Goal: Task Accomplishment & Management: Manage account settings

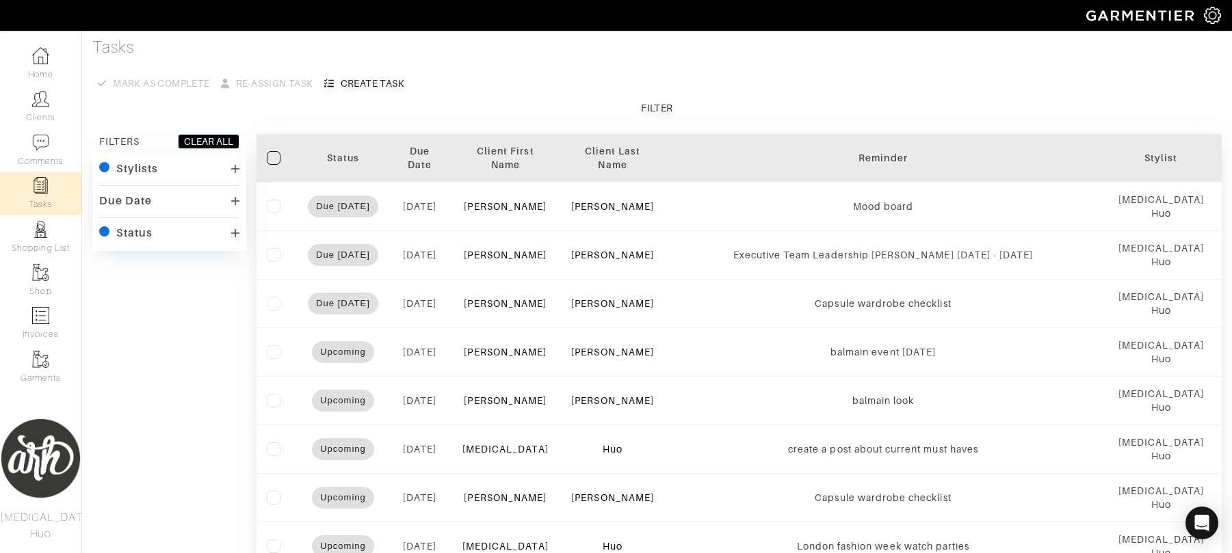
scroll to position [484, 0]
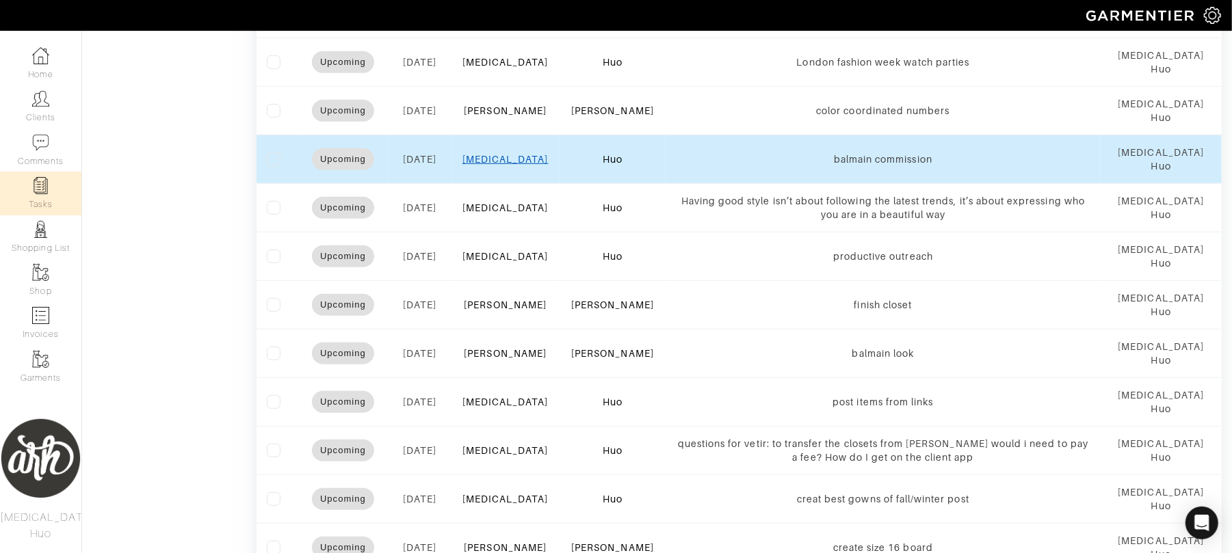
click at [512, 161] on link "[MEDICAL_DATA]" at bounding box center [505, 159] width 86 height 11
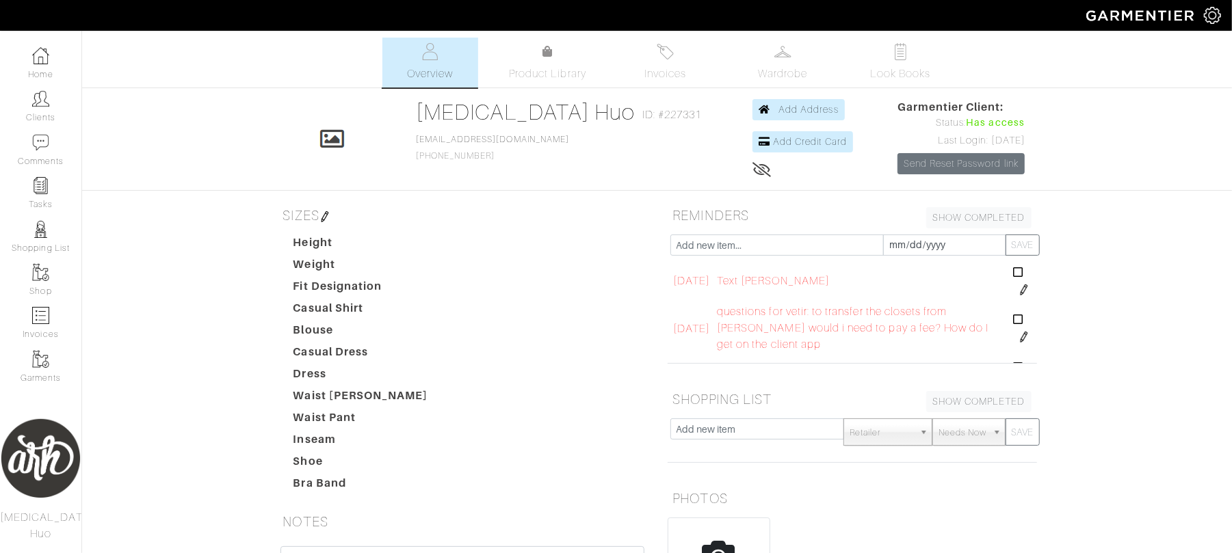
click at [705, 244] on input "text" at bounding box center [776, 245] width 213 height 21
type input "c"
type input "watch Paulas vid"
click at [1032, 253] on button "SAVE" at bounding box center [1022, 245] width 34 height 21
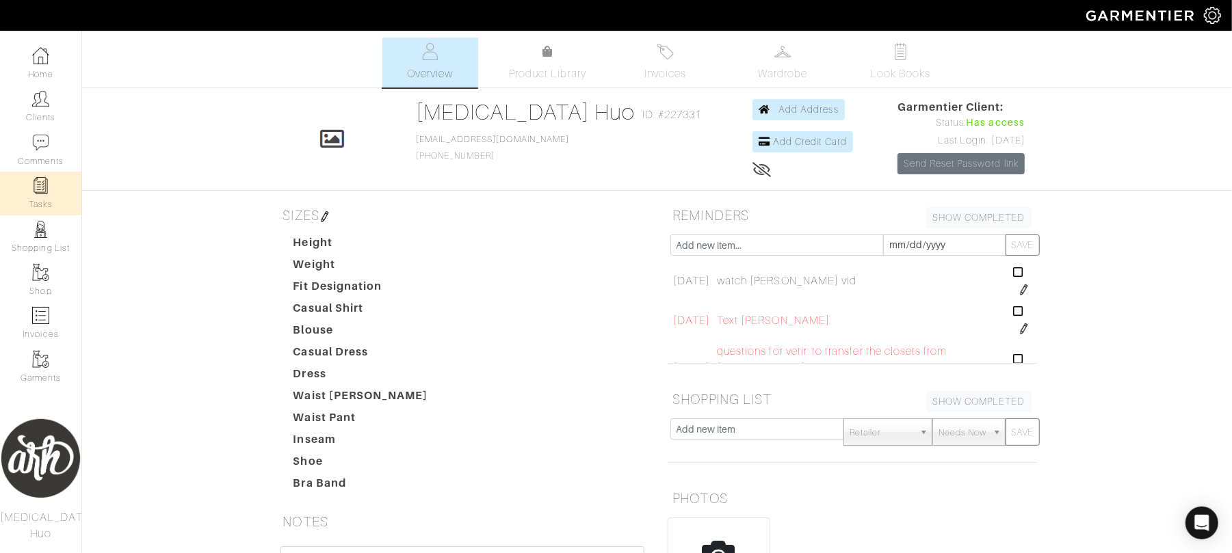
click at [47, 181] on img at bounding box center [40, 185] width 17 height 17
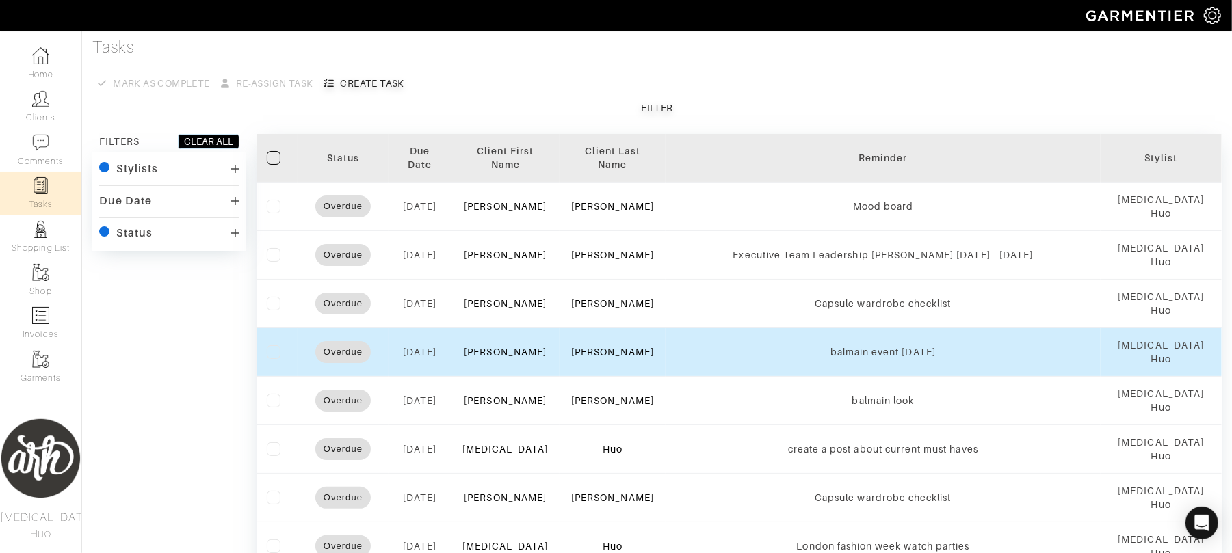
click at [274, 350] on label at bounding box center [274, 352] width 14 height 14
click at [0, 0] on input "checkbox" at bounding box center [0, 0] width 0 height 0
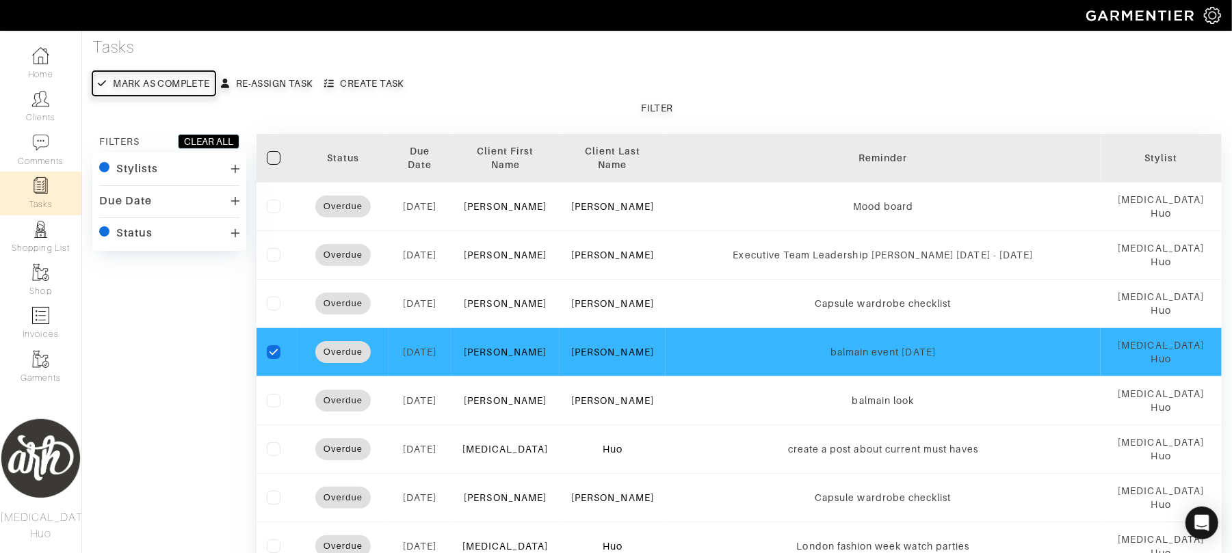
click at [200, 89] on div "Mark as complete" at bounding box center [161, 84] width 96 height 14
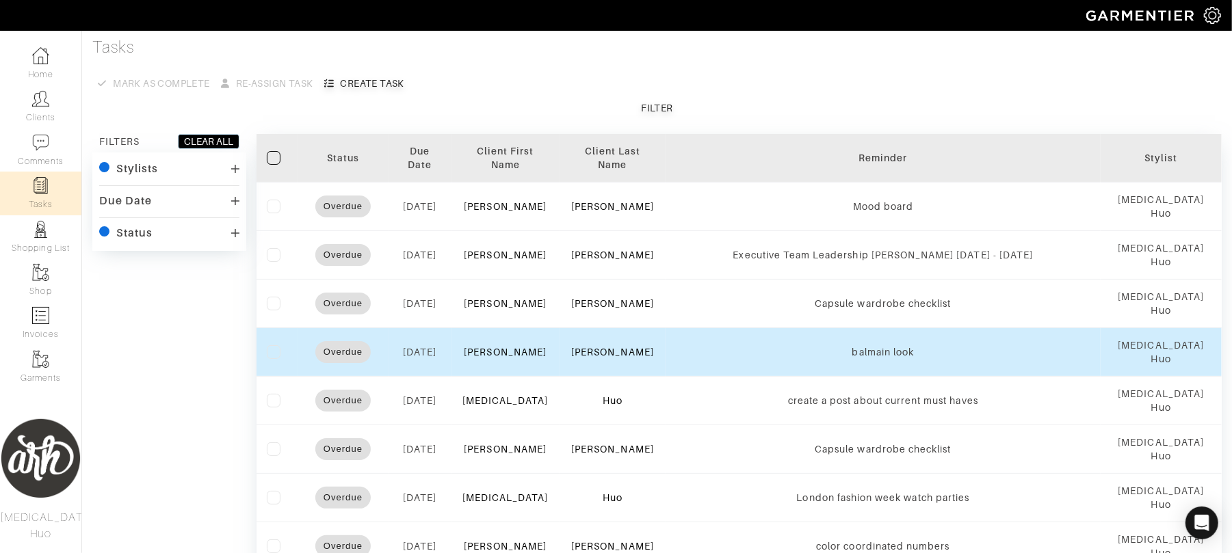
click at [277, 352] on label at bounding box center [274, 352] width 14 height 14
click at [0, 0] on input "checkbox" at bounding box center [0, 0] width 0 height 0
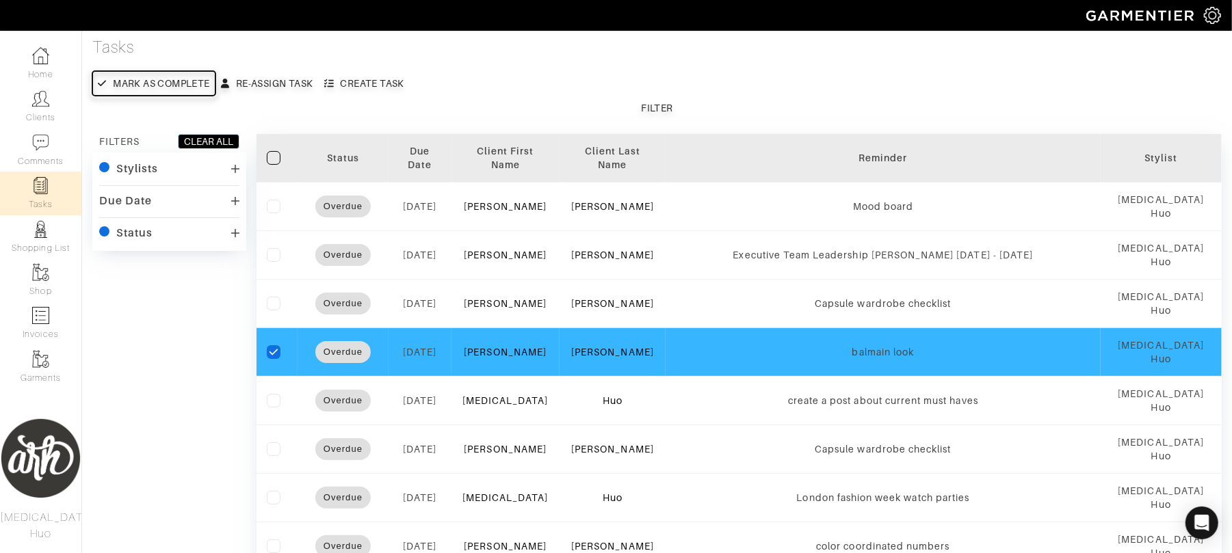
click at [166, 77] on div "Mark as complete" at bounding box center [161, 84] width 96 height 14
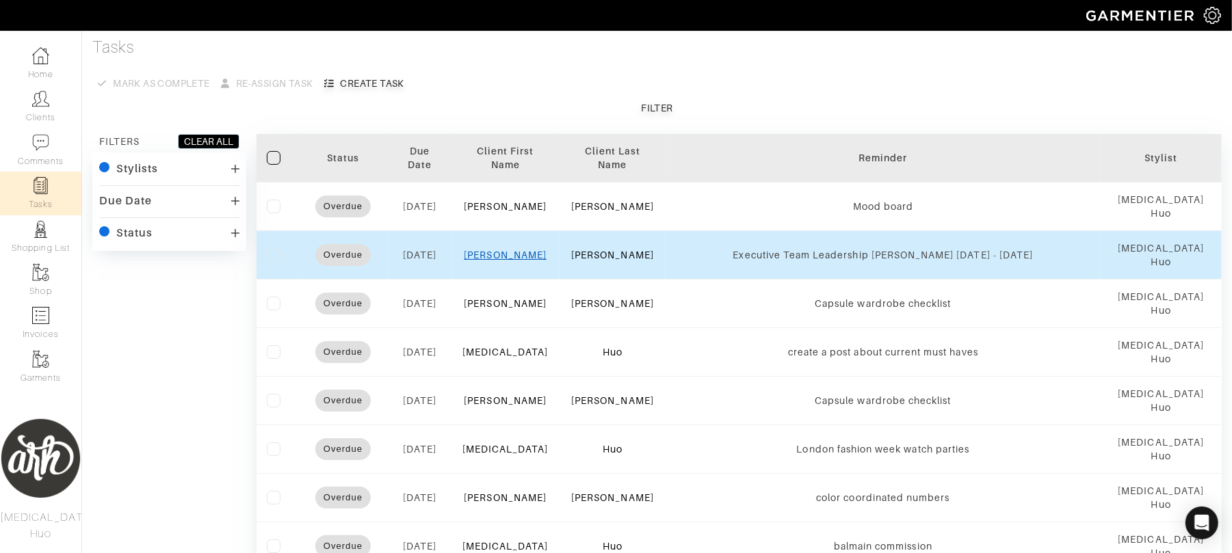
click at [507, 259] on link "Rachel" at bounding box center [505, 255] width 83 height 11
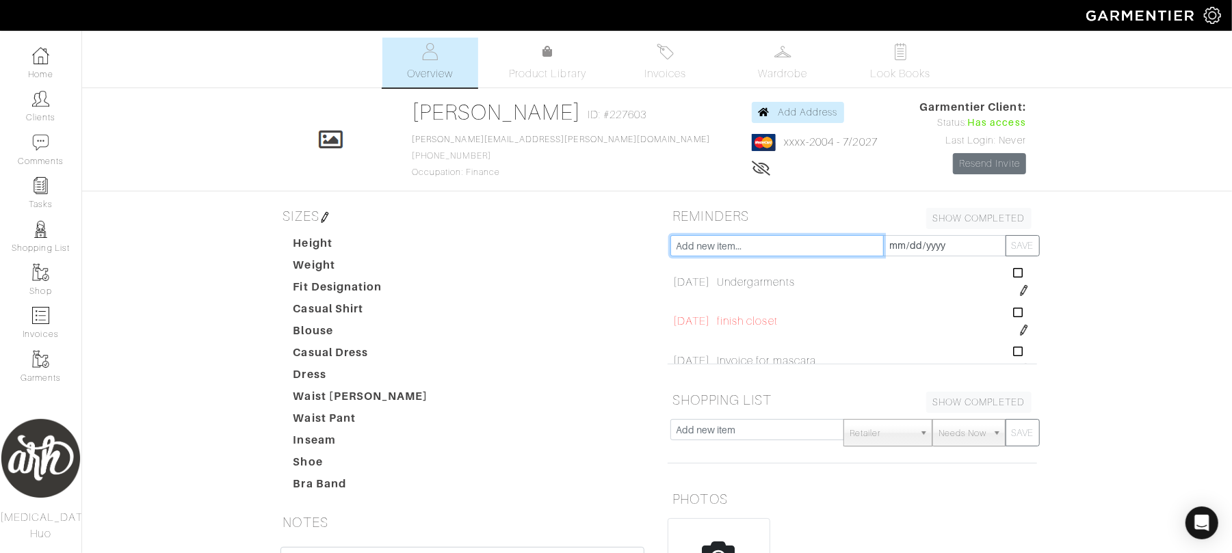
click at [724, 253] on input "text" at bounding box center [776, 245] width 213 height 21
type input "check in with benita about alterations"
click at [904, 243] on input "2025-08-22" at bounding box center [944, 245] width 123 height 21
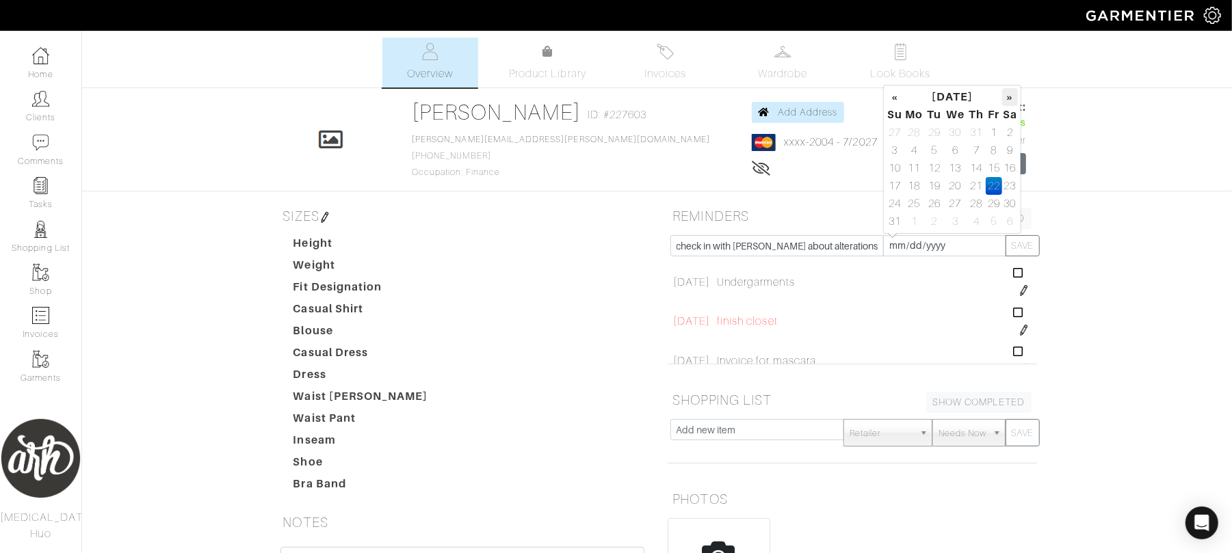
click at [1007, 93] on th "»" at bounding box center [1010, 97] width 16 height 18
click at [914, 146] on td "8" at bounding box center [914, 151] width 23 height 18
type input "2025-09-08"
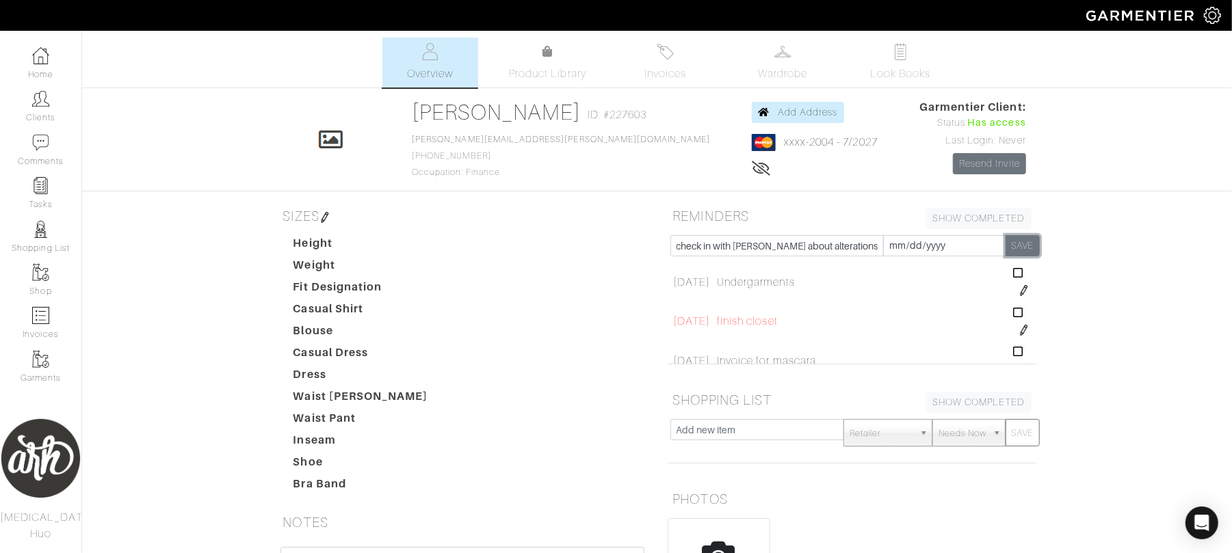
click at [1024, 237] on button "SAVE" at bounding box center [1022, 245] width 34 height 21
type input "2025-08-22"
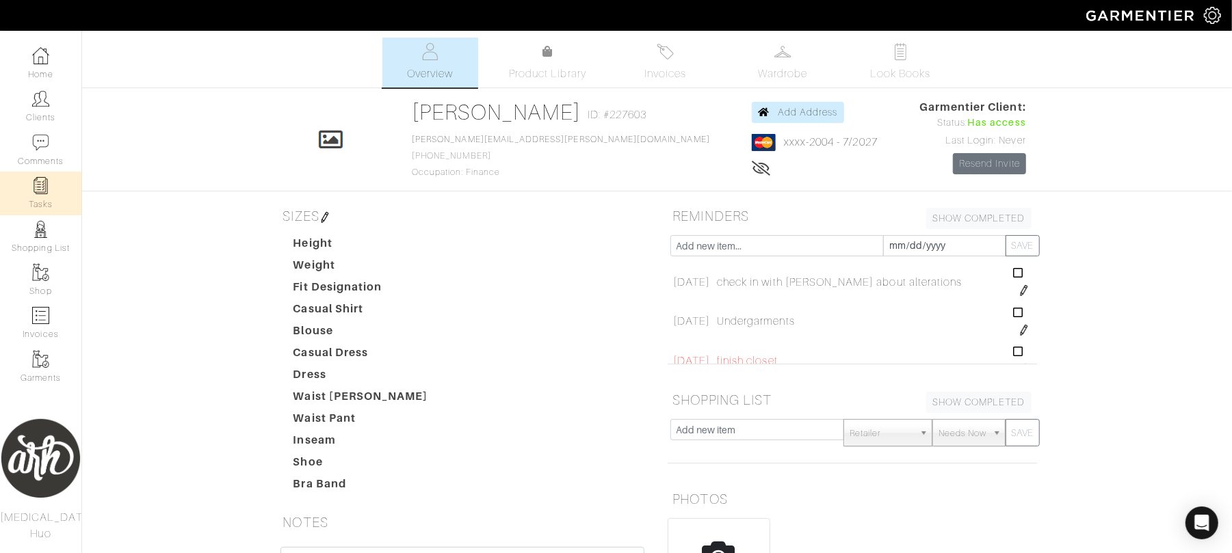
click at [45, 189] on img at bounding box center [40, 185] width 17 height 17
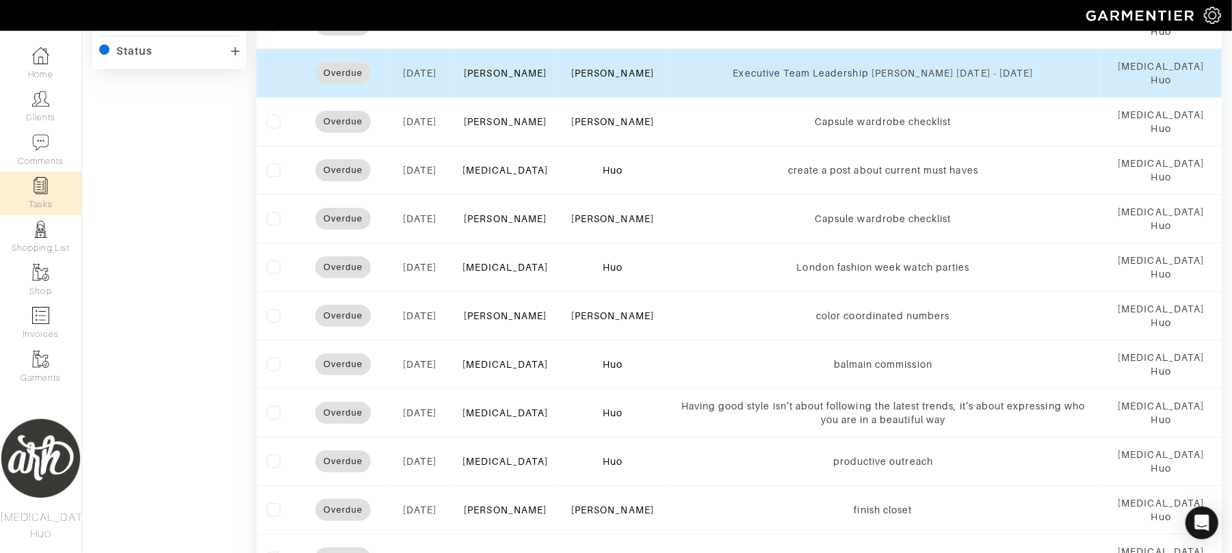
scroll to position [189, 0]
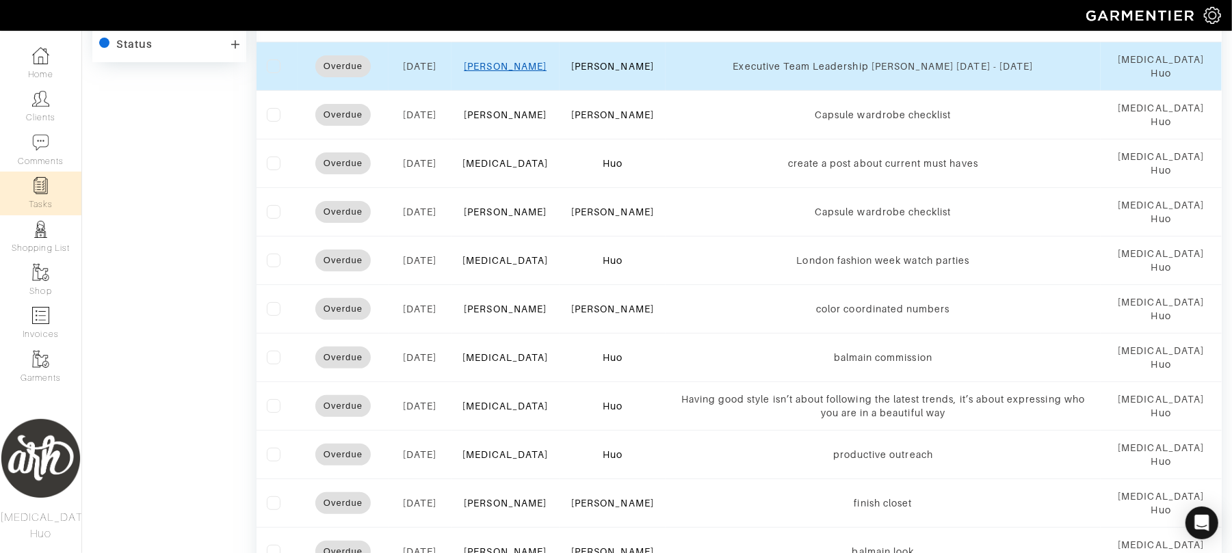
click at [518, 67] on link "Rachel" at bounding box center [505, 66] width 83 height 11
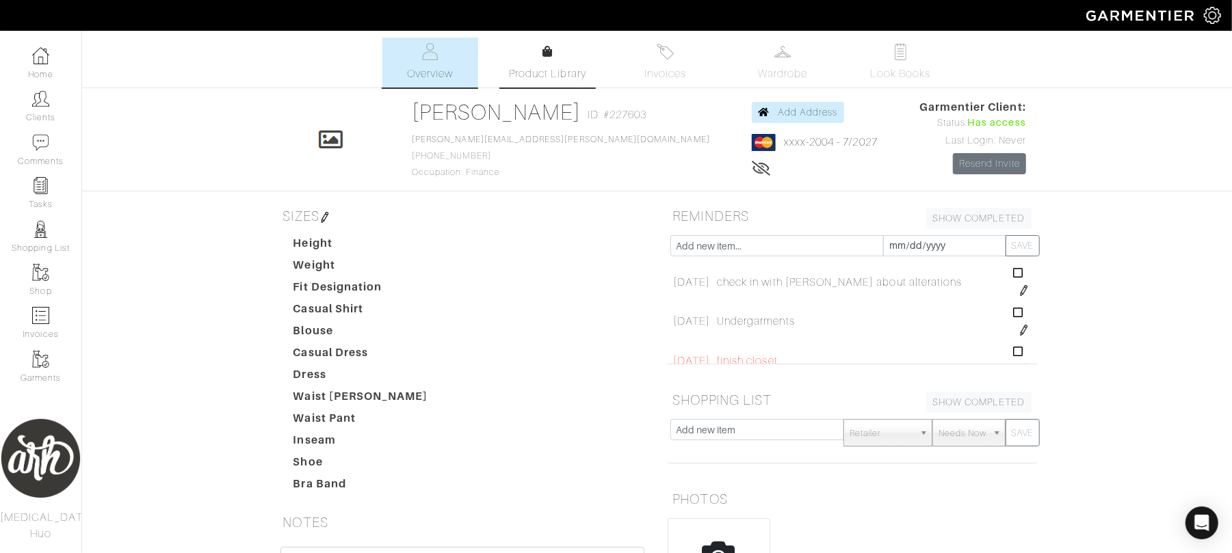
click at [523, 69] on span "Product Library" at bounding box center [547, 74] width 77 height 16
click at [55, 211] on link "Tasks" at bounding box center [40, 193] width 81 height 43
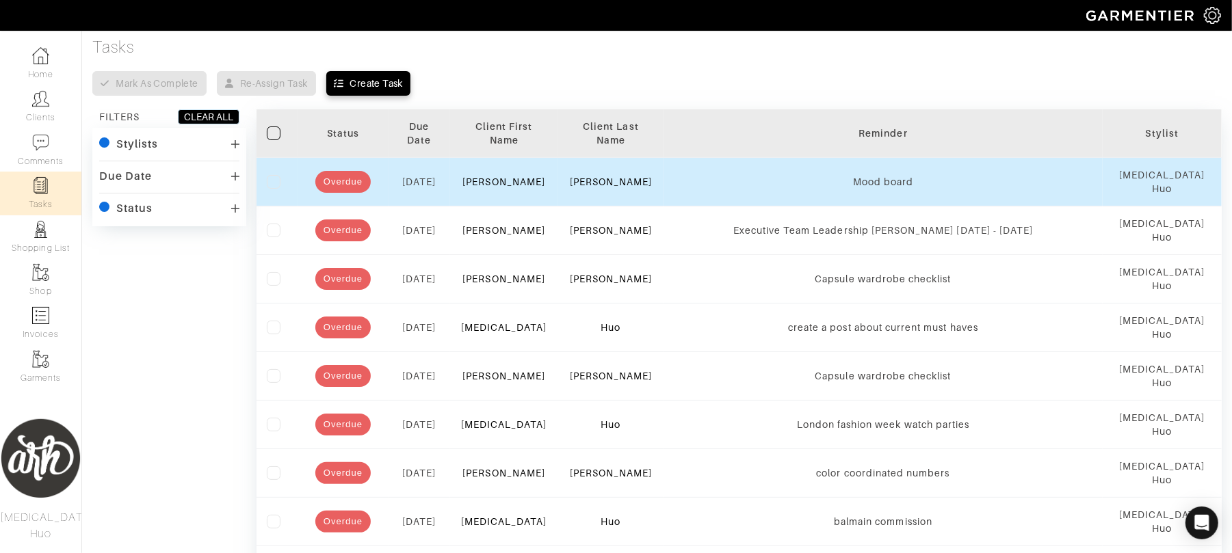
click at [507, 189] on td "Luke" at bounding box center [504, 181] width 108 height 49
click at [507, 187] on link "Luke" at bounding box center [503, 181] width 83 height 11
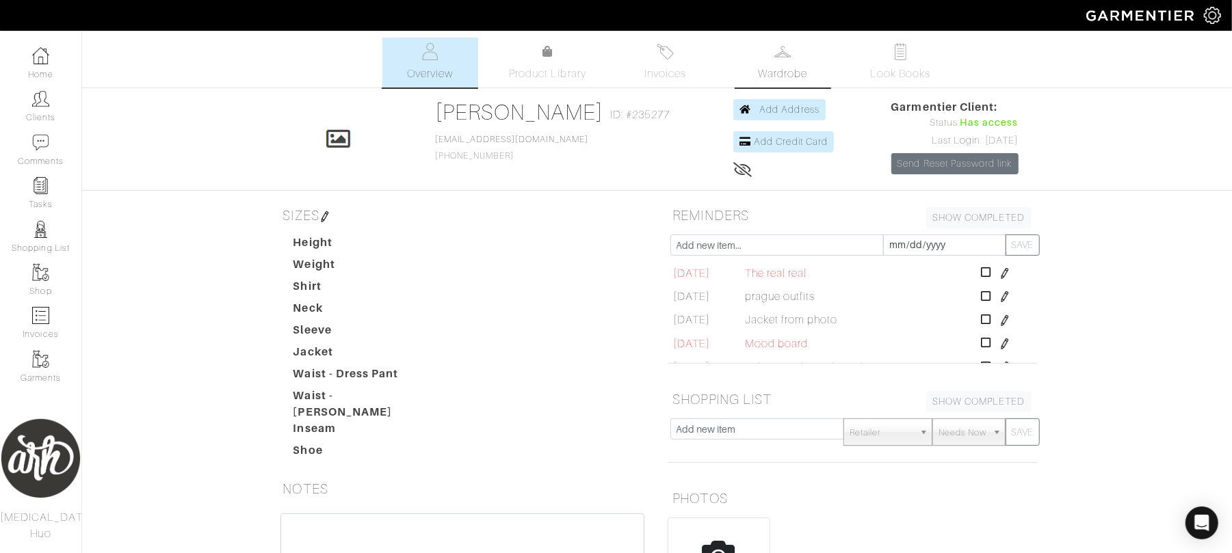
click at [776, 67] on span "Wardrobe" at bounding box center [782, 74] width 49 height 16
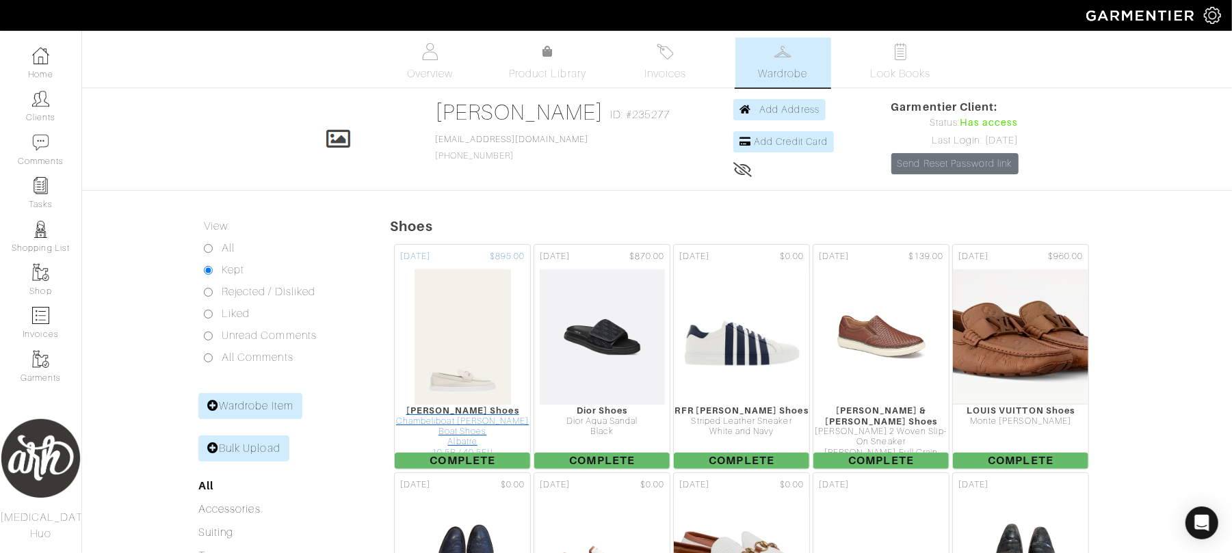
click at [455, 438] on div "Chambeliboat Donna Nubuck Boat Shoes" at bounding box center [462, 427] width 135 height 21
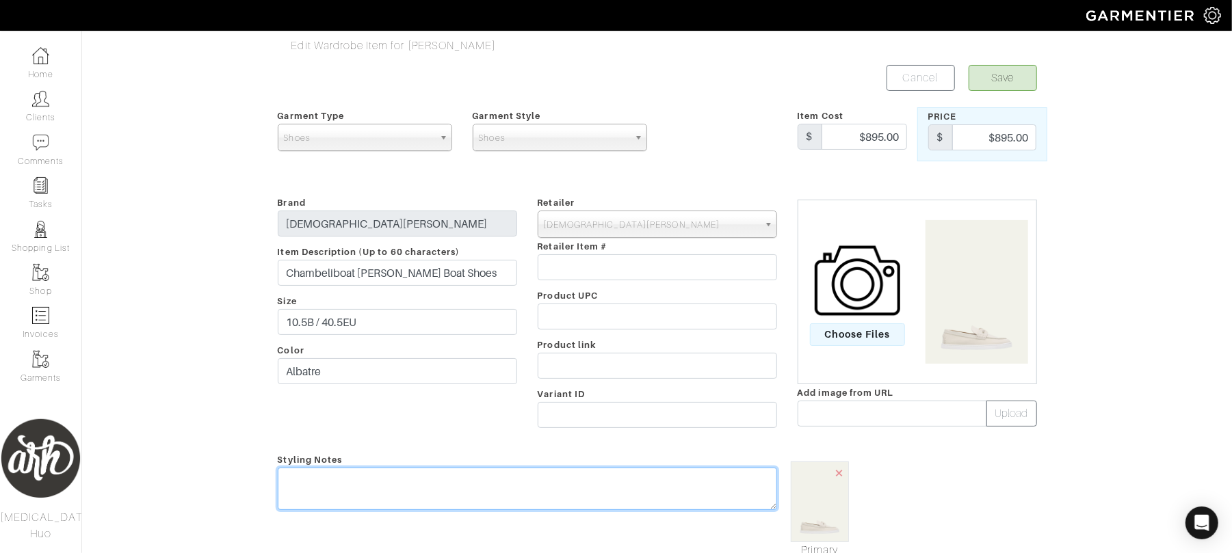
click at [369, 488] on textarea at bounding box center [527, 489] width 499 height 42
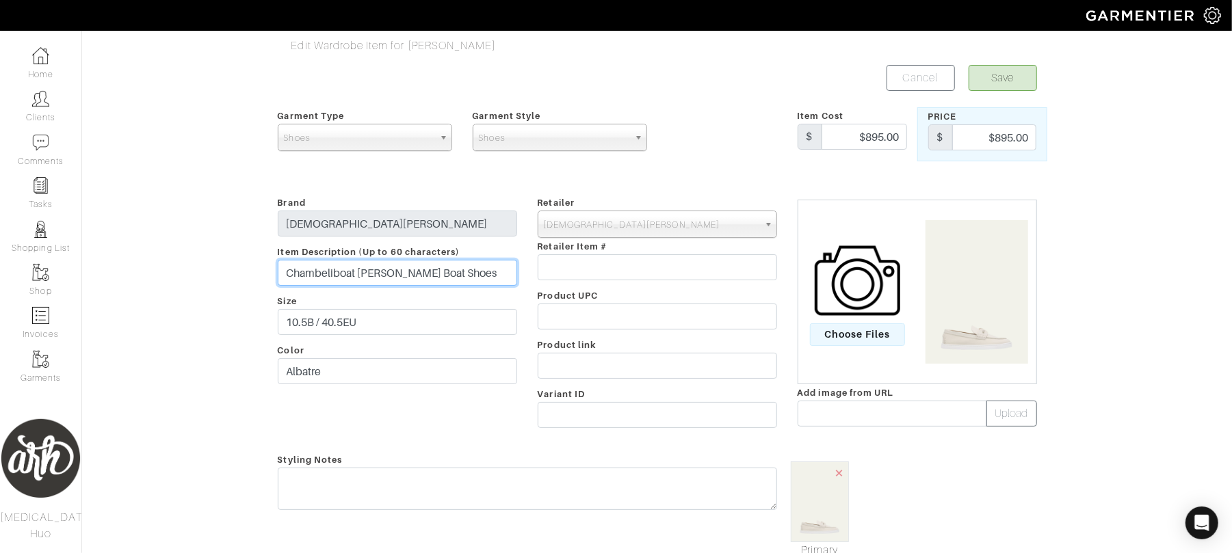
click at [502, 269] on input "Chambeliboat Donna Nubuck Boat Shoes" at bounding box center [397, 273] width 239 height 26
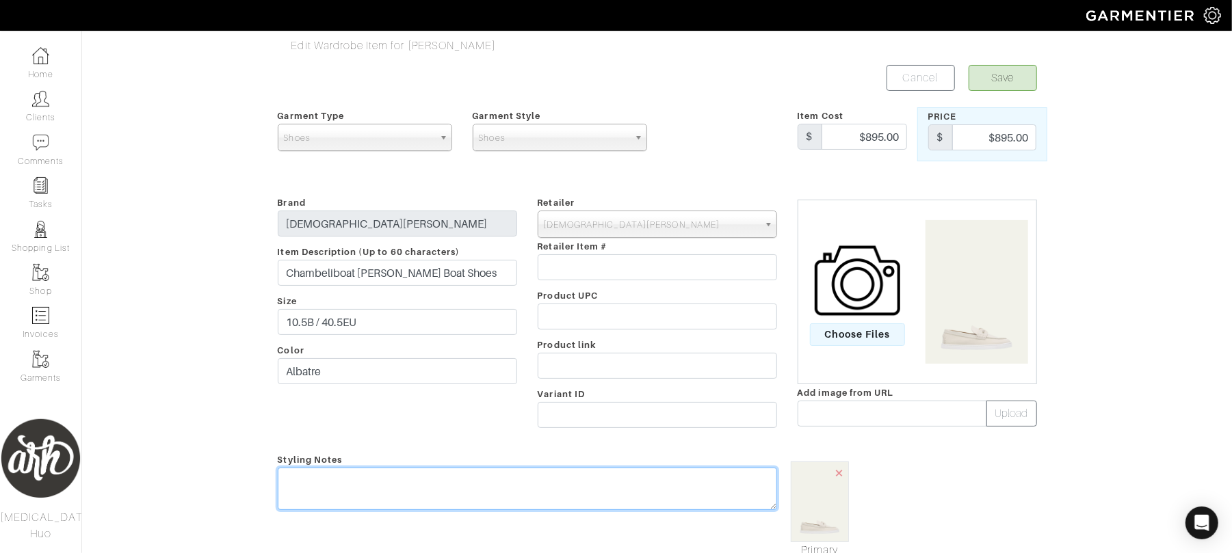
click at [404, 490] on textarea at bounding box center [527, 489] width 499 height 42
type textarea "1A, 1B, 1C Can pair with almost anything for any occassion"
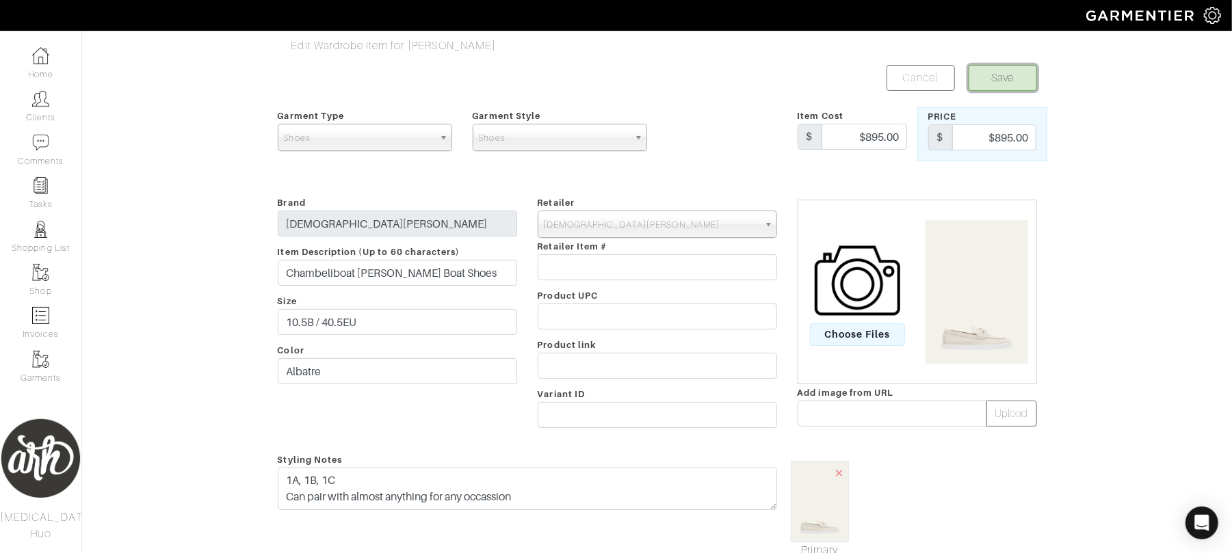
click at [1008, 67] on button "Save" at bounding box center [1003, 78] width 68 height 26
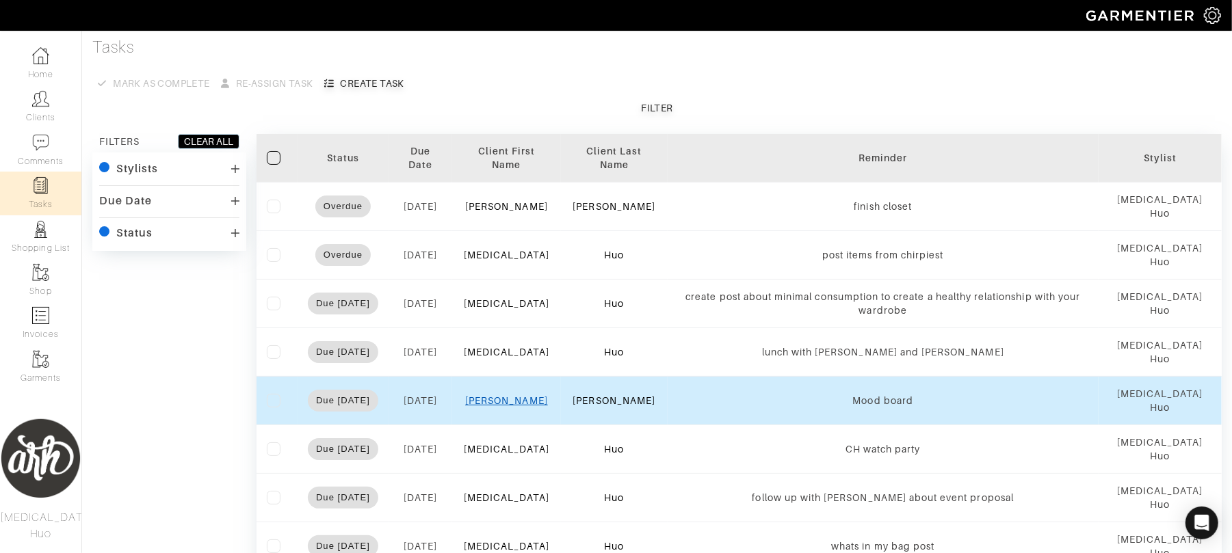
click at [510, 404] on link "[PERSON_NAME]" at bounding box center [506, 400] width 83 height 11
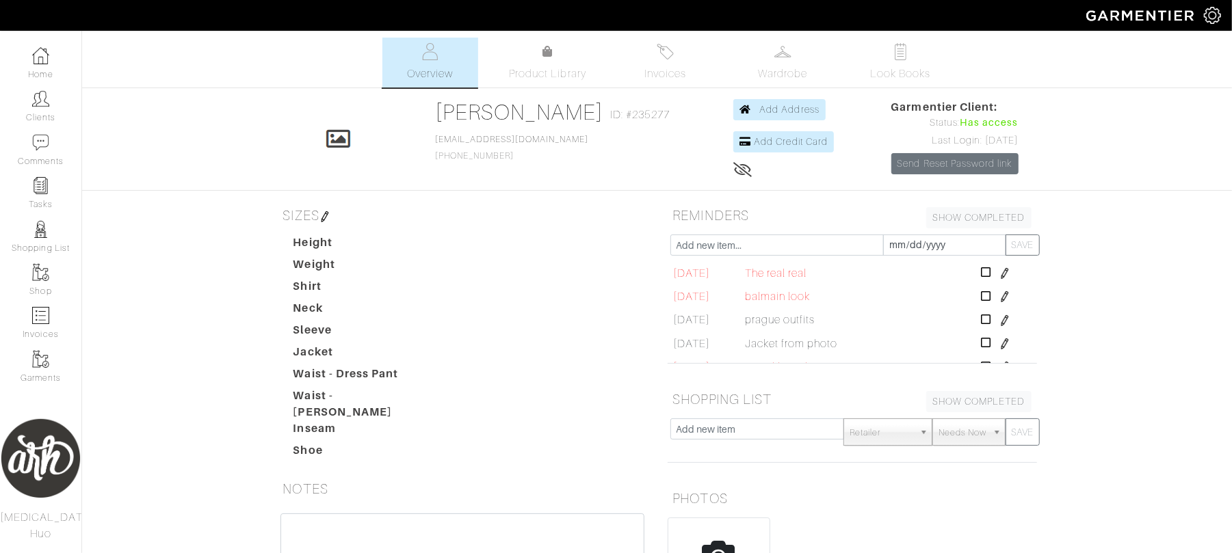
click at [547, 88] on div "Luke Branyan Overview Overview Product Library Invoices Wardrobe Look Books Ove…" at bounding box center [616, 387] width 1232 height 698
click at [553, 67] on span "Product Library" at bounding box center [547, 74] width 77 height 16
click at [38, 187] on img at bounding box center [40, 185] width 17 height 17
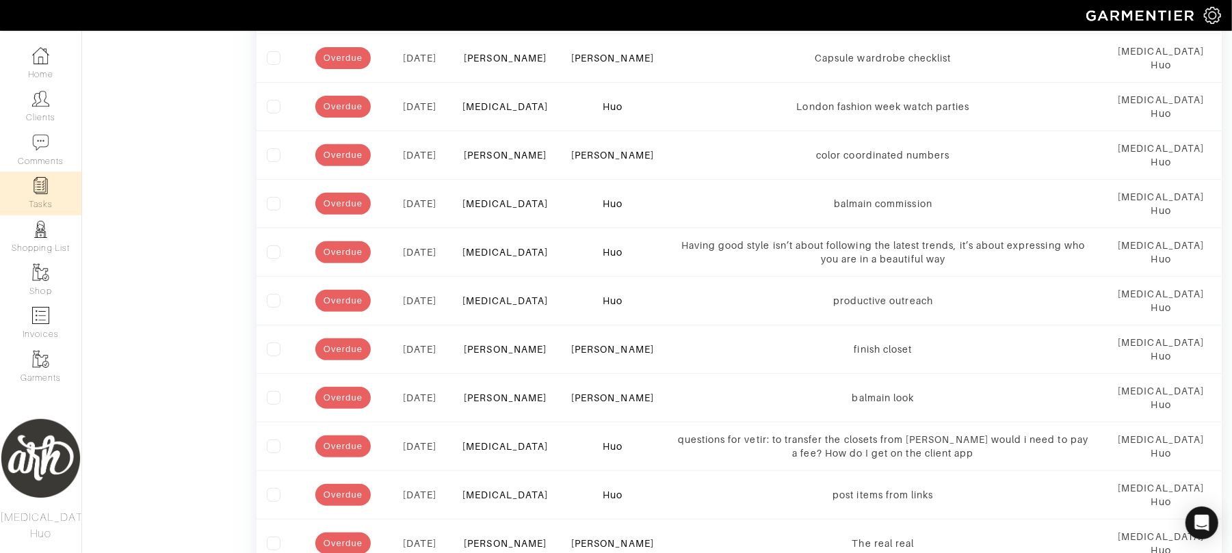
scroll to position [346, 0]
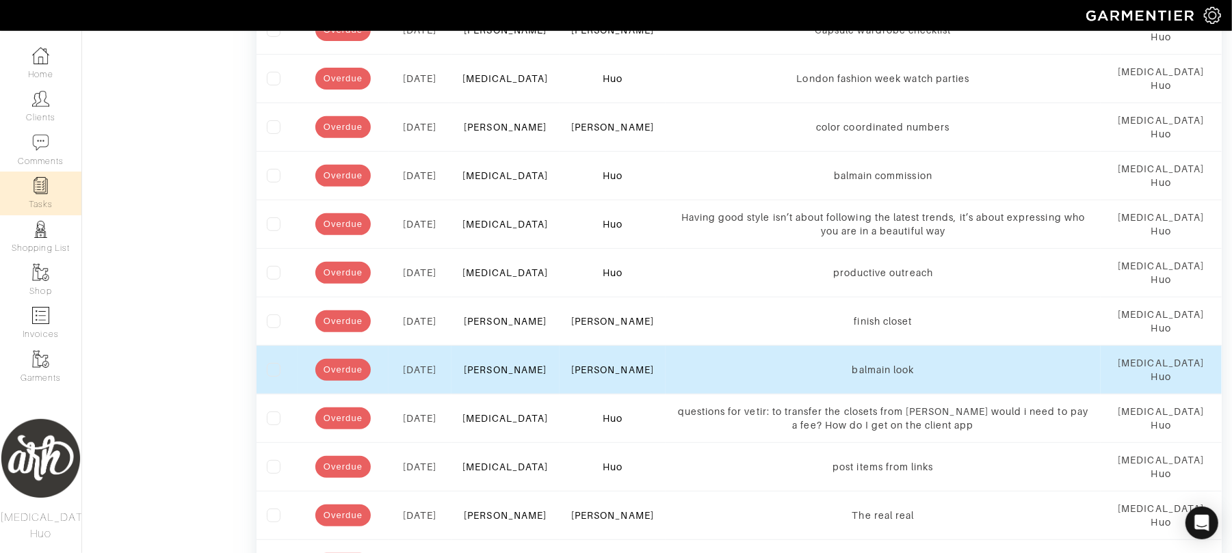
click at [272, 372] on label at bounding box center [274, 370] width 14 height 14
click at [0, 0] on input "checkbox" at bounding box center [0, 0] width 0 height 0
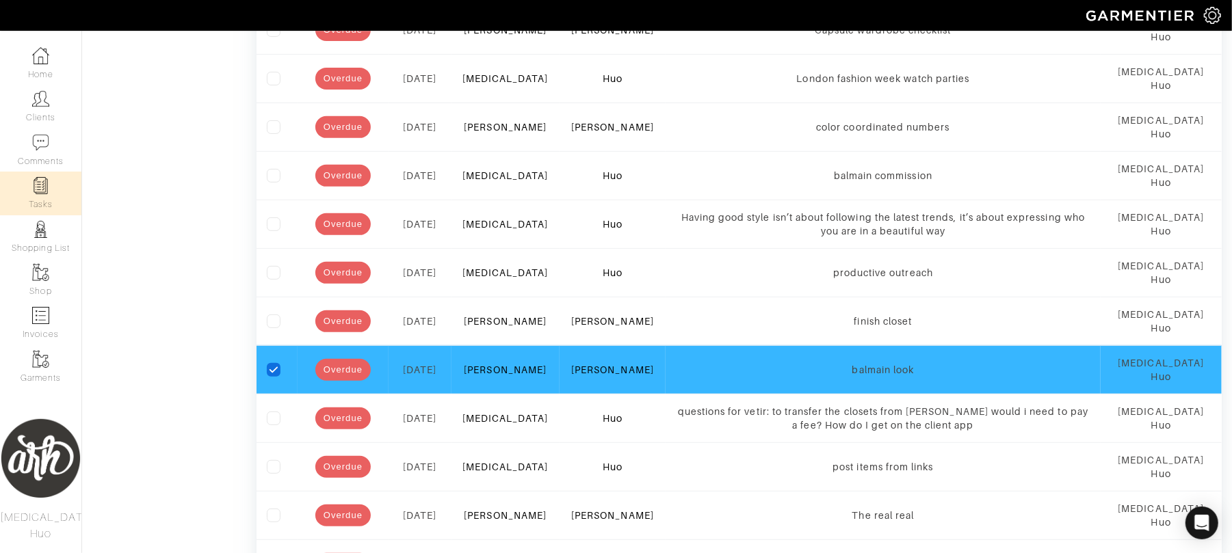
scroll to position [0, 0]
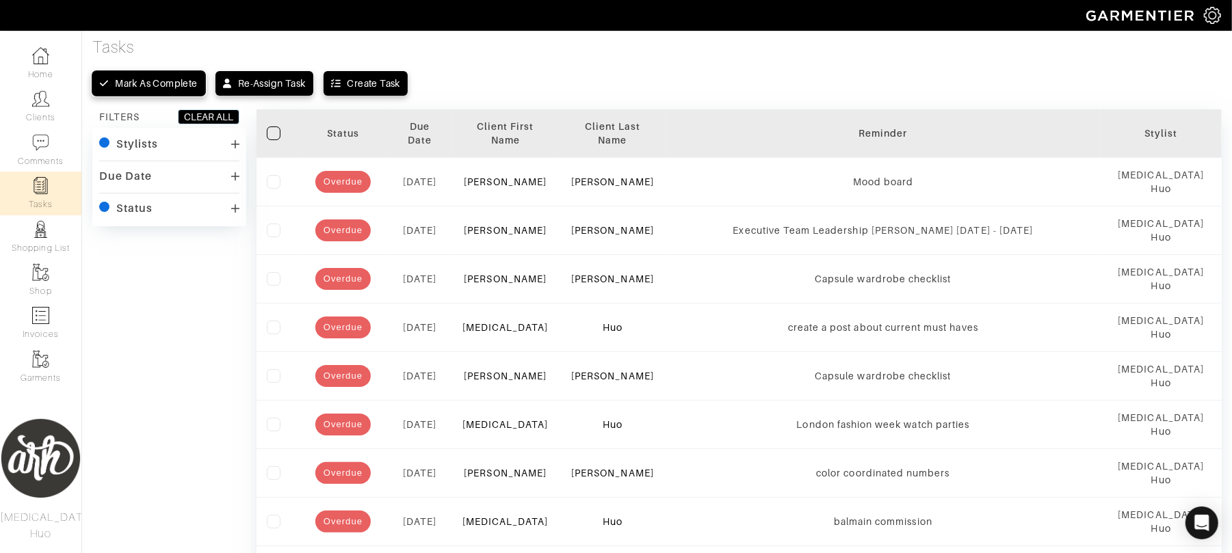
click at [159, 83] on div "Mark as complete" at bounding box center [156, 84] width 82 height 14
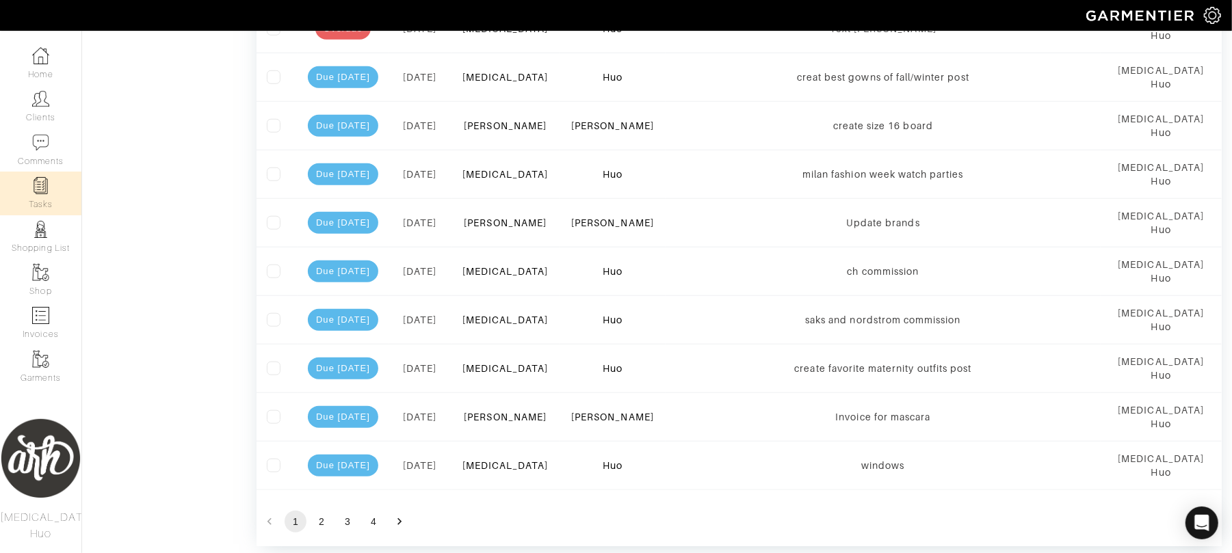
scroll to position [839, 0]
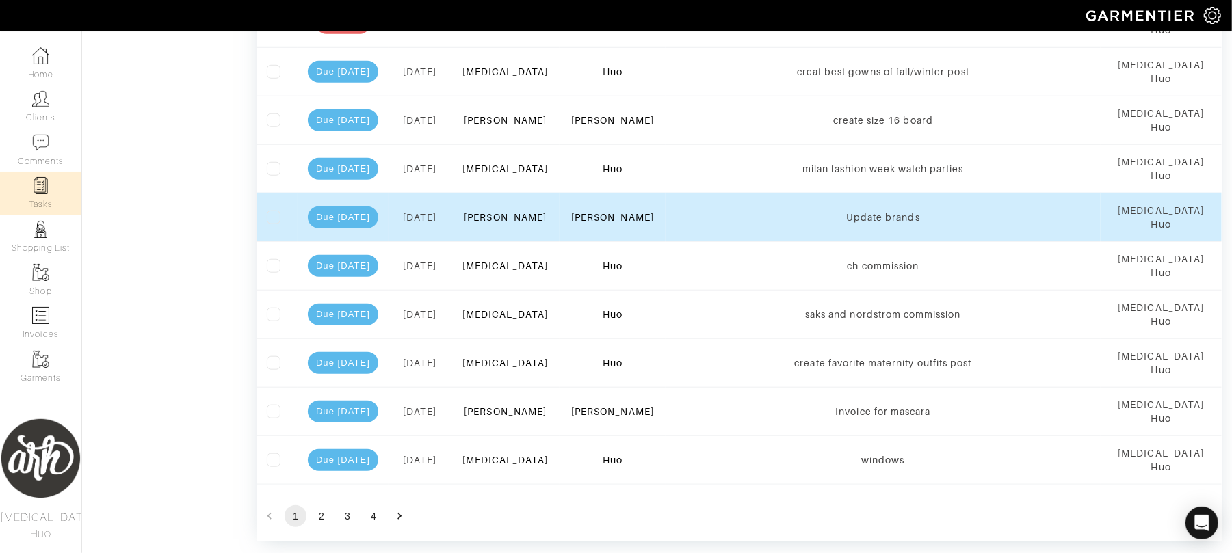
click at [277, 222] on label at bounding box center [274, 218] width 14 height 14
click at [0, 0] on input "checkbox" at bounding box center [0, 0] width 0 height 0
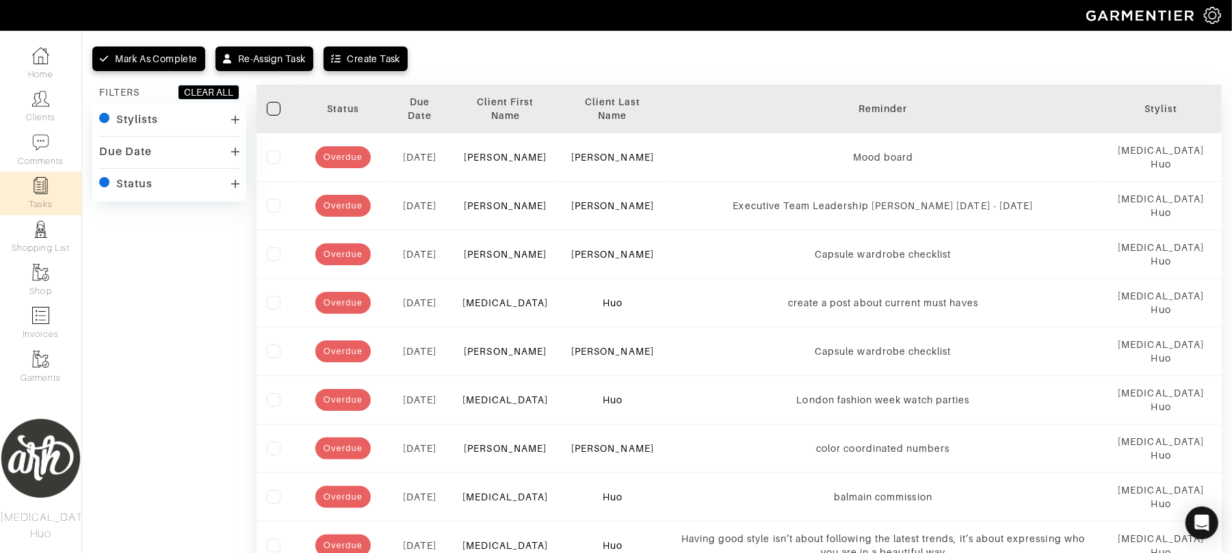
scroll to position [0, 0]
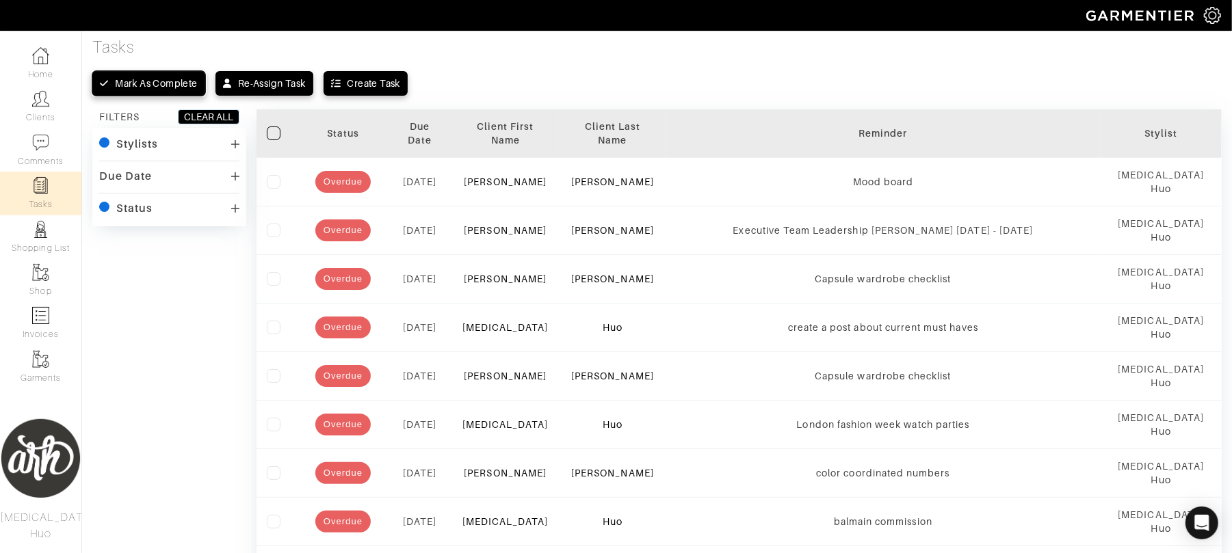
click at [178, 83] on div "Mark as complete" at bounding box center [156, 84] width 82 height 14
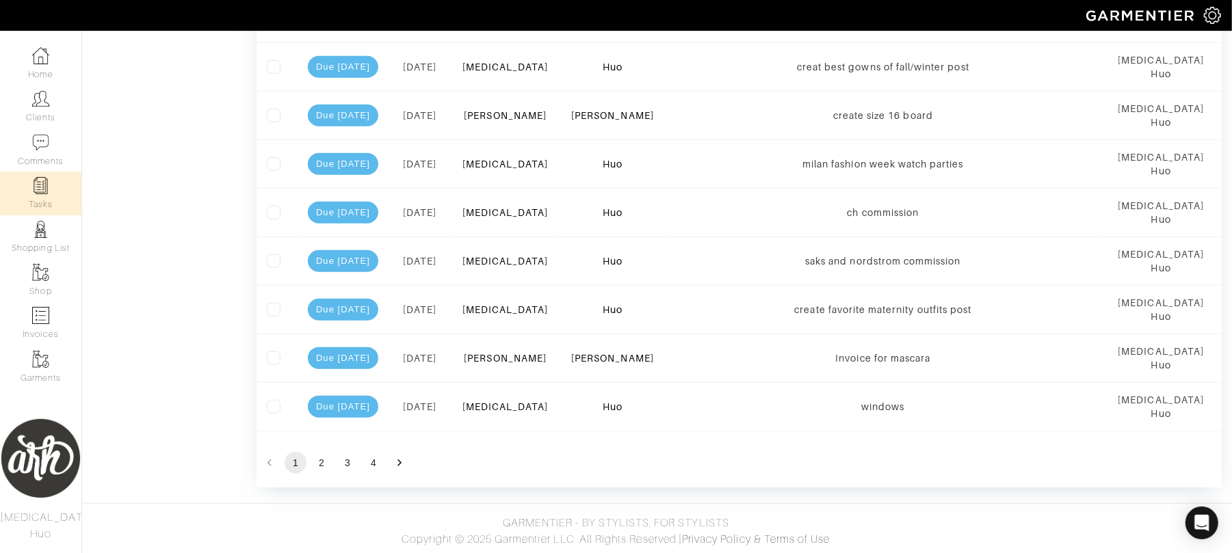
scroll to position [848, 0]
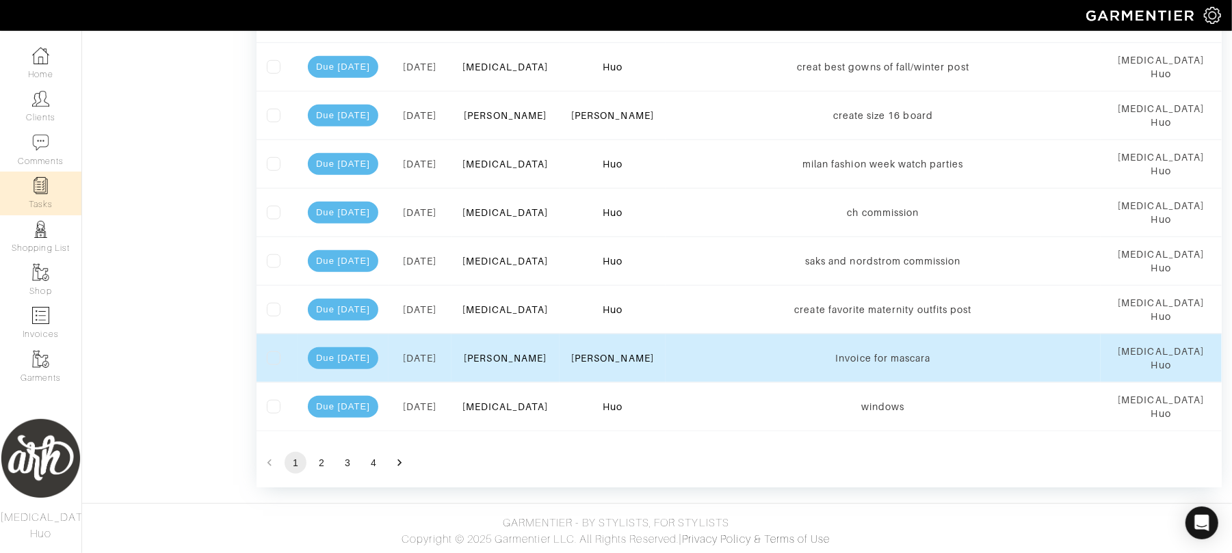
click at [268, 363] on label at bounding box center [274, 359] width 14 height 14
click at [0, 0] on input "checkbox" at bounding box center [0, 0] width 0 height 0
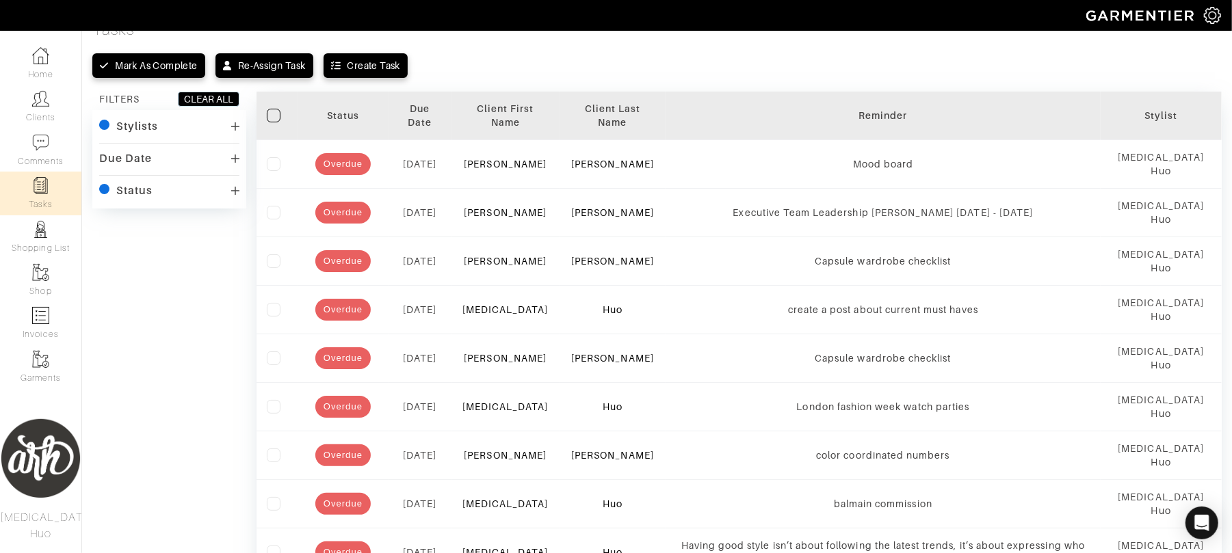
scroll to position [0, 0]
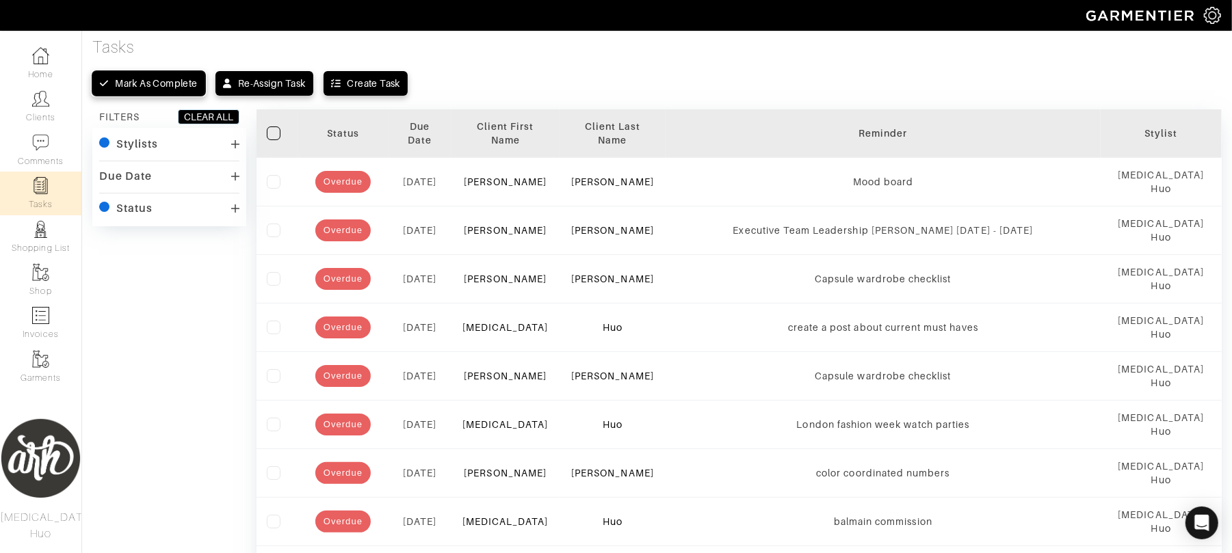
click at [181, 88] on div "Mark as complete" at bounding box center [156, 84] width 82 height 14
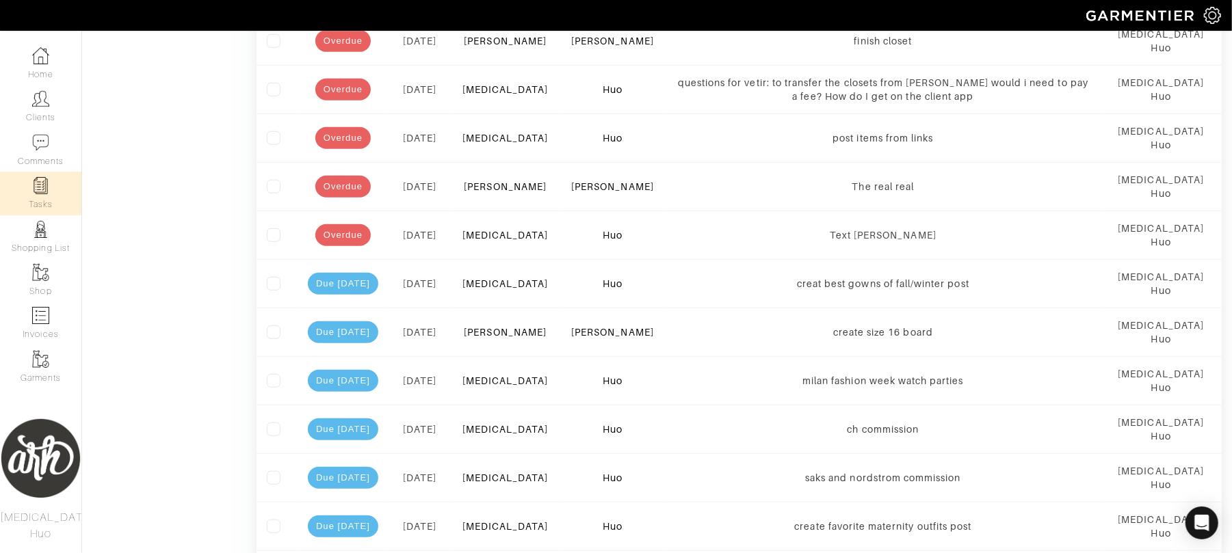
scroll to position [800, 0]
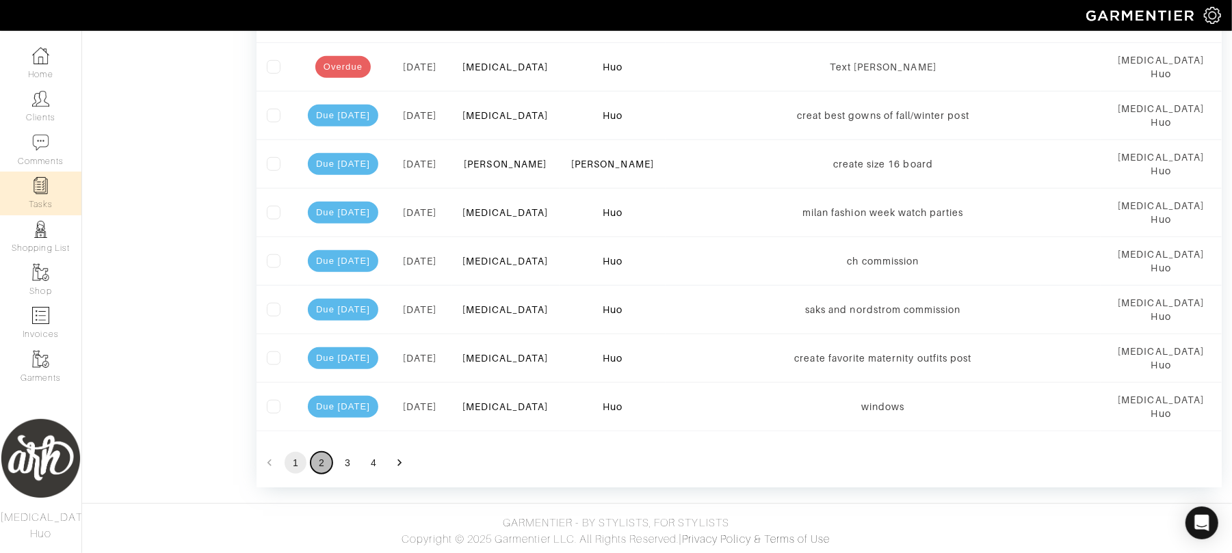
click at [315, 466] on button "2" at bounding box center [322, 463] width 22 height 22
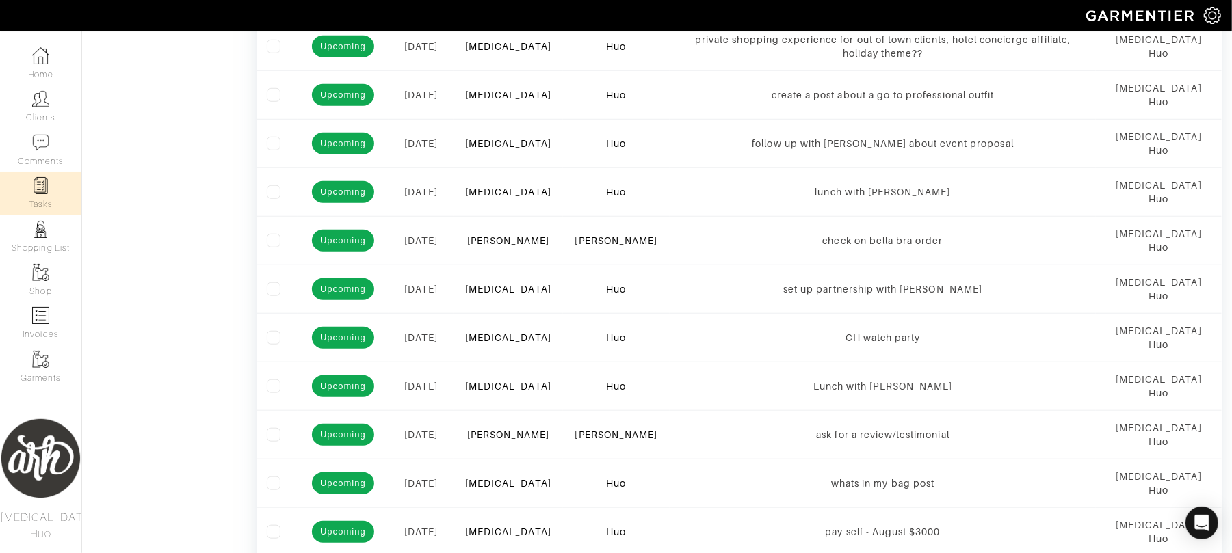
scroll to position [802, 0]
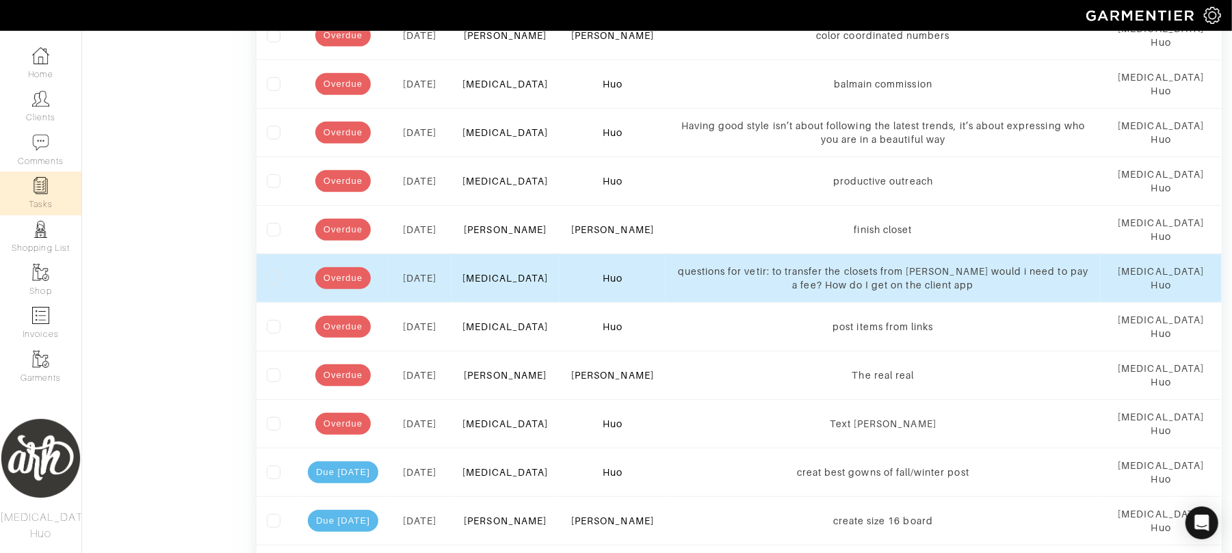
scroll to position [456, 0]
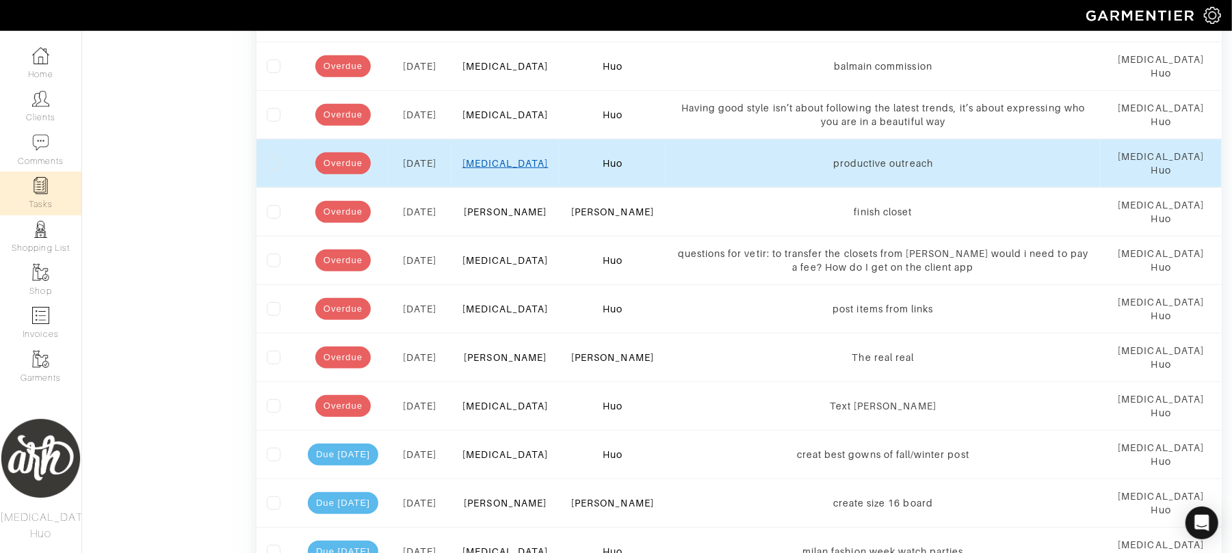
click at [512, 162] on link "[MEDICAL_DATA]" at bounding box center [505, 163] width 86 height 11
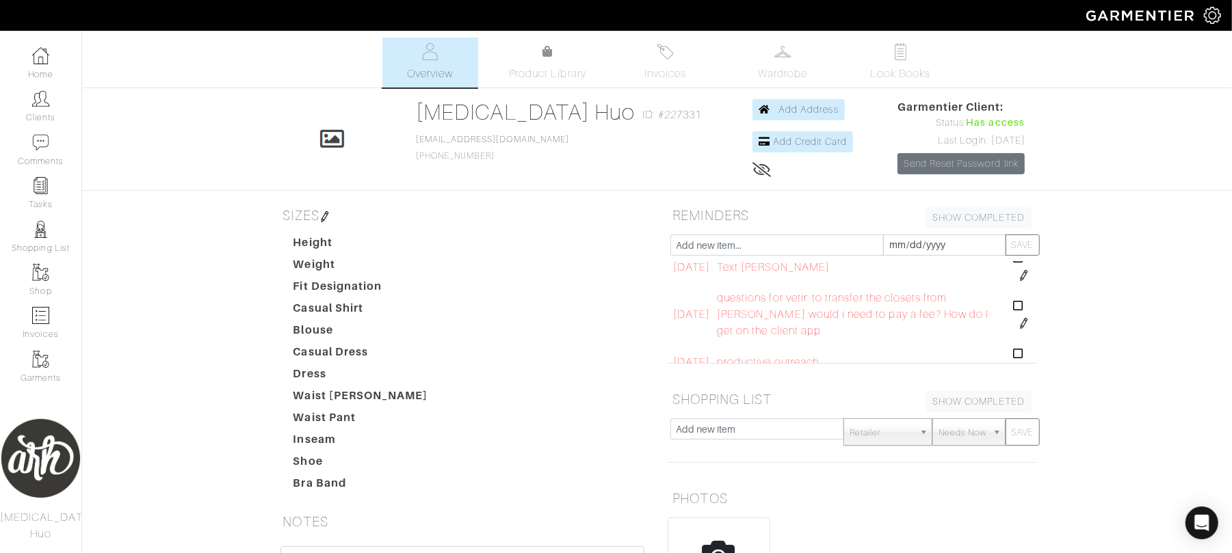
scroll to position [55, 0]
click at [1018, 326] on img at bounding box center [1023, 322] width 11 height 11
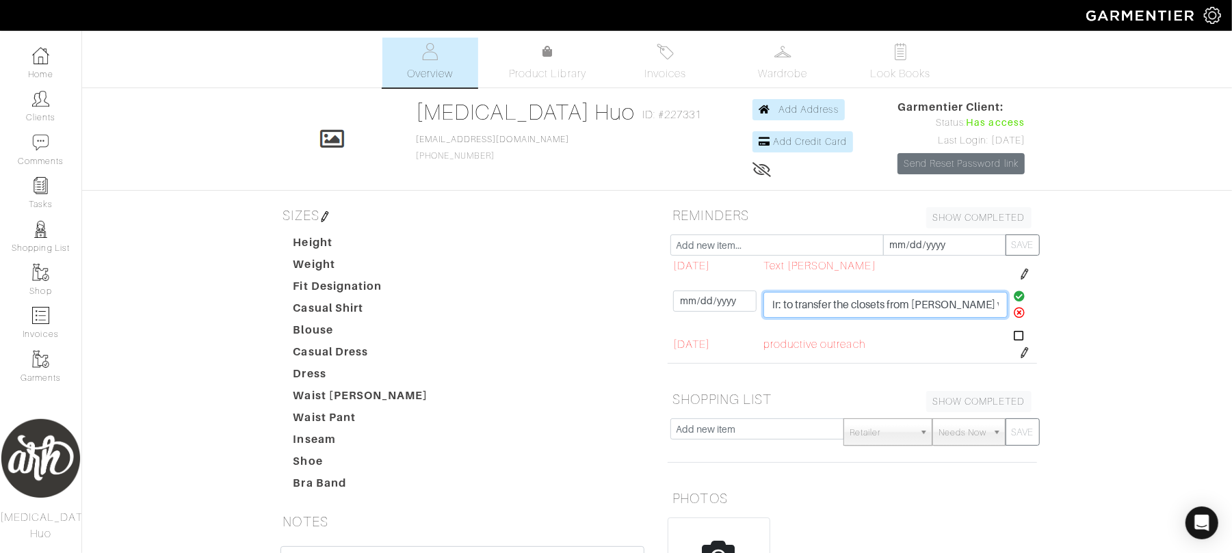
scroll to position [0, 345]
drag, startPoint x: 922, startPoint y: 309, endPoint x: 1027, endPoint y: 319, distance: 105.1
click at [1027, 319] on div "08/22/2025 2025-08-22 watch Paulas vid watch Paulas vid 08/21/2025 2025-08-21 T…" at bounding box center [852, 312] width 369 height 103
click at [875, 300] on input "questions for vetir: to transfer the closets from garmentier would i need to pa…" at bounding box center [885, 305] width 244 height 26
drag, startPoint x: 838, startPoint y: 308, endPoint x: 1007, endPoint y: 321, distance: 169.5
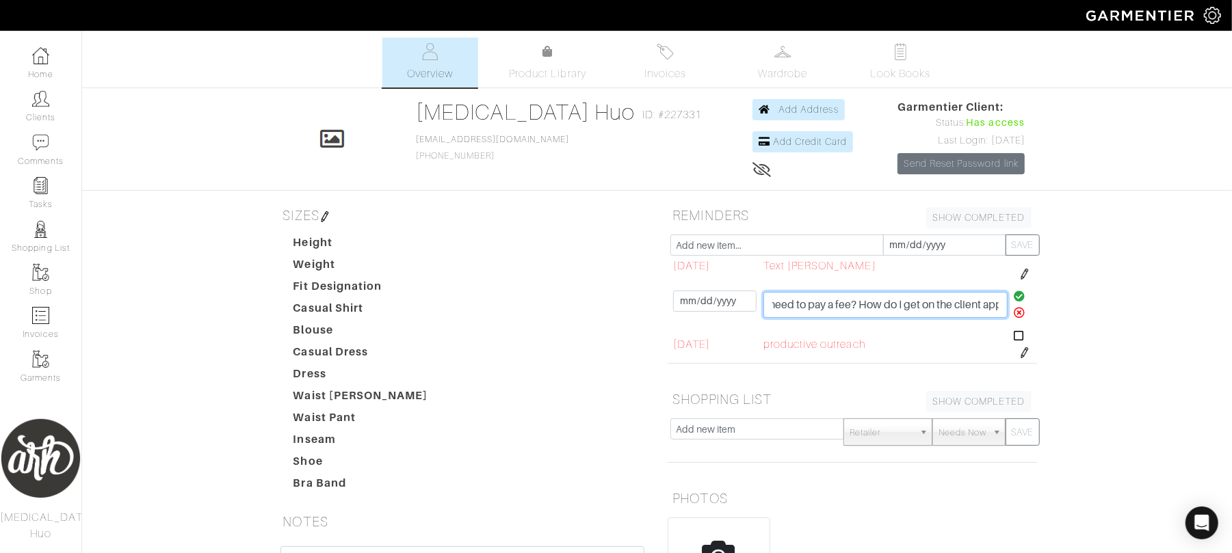
click at [1007, 321] on tr "08/21/2025 2025-08-21 questions for vetir: to transfer the closets from garment…" at bounding box center [853, 305] width 367 height 40
drag, startPoint x: 901, startPoint y: 297, endPoint x: 1092, endPoint y: 296, distance: 191.5
click at [1092, 296] on div "Alli Huo Overview Overview Product Library Invoices Wardrobe Look Books Overvie…" at bounding box center [616, 403] width 1232 height 731
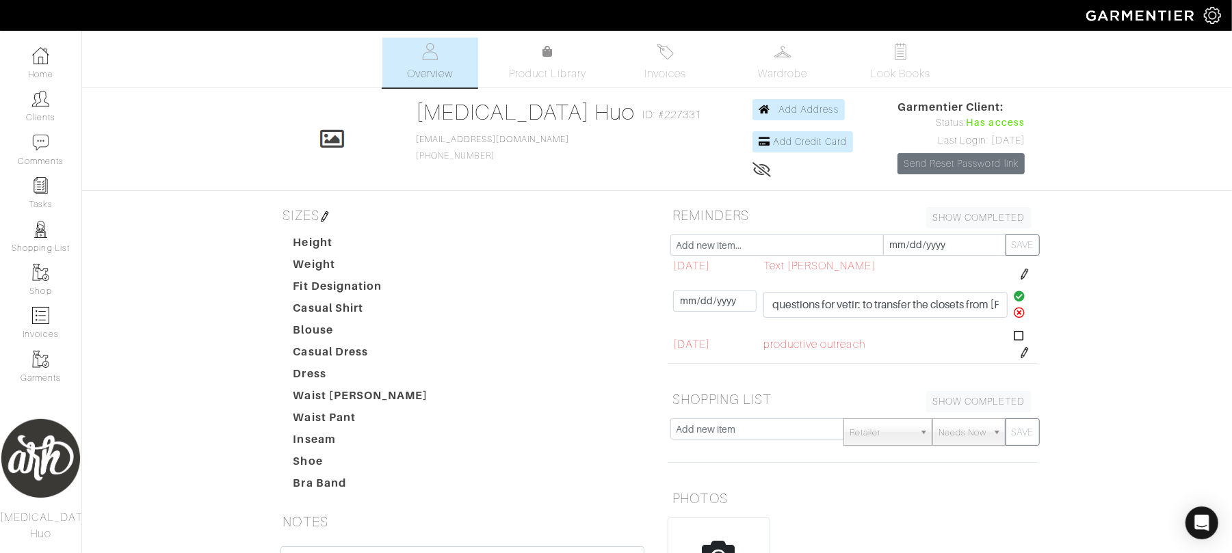
click at [1014, 300] on icon at bounding box center [1020, 296] width 12 height 11
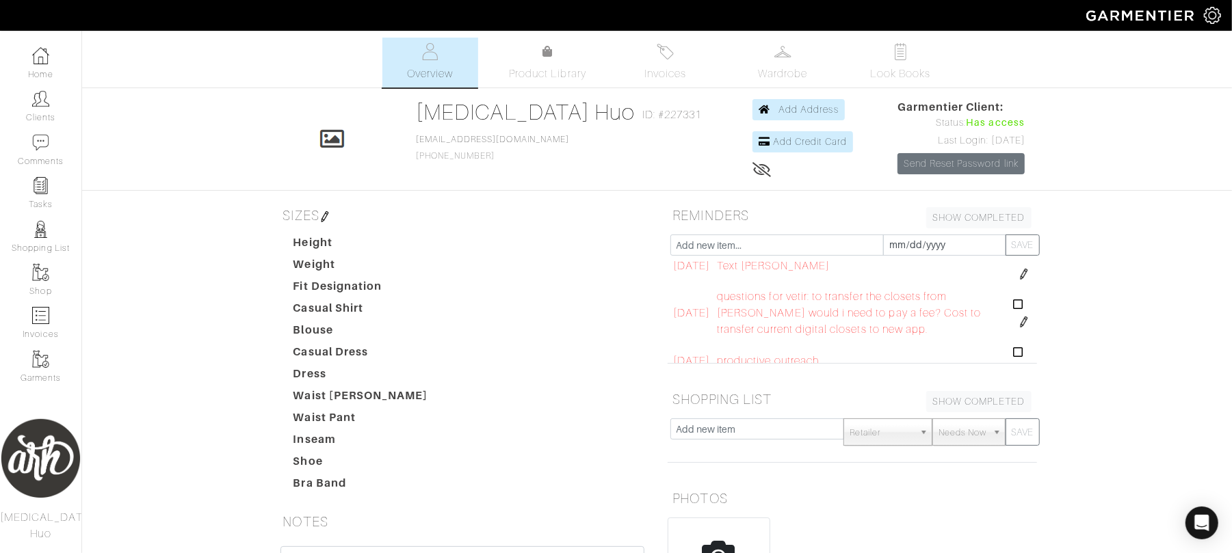
click at [1018, 324] on img at bounding box center [1023, 322] width 11 height 11
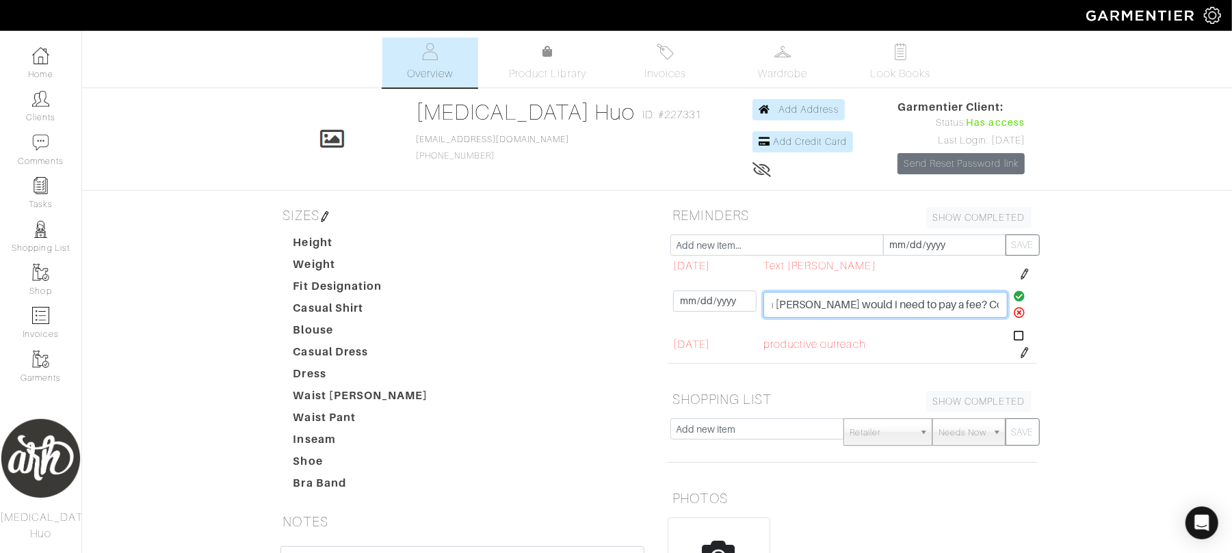
scroll to position [0, 439]
drag, startPoint x: 959, startPoint y: 298, endPoint x: 1079, endPoint y: 308, distance: 120.1
click at [1079, 308] on div "Alli Huo Overview Overview Product Library Invoices Wardrobe Look Books Overvie…" at bounding box center [616, 403] width 1232 height 731
type input "questions for vetir: to transfer the closets from garmentier would i need to pa…"
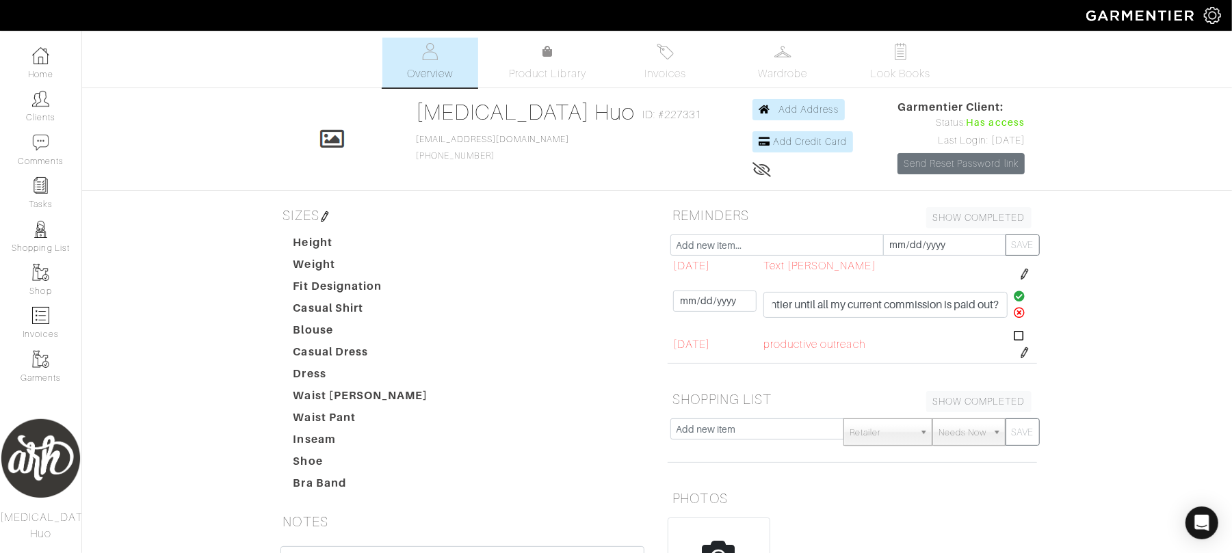
scroll to position [0, 0]
click at [1014, 296] on icon at bounding box center [1020, 296] width 12 height 11
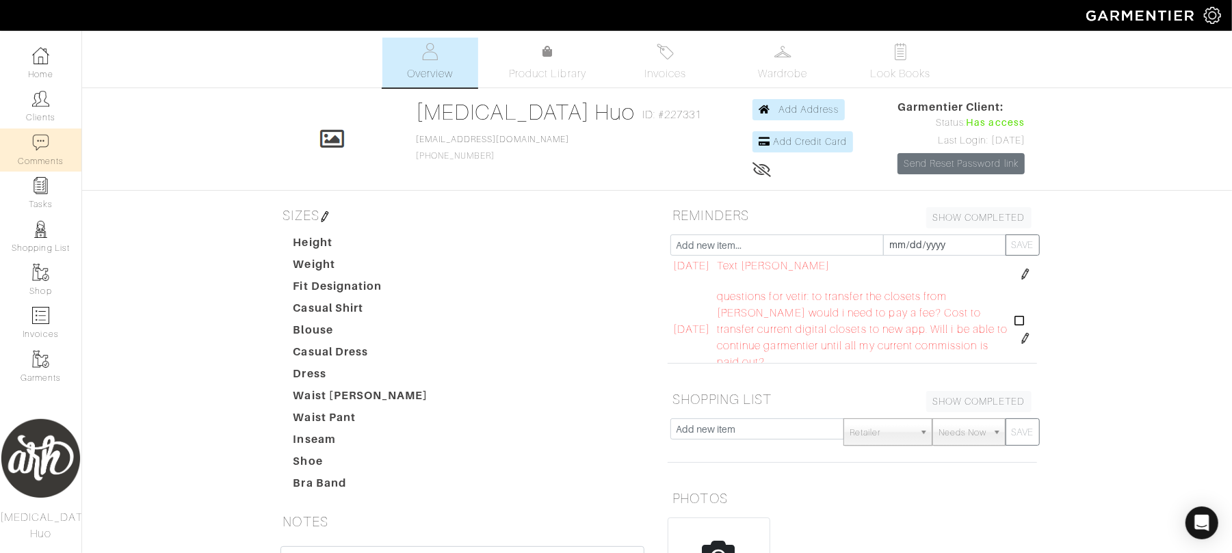
click at [58, 144] on link "Comments" at bounding box center [40, 150] width 81 height 43
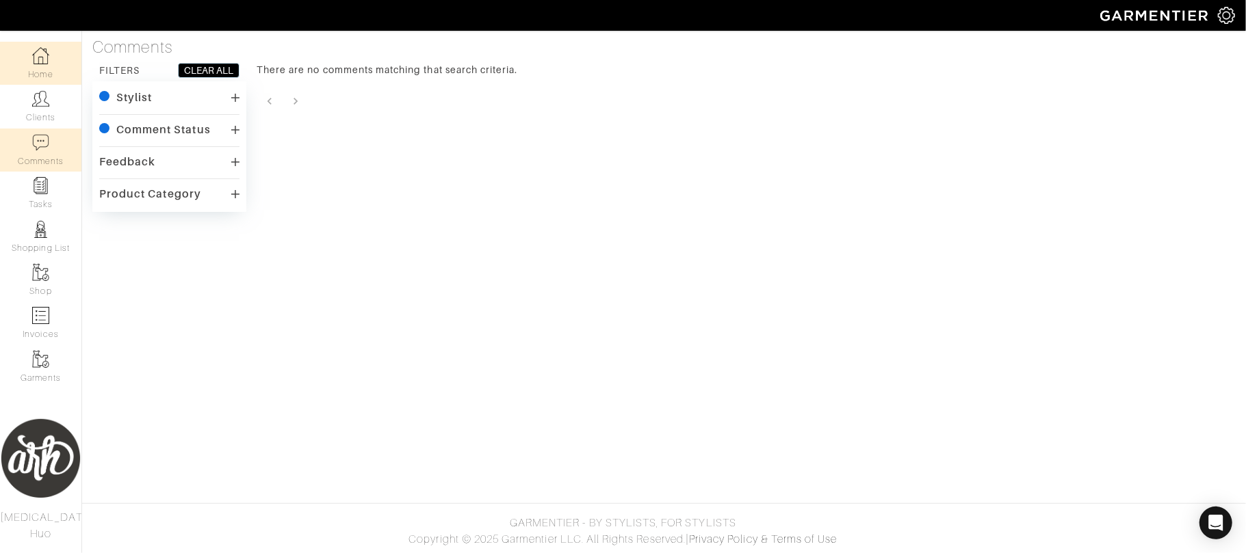
click at [55, 53] on link "Home" at bounding box center [40, 63] width 81 height 43
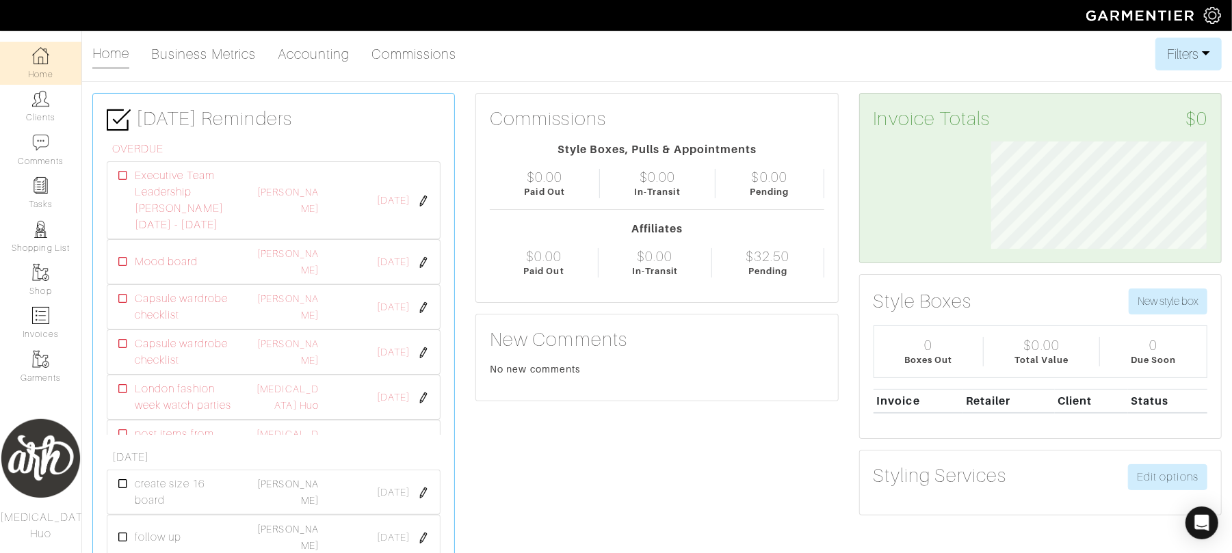
scroll to position [107, 236]
click at [401, 57] on link "Commissions" at bounding box center [414, 53] width 85 height 27
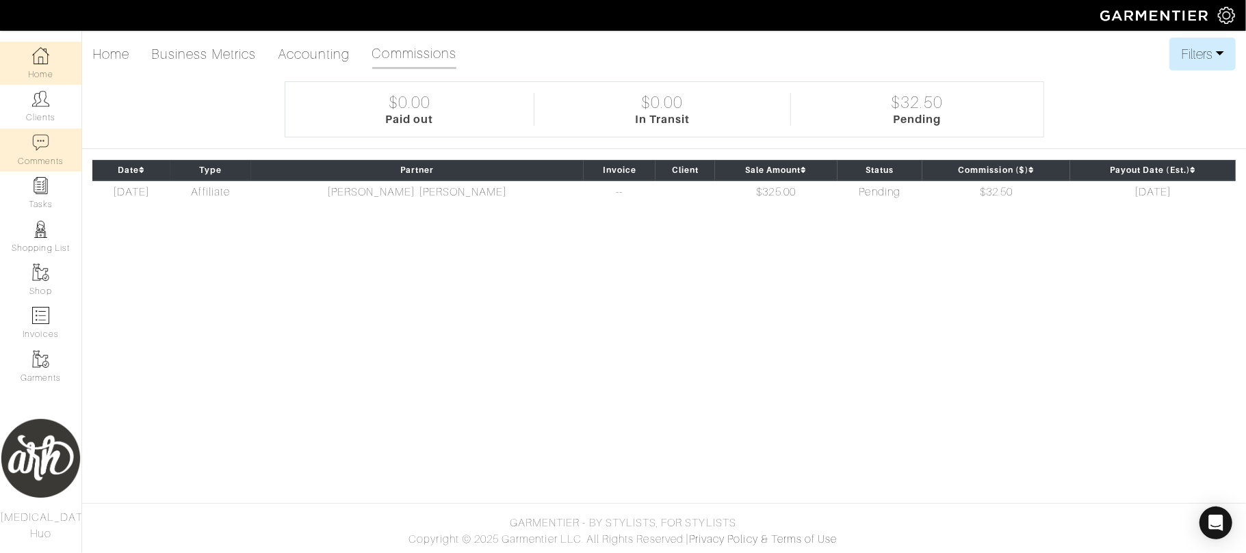
click at [49, 150] on link "Comments" at bounding box center [40, 150] width 81 height 43
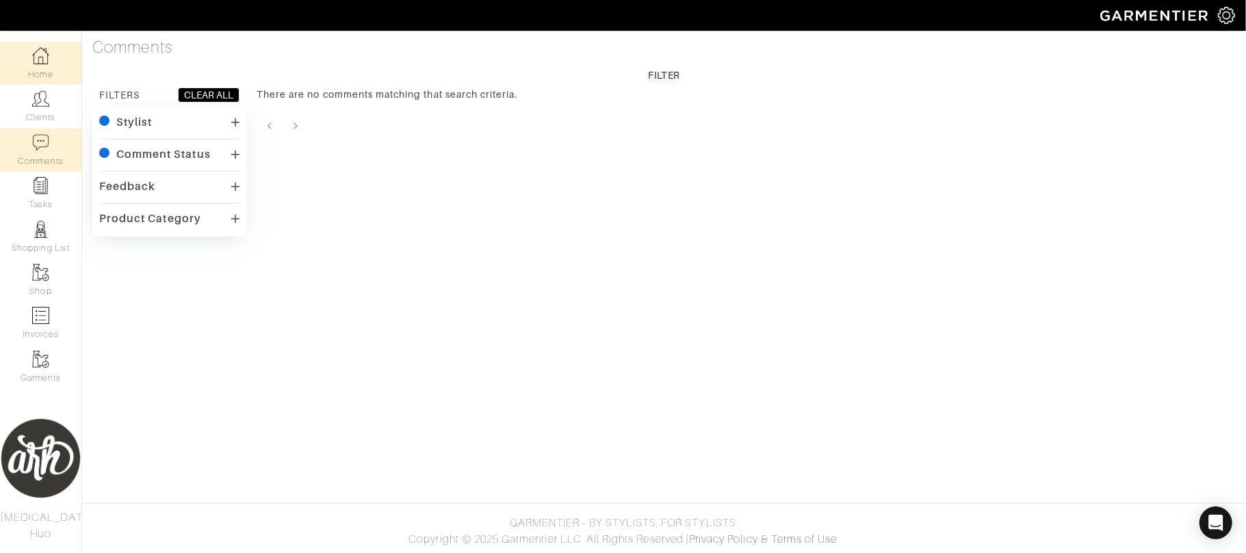
click at [41, 55] on img at bounding box center [40, 55] width 17 height 17
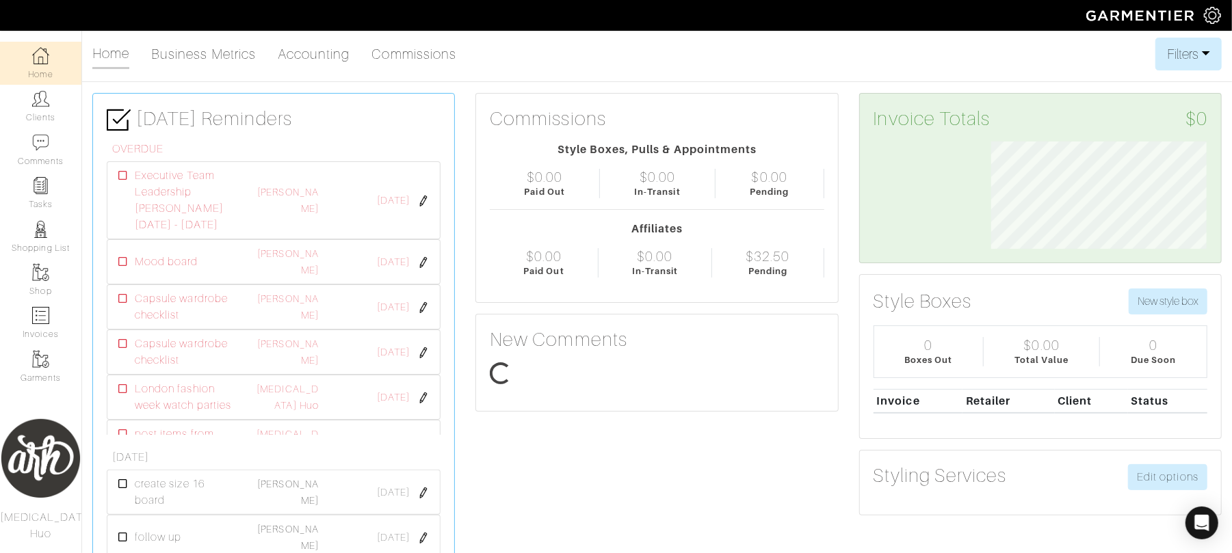
scroll to position [107, 236]
click at [289, 403] on link "[MEDICAL_DATA] Huo" at bounding box center [287, 397] width 62 height 27
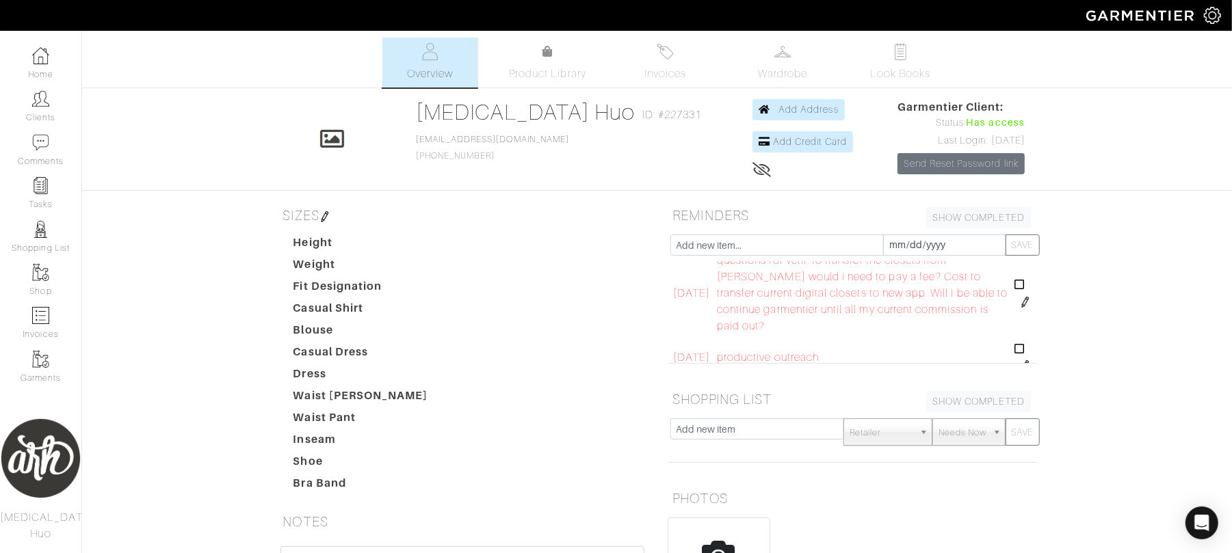
scroll to position [103, 0]
click at [45, 70] on link "Home" at bounding box center [40, 63] width 81 height 43
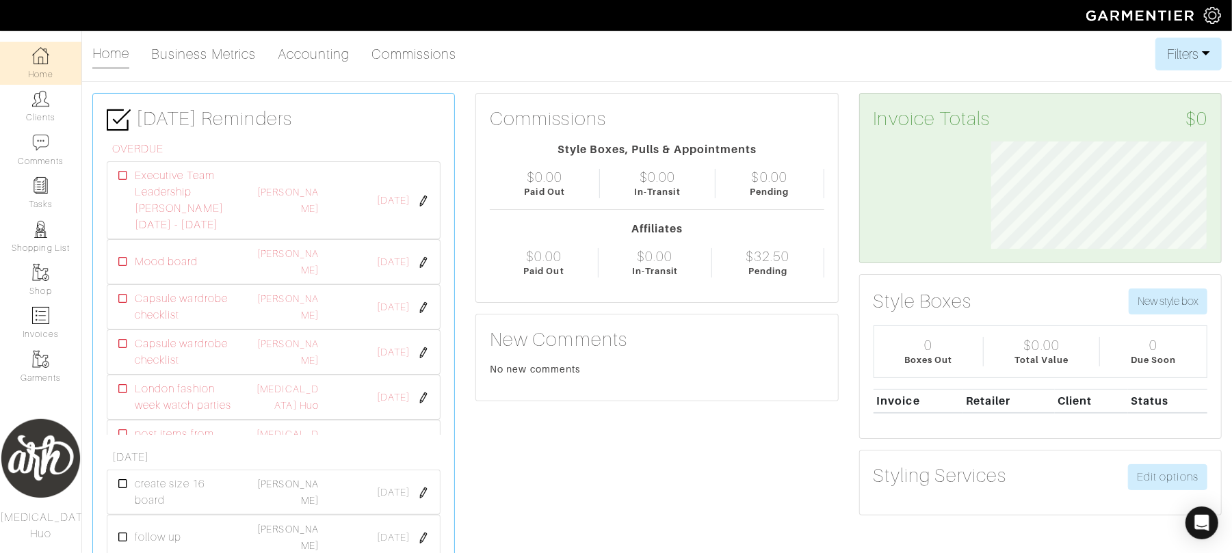
scroll to position [107, 236]
click at [425, 60] on link "Commissions" at bounding box center [414, 53] width 85 height 27
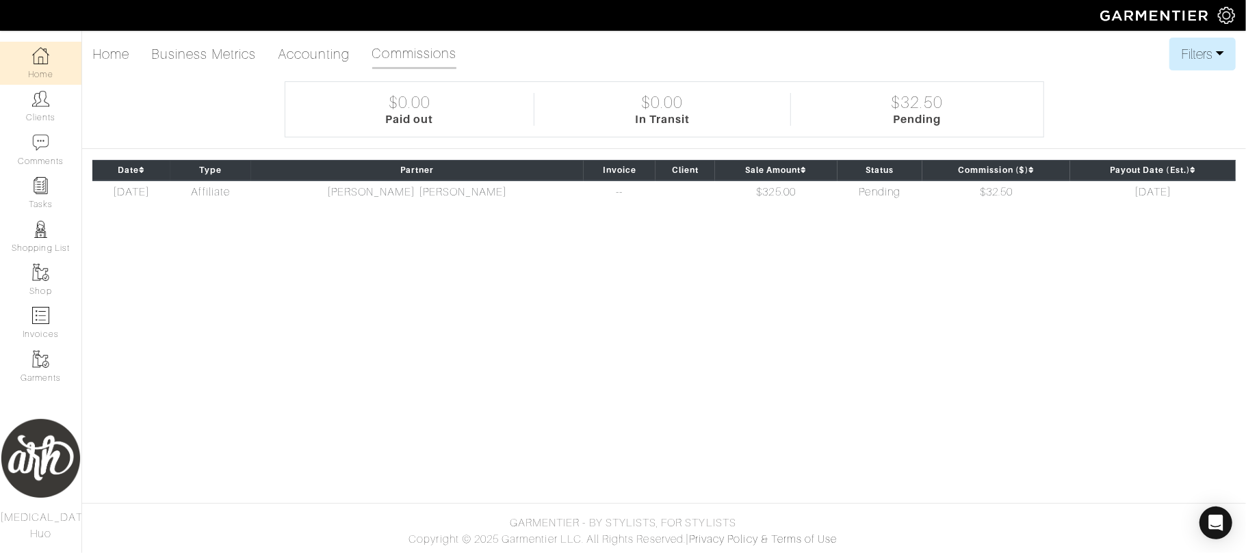
click at [50, 68] on link "Home" at bounding box center [40, 63] width 81 height 43
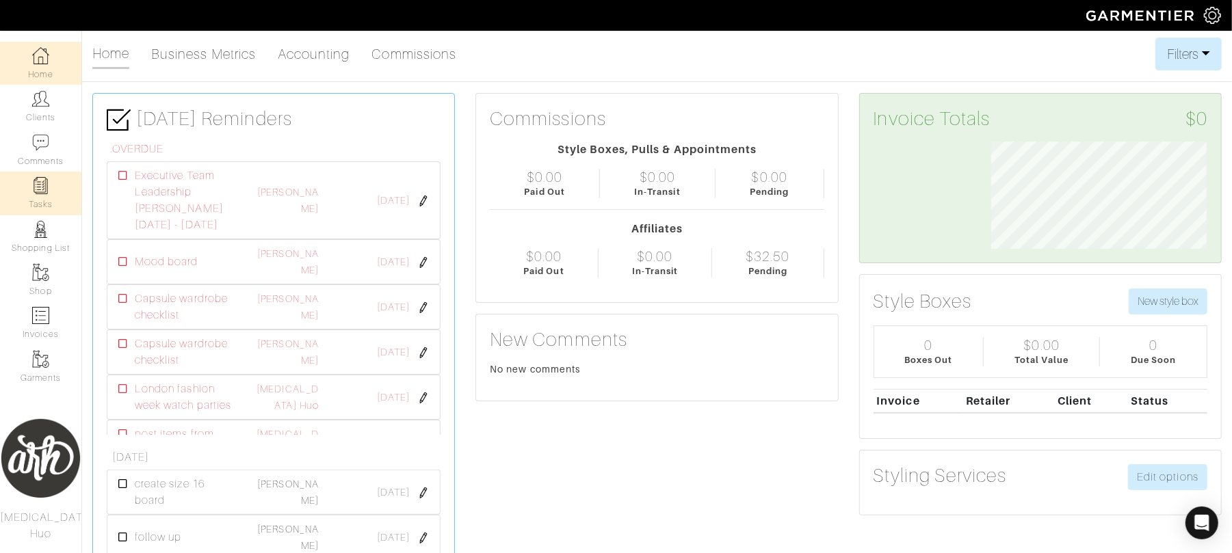
scroll to position [107, 236]
click at [40, 105] on img at bounding box center [40, 98] width 17 height 17
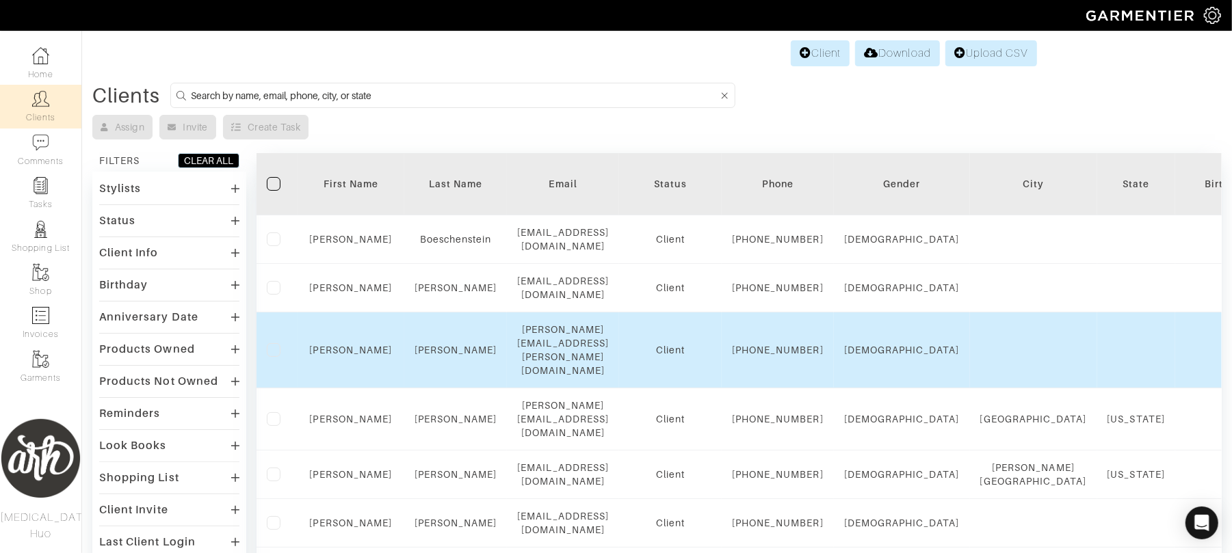
click at [345, 357] on div "[PERSON_NAME]" at bounding box center [351, 350] width 86 height 14
click at [346, 356] on link "[PERSON_NAME]" at bounding box center [351, 350] width 83 height 11
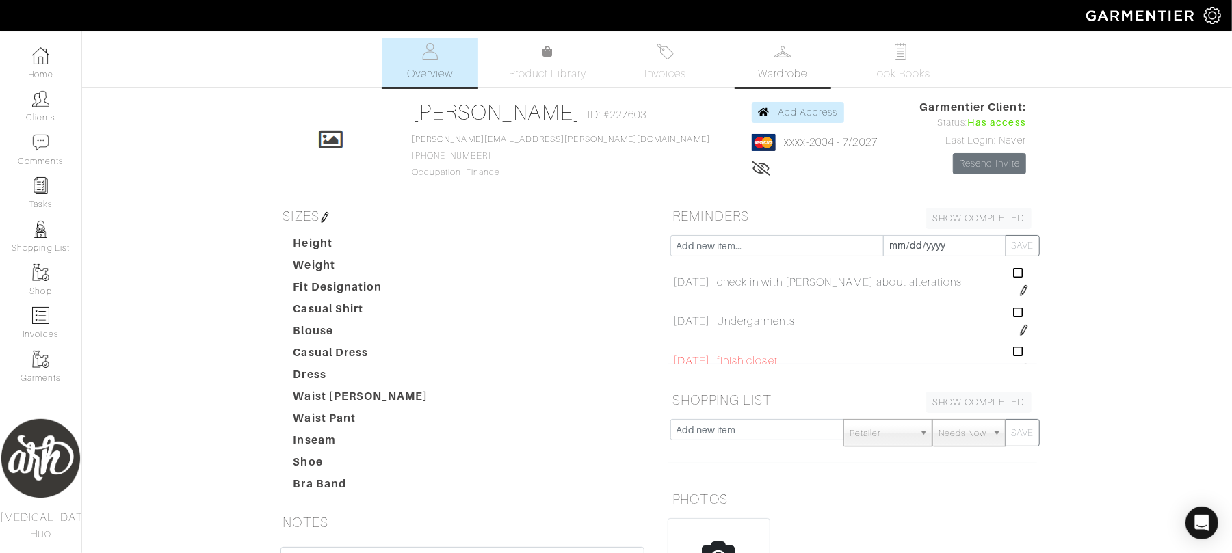
click at [781, 50] on img at bounding box center [782, 51] width 17 height 17
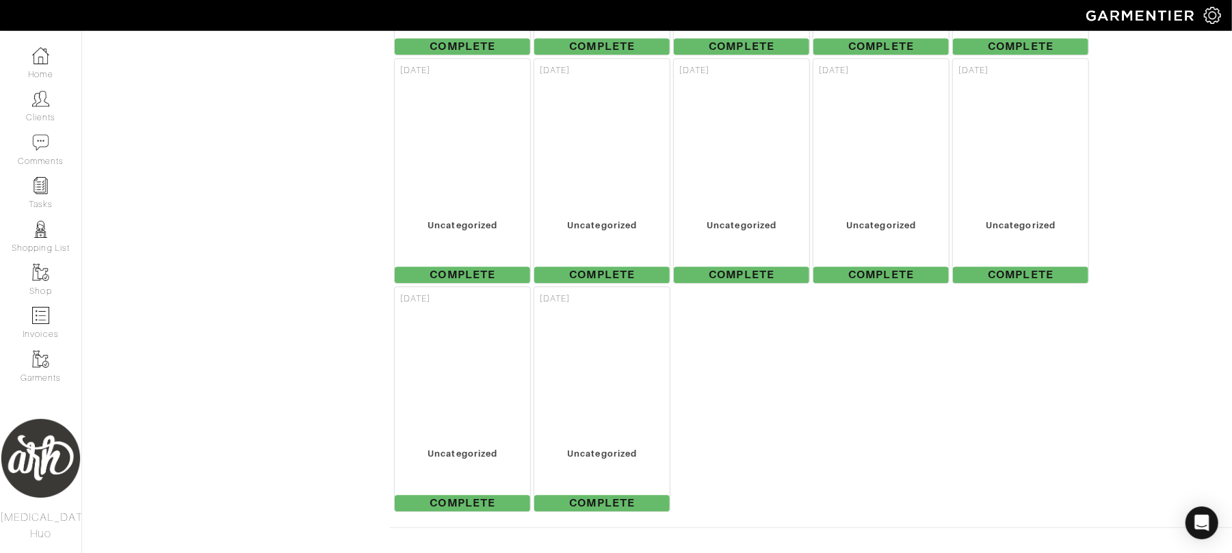
scroll to position [13840, 0]
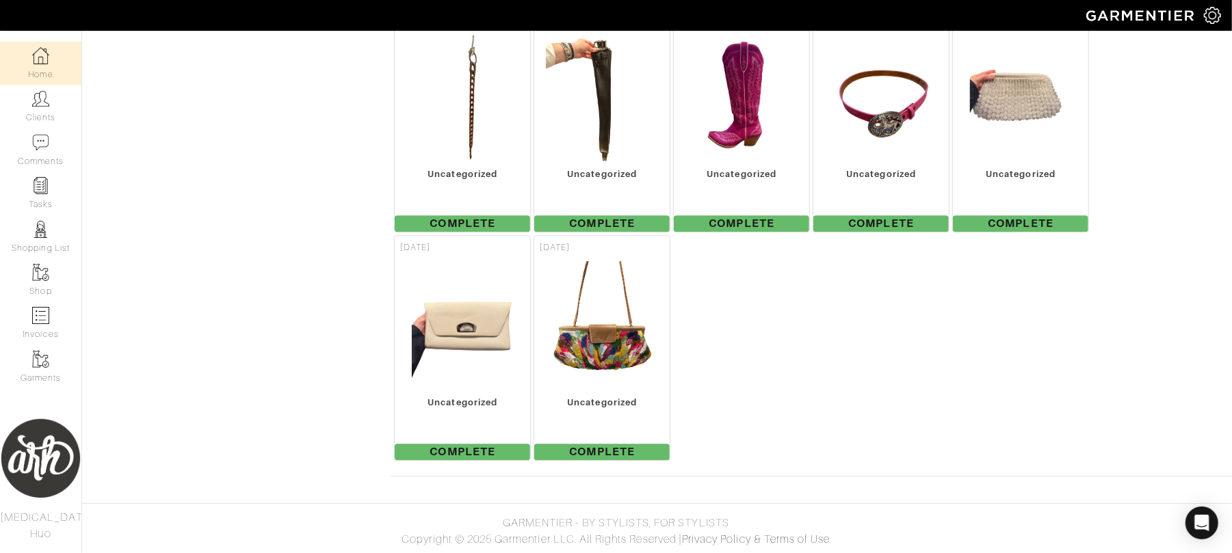
click at [49, 64] on link "Home" at bounding box center [40, 63] width 81 height 43
click at [48, 64] on link "Home" at bounding box center [40, 63] width 81 height 43
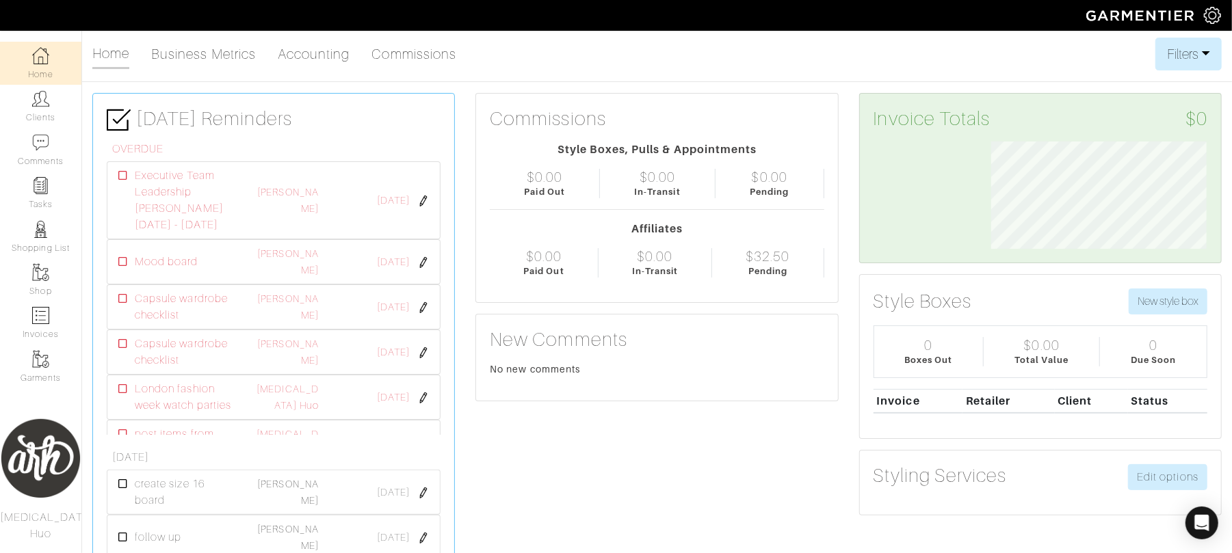
scroll to position [107, 236]
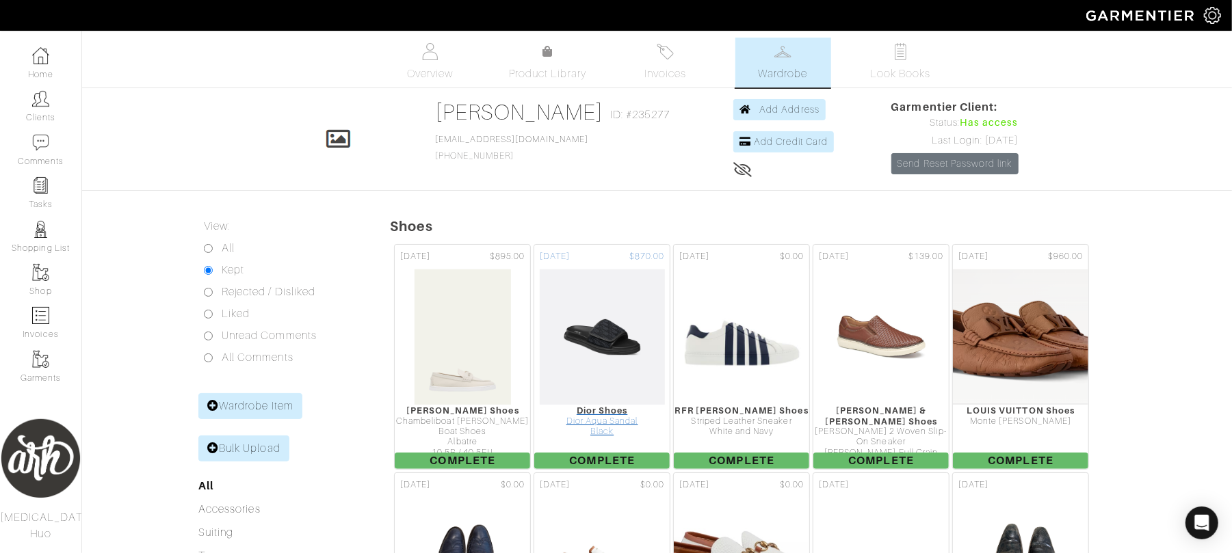
click at [592, 334] on img at bounding box center [602, 337] width 127 height 137
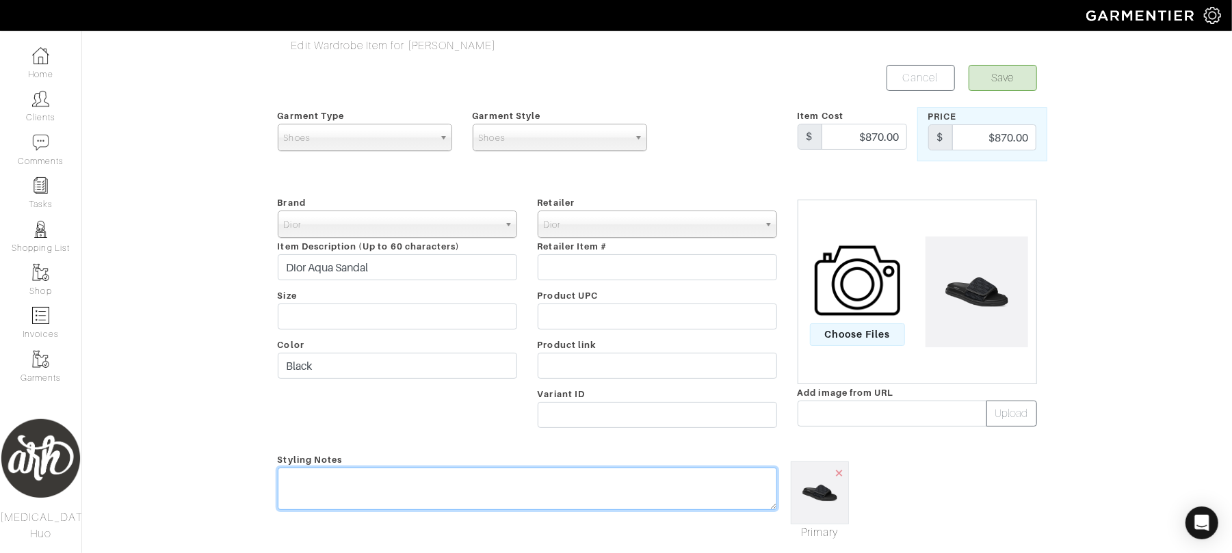
click at [483, 479] on textarea at bounding box center [527, 489] width 499 height 42
type textarea "1A Can only be worn causal. Can pair with all color combinations"
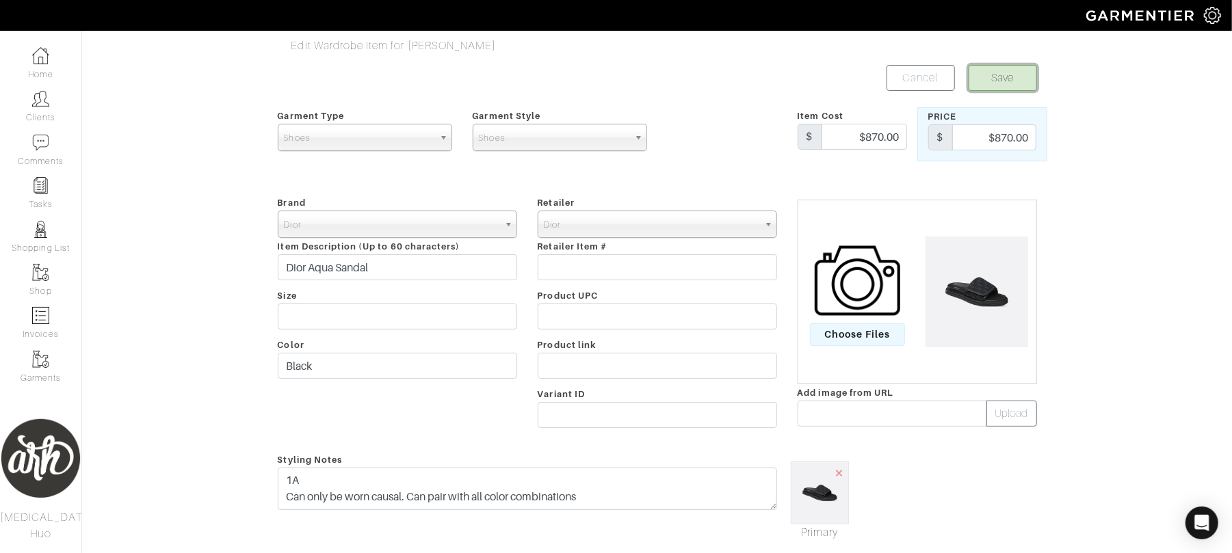
click at [1001, 89] on button "Save" at bounding box center [1003, 78] width 68 height 26
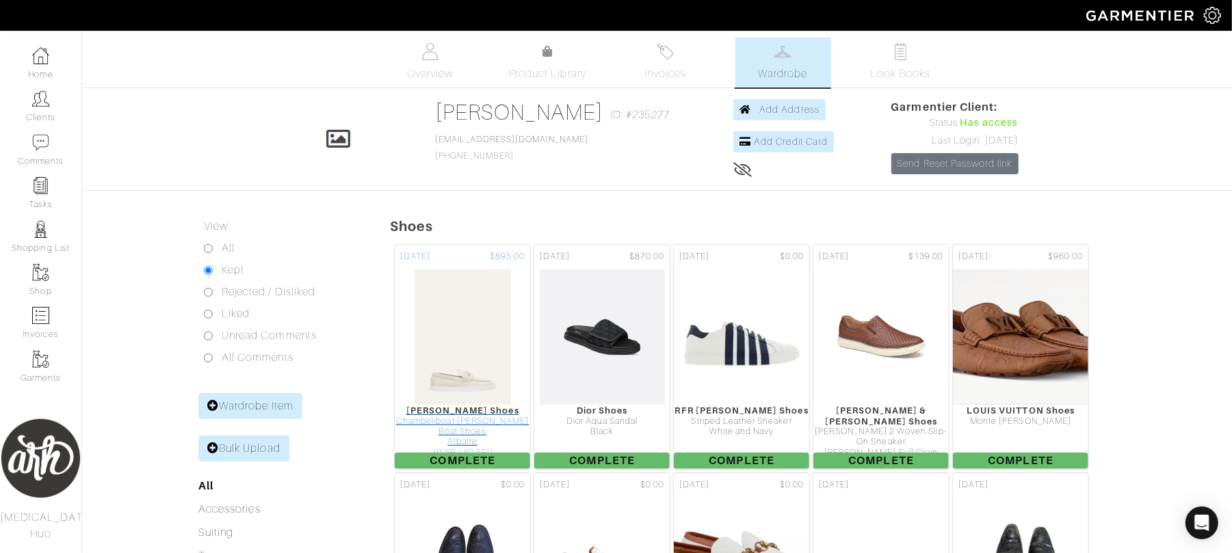
click at [453, 416] on div "[PERSON_NAME] Shoes" at bounding box center [462, 411] width 135 height 10
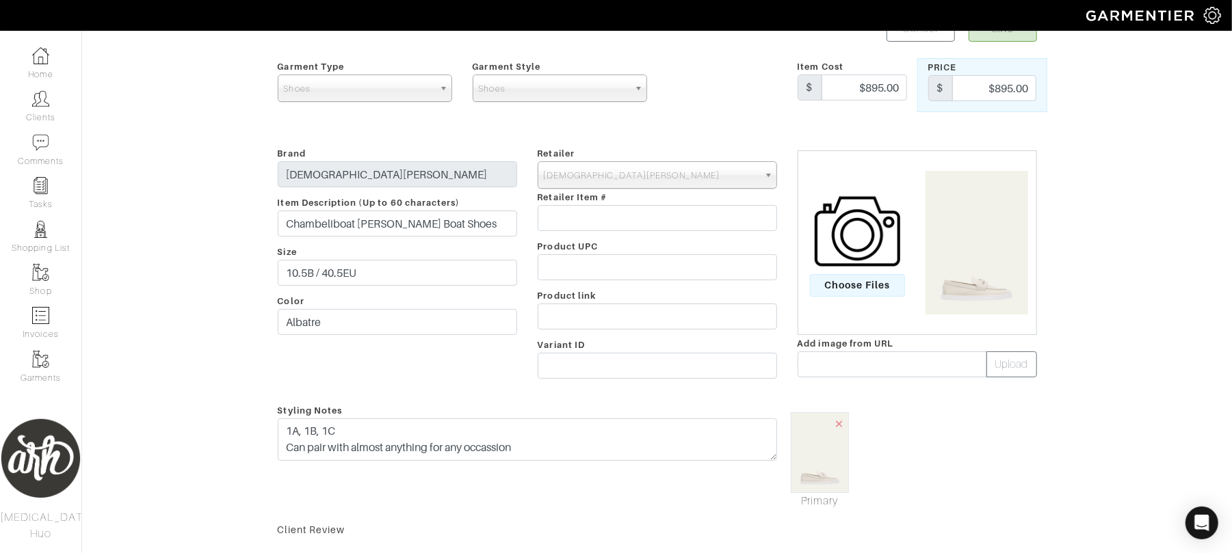
scroll to position [12, 0]
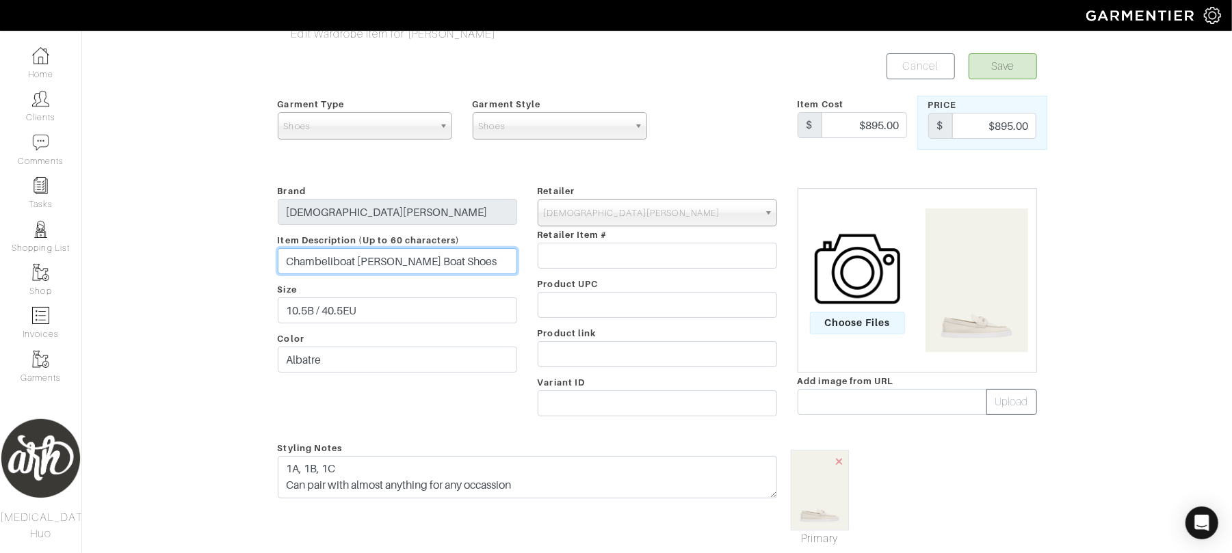
click at [285, 263] on input "Chambeliboat [PERSON_NAME] Boat Shoes" at bounding box center [397, 261] width 239 height 26
type input "1A, B, C Chambeliboat [PERSON_NAME] Nubuck Boat Shoes"
click at [1012, 64] on button "Save" at bounding box center [1003, 66] width 68 height 26
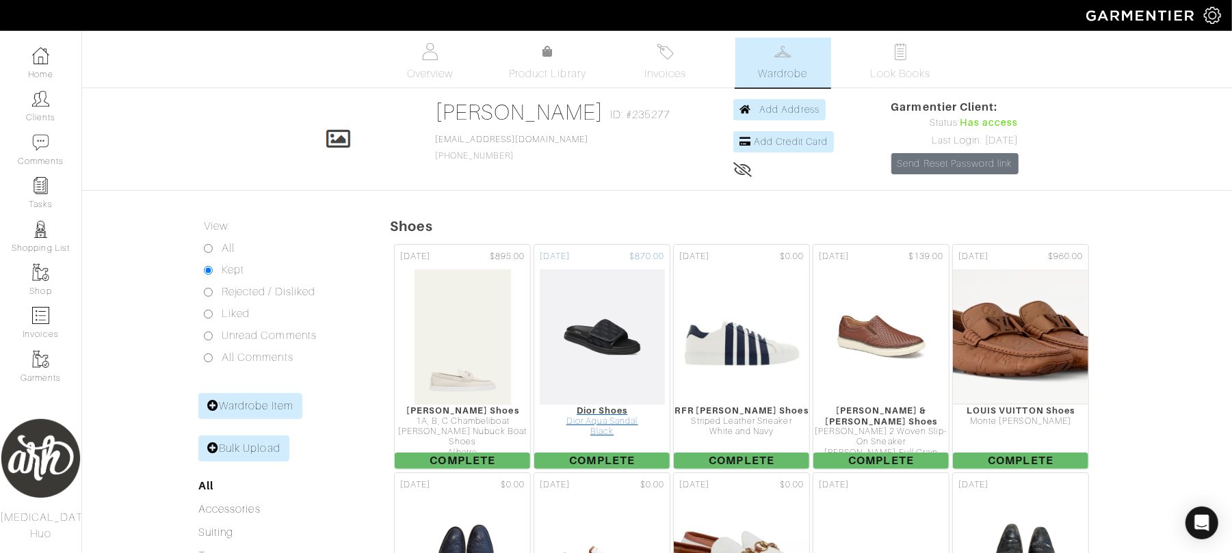
click at [605, 419] on div "Dior Aqua Sandal" at bounding box center [601, 422] width 135 height 10
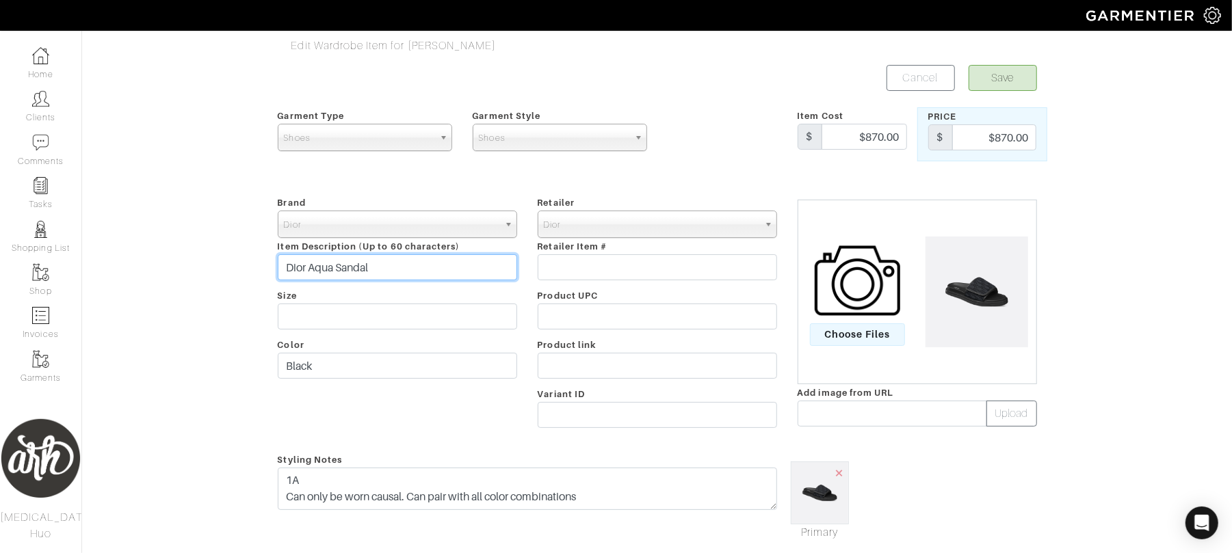
click at [280, 265] on input "Dior Aqua Sandal" at bounding box center [397, 267] width 239 height 26
type input "1A Dior Aqua Sandal"
click at [992, 70] on button "Save" at bounding box center [1003, 78] width 68 height 26
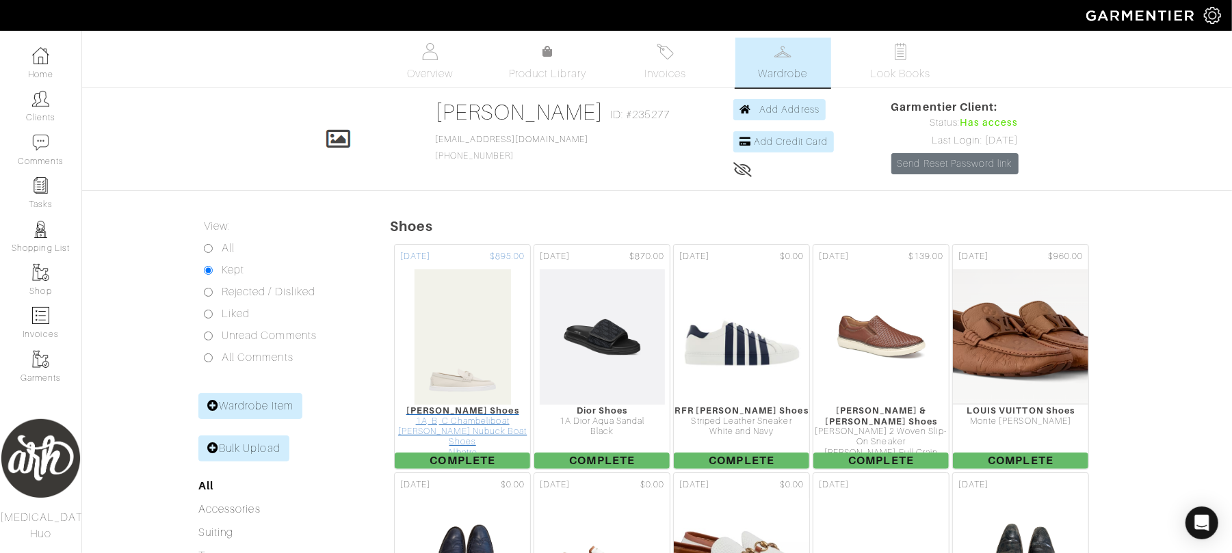
click at [477, 433] on div "1A, B, C Chambeliboat [PERSON_NAME] Nubuck Boat Shoes" at bounding box center [462, 432] width 135 height 31
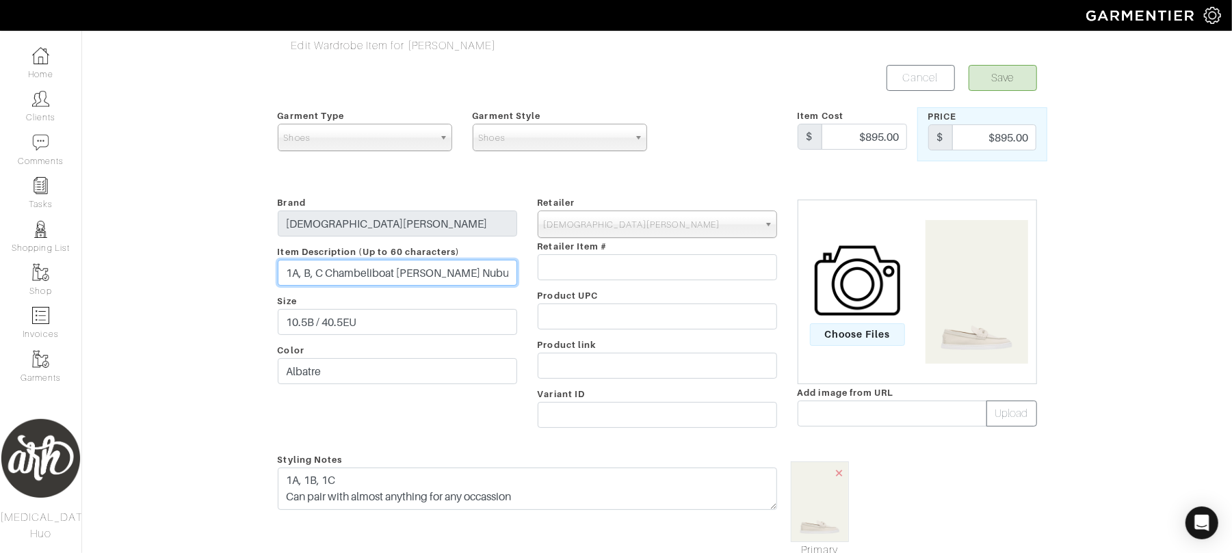
click at [326, 275] on input "1A, B, C Chambeliboat [PERSON_NAME] Nubuck Boat Shoes" at bounding box center [397, 273] width 239 height 26
click at [969, 65] on button "Save" at bounding box center [1003, 78] width 68 height 26
click at [1004, 67] on button "Save" at bounding box center [1003, 78] width 68 height 26
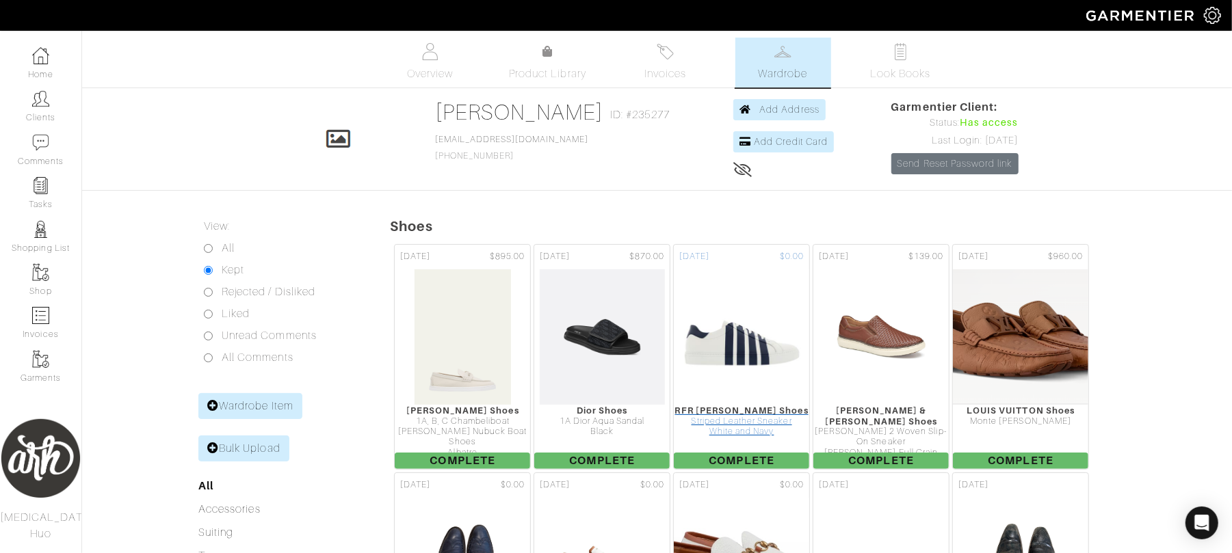
click at [752, 425] on div "Striped Leather Sneaker" at bounding box center [741, 422] width 135 height 10
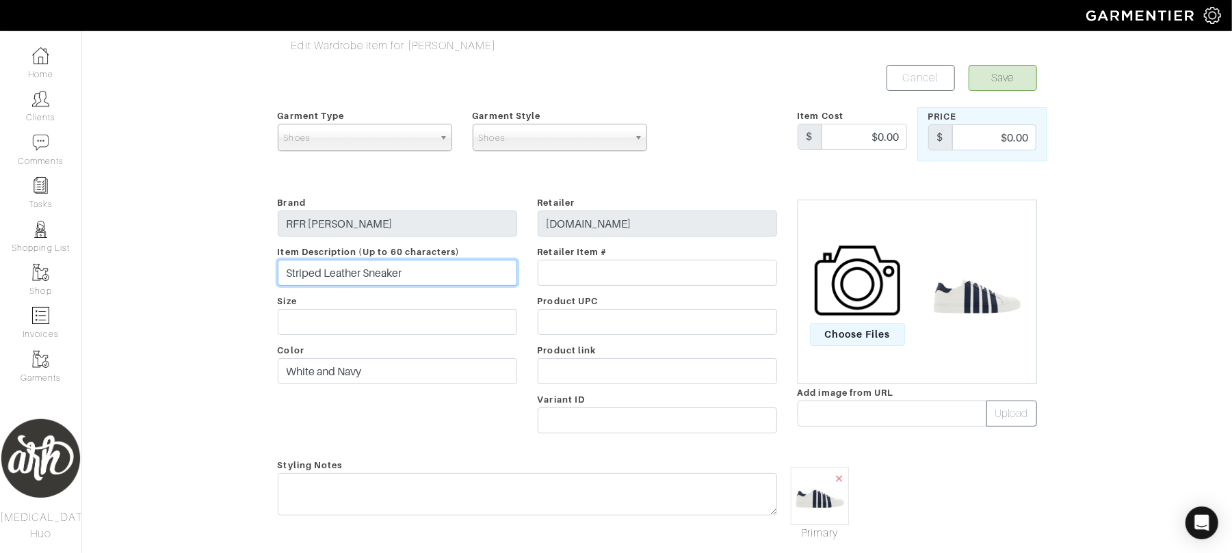
click at [285, 271] on input "Striped Leather Sneaker" at bounding box center [397, 273] width 239 height 26
type input "1A, 2A Striped Leather Sneaker"
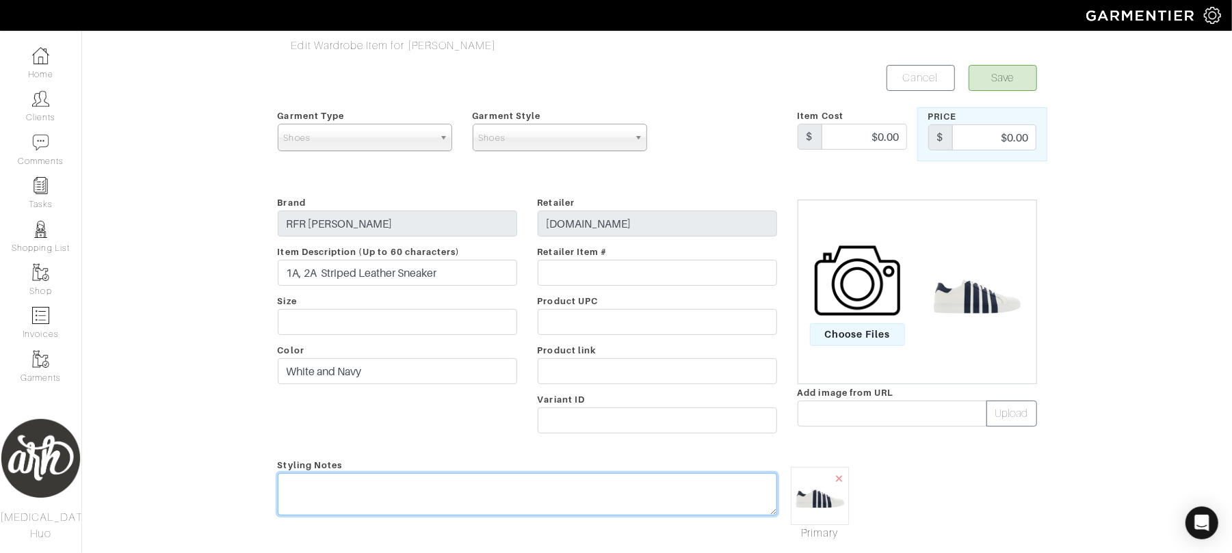
click at [466, 501] on textarea at bounding box center [527, 494] width 499 height 42
type textarea "Wear casually. Can be paired with all colors."
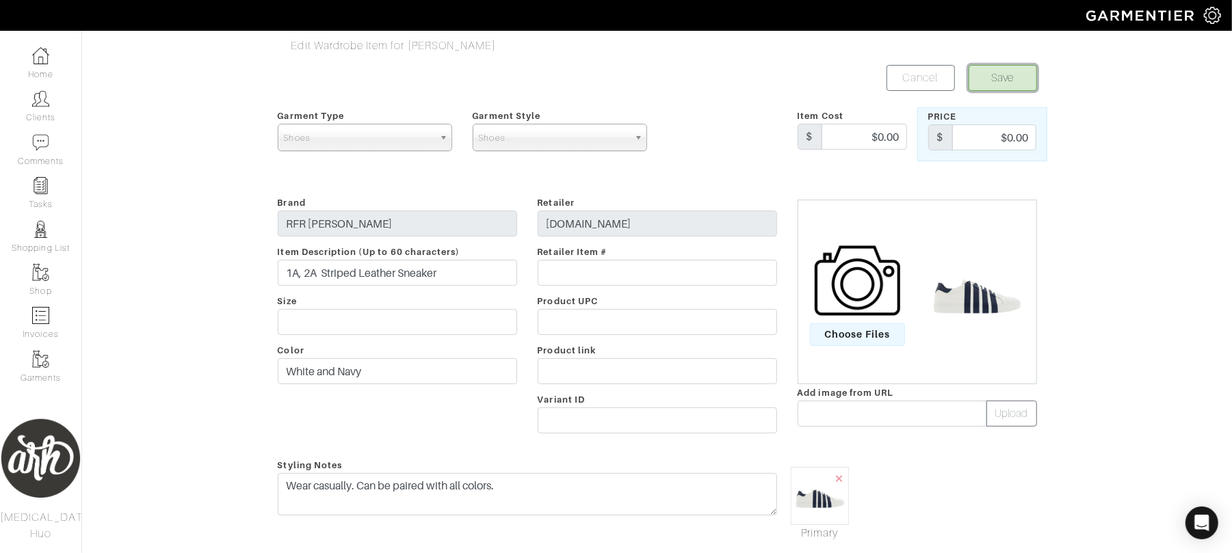
click at [1018, 77] on button "Save" at bounding box center [1003, 78] width 68 height 26
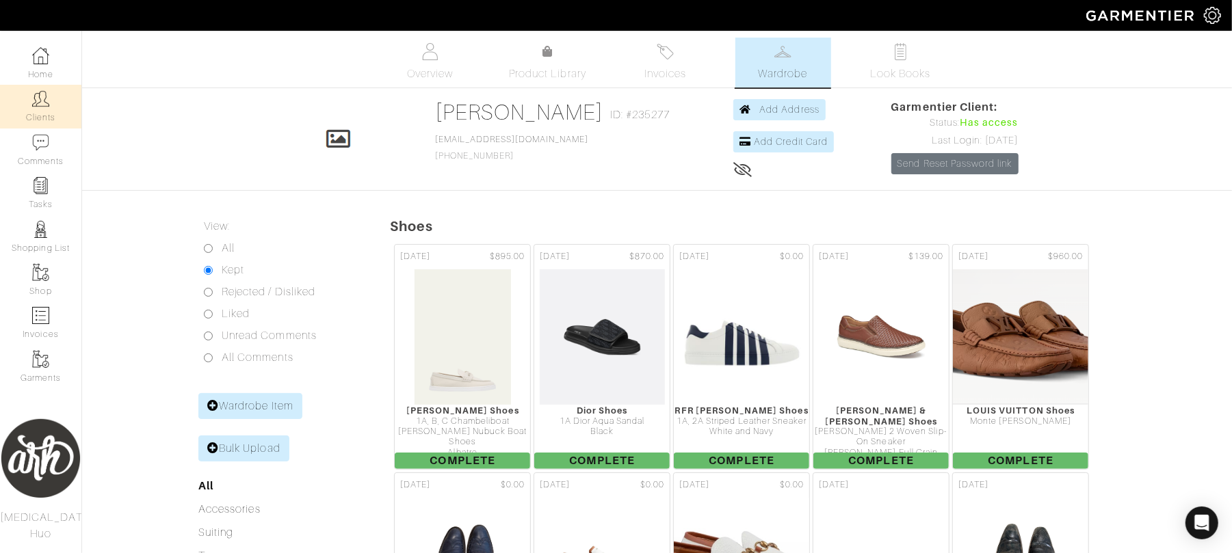
click at [42, 110] on link "Clients" at bounding box center [40, 106] width 81 height 43
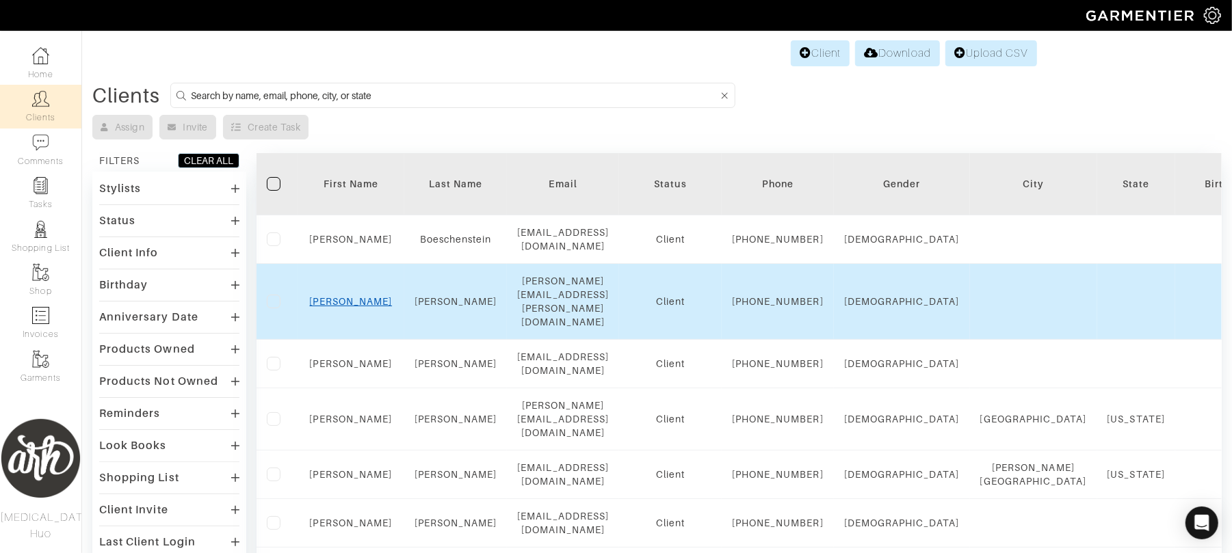
click at [342, 307] on link "[PERSON_NAME]" at bounding box center [351, 301] width 83 height 11
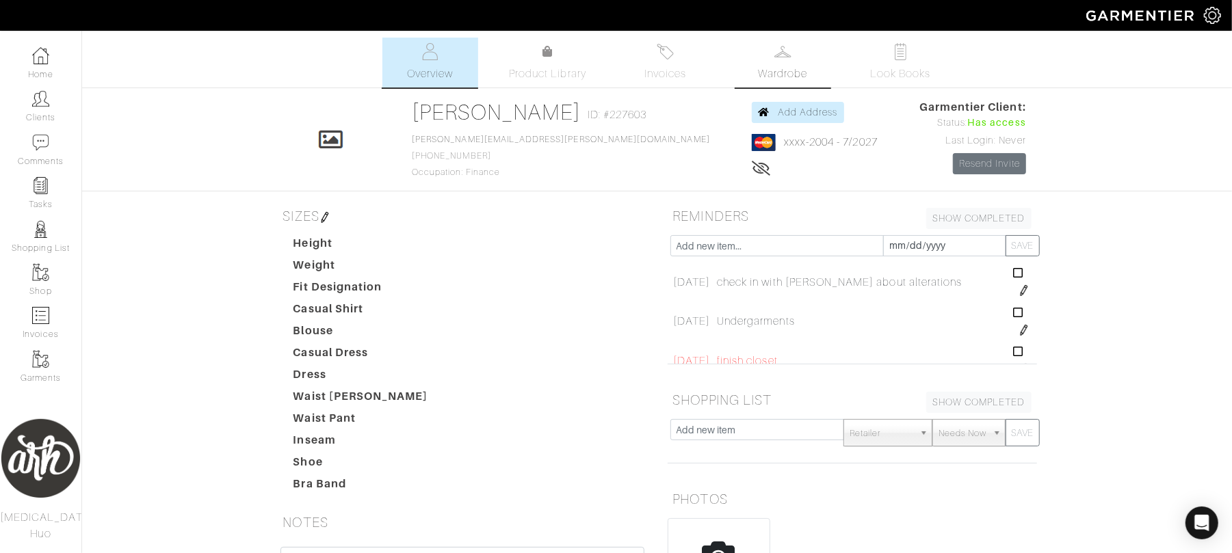
click at [786, 69] on span "Wardrobe" at bounding box center [782, 74] width 49 height 16
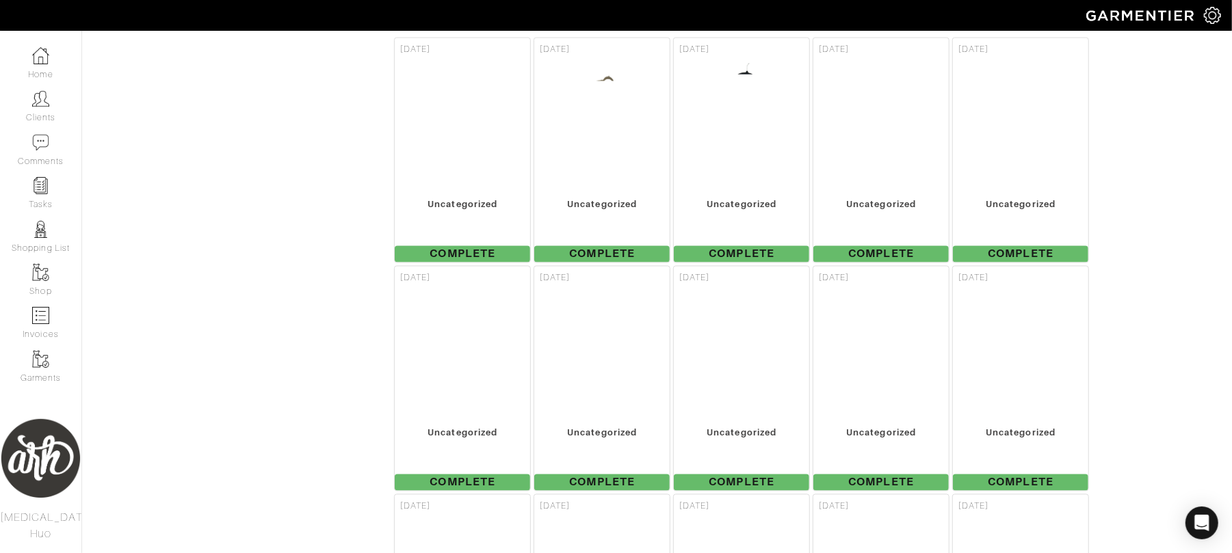
scroll to position [12895, 0]
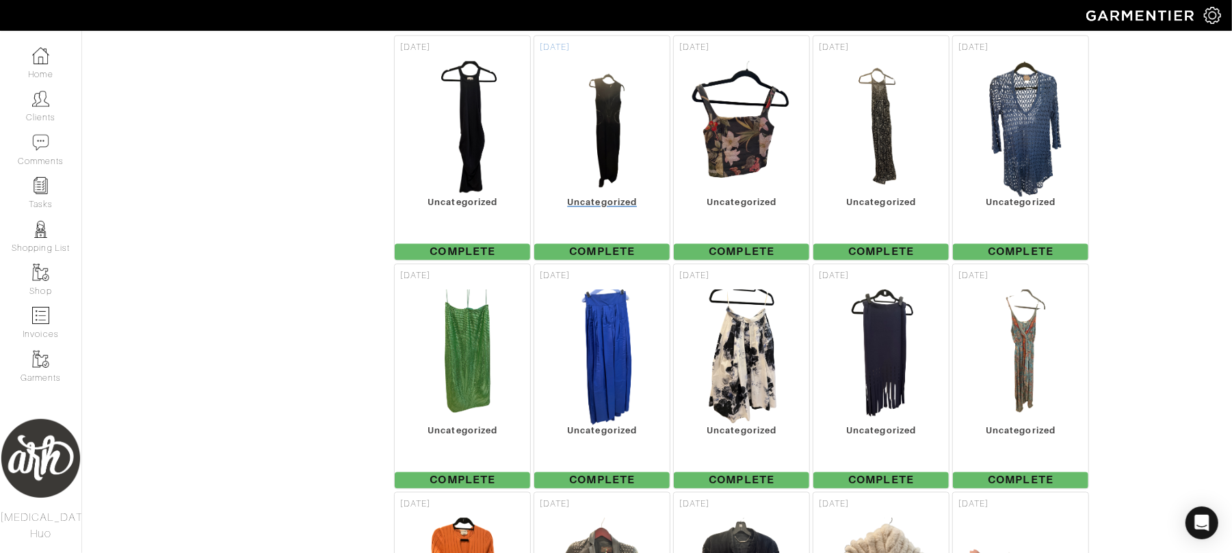
click at [595, 206] on div "Uncategorized" at bounding box center [601, 203] width 135 height 10
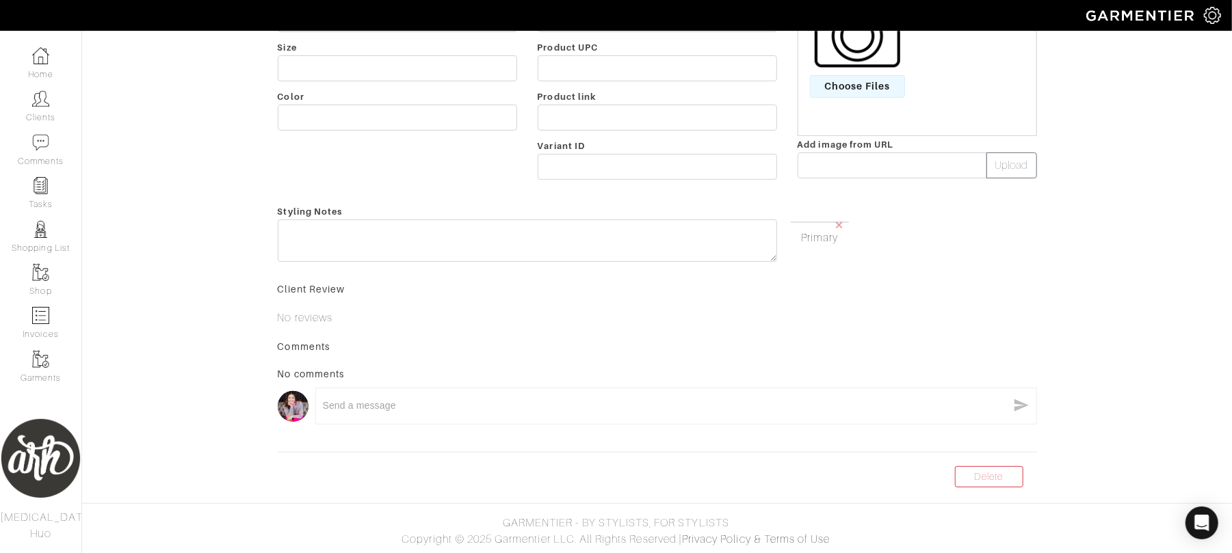
scroll to position [288, 0]
click at [974, 483] on link "Delete" at bounding box center [989, 476] width 68 height 21
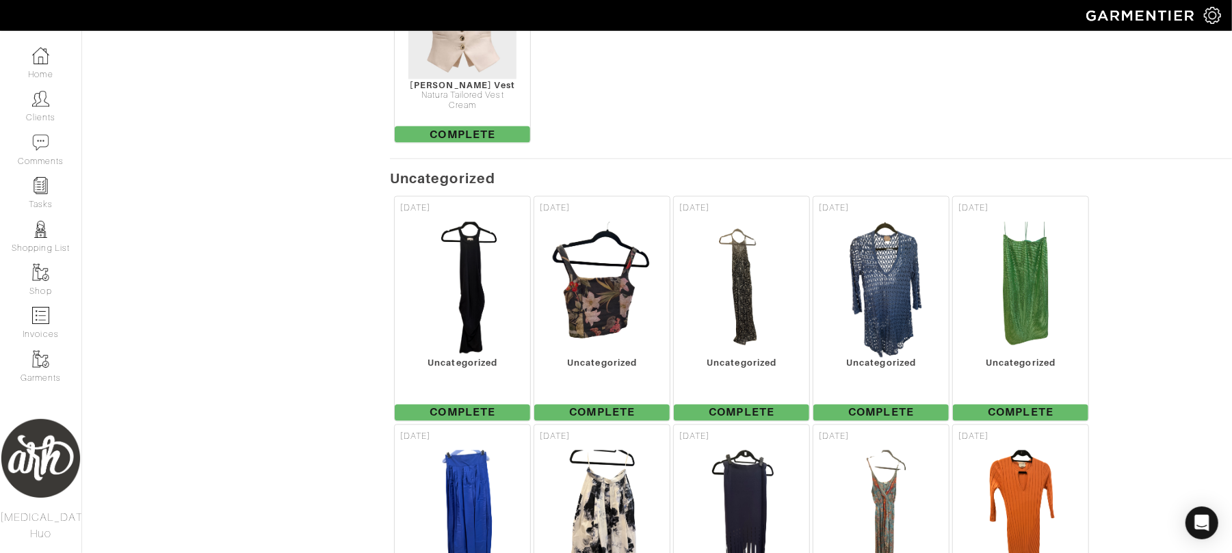
scroll to position [12737, 0]
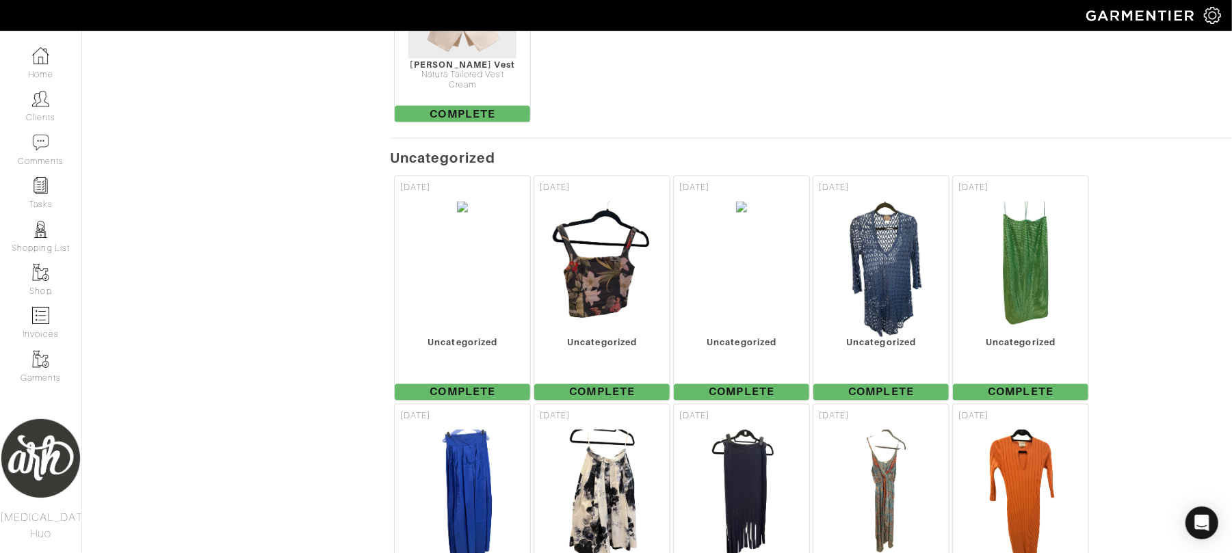
scroll to position [12780, 0]
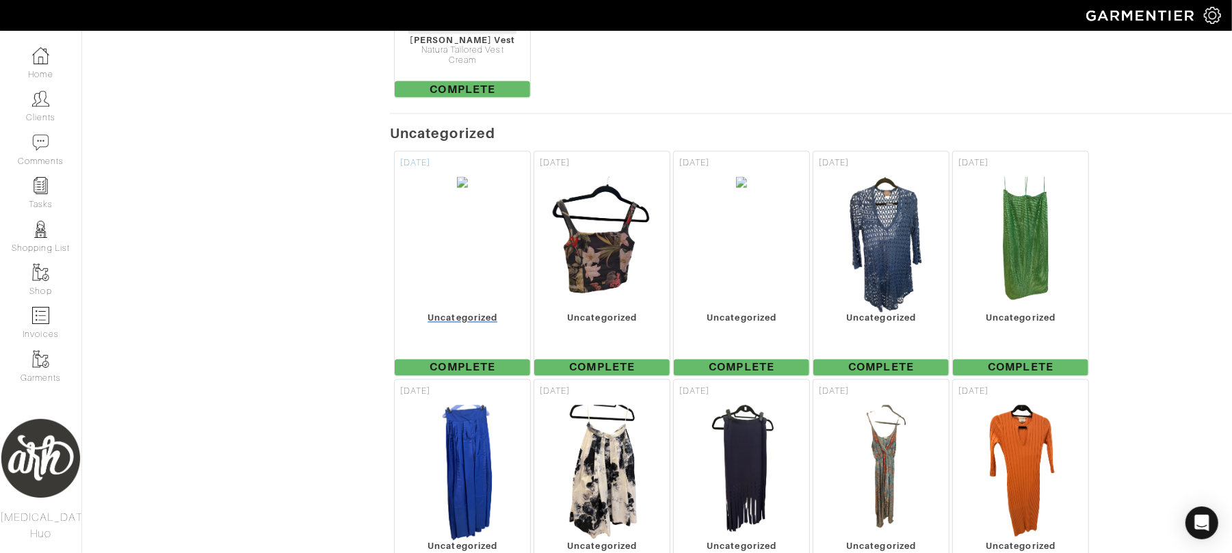
click at [456, 228] on img at bounding box center [462, 244] width 12 height 137
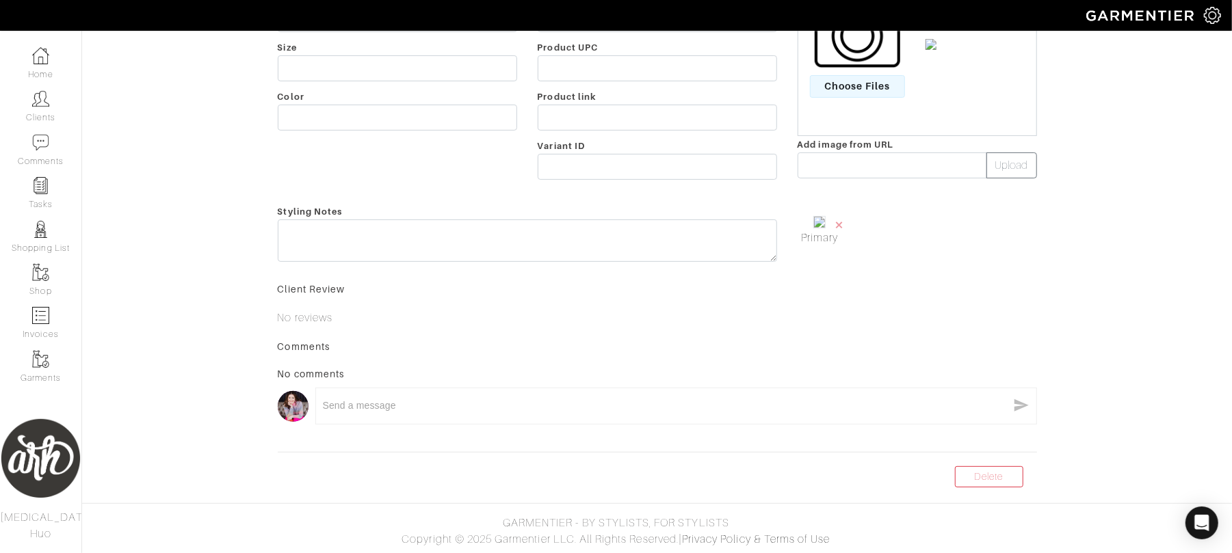
scroll to position [238, 0]
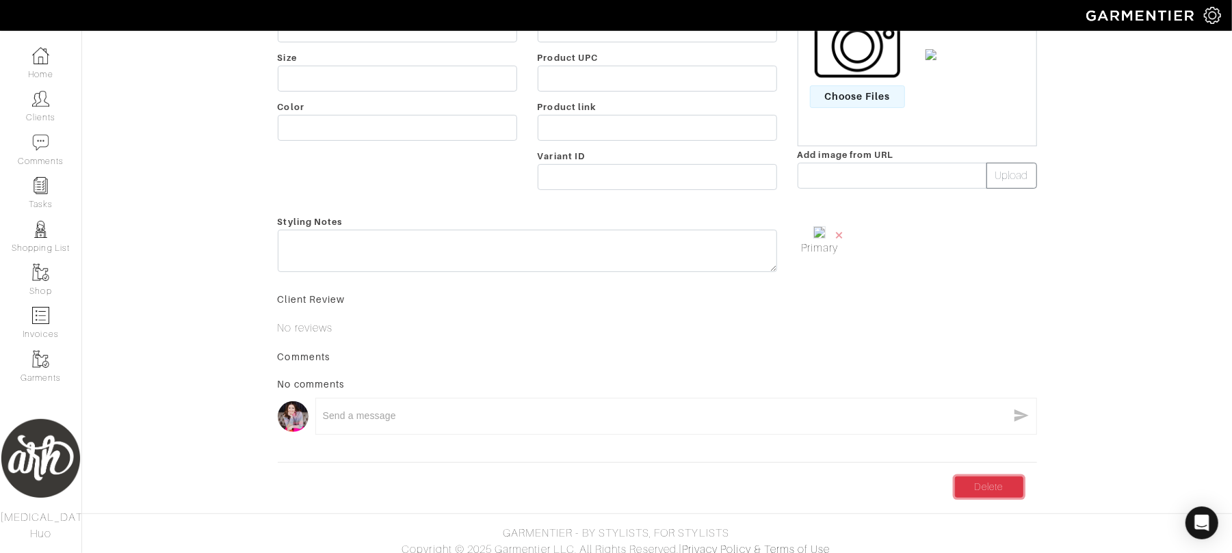
click at [972, 498] on link "Delete" at bounding box center [989, 487] width 68 height 21
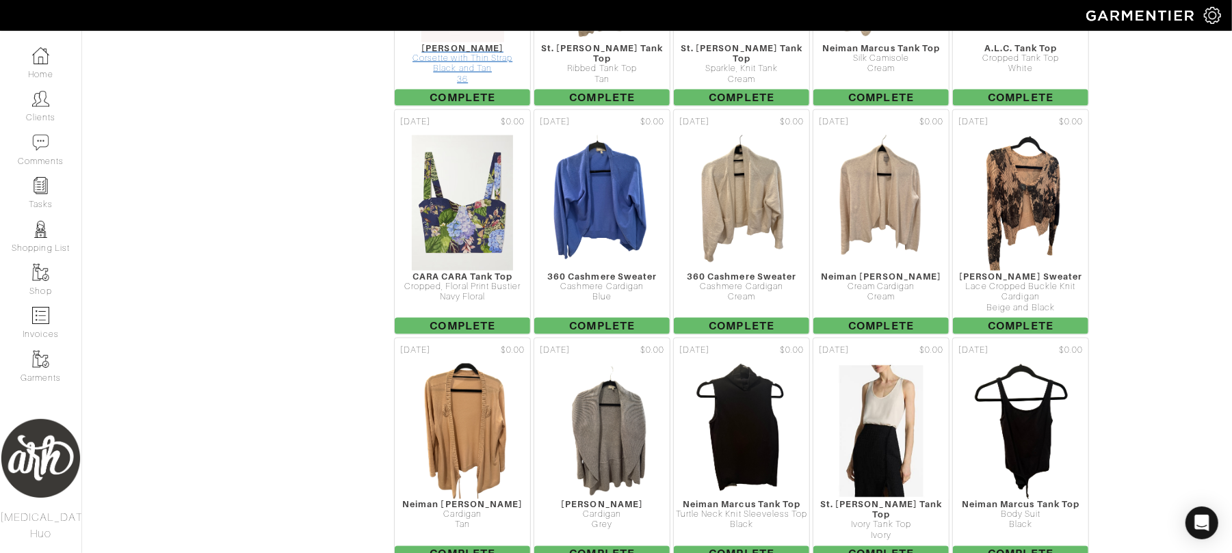
scroll to position [8838, 0]
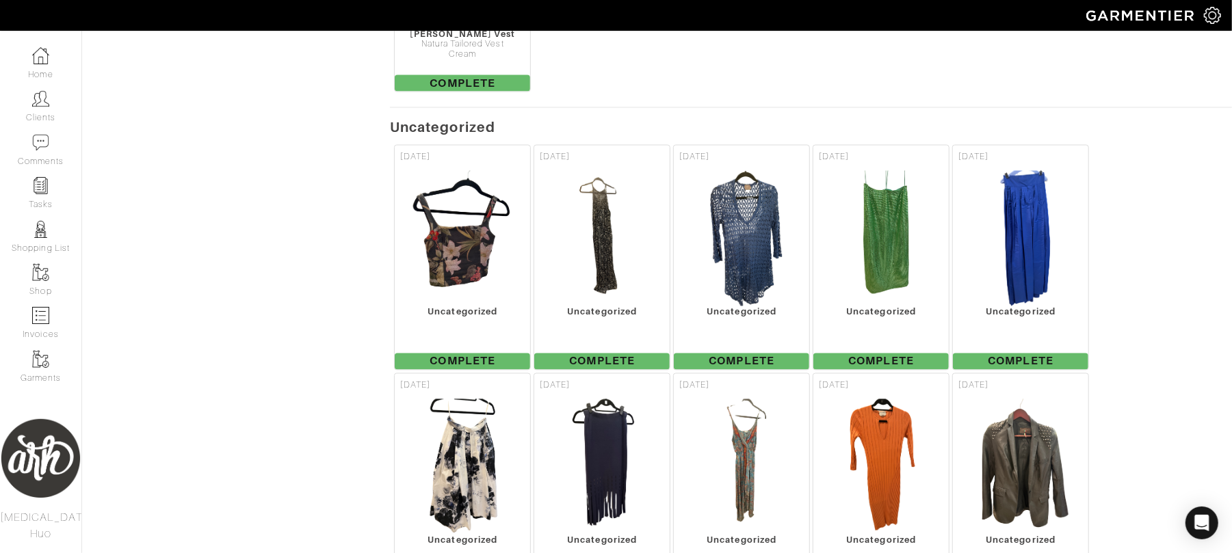
scroll to position [12810, 0]
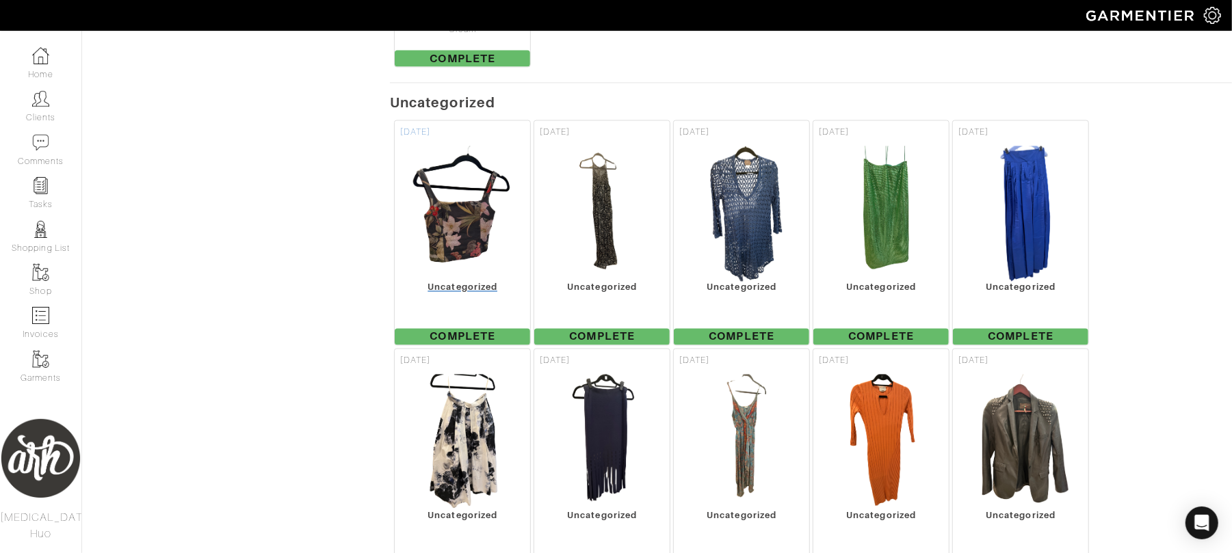
click at [431, 266] on img at bounding box center [462, 214] width 103 height 137
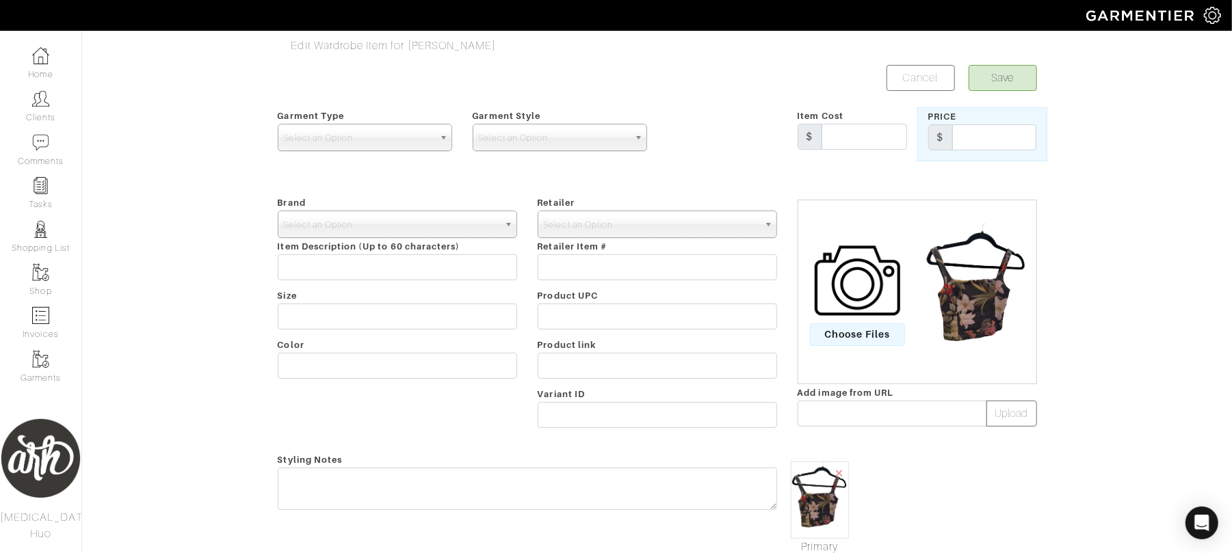
click at [391, 112] on div "Garment Type Tops Bottoms Dresses Jumpsuits Suiting Outerwear Shoes Swimwear Ac…" at bounding box center [364, 134] width 195 height 54
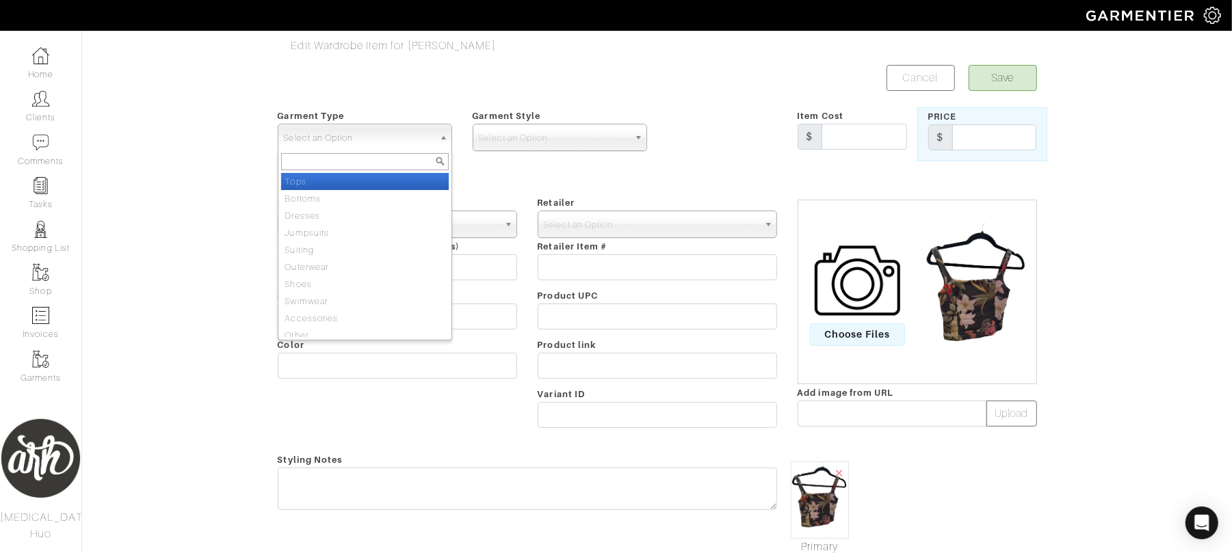
click at [389, 129] on span "Select an Option" at bounding box center [359, 137] width 150 height 27
click at [376, 184] on li "Tops" at bounding box center [365, 181] width 168 height 17
select select "1"
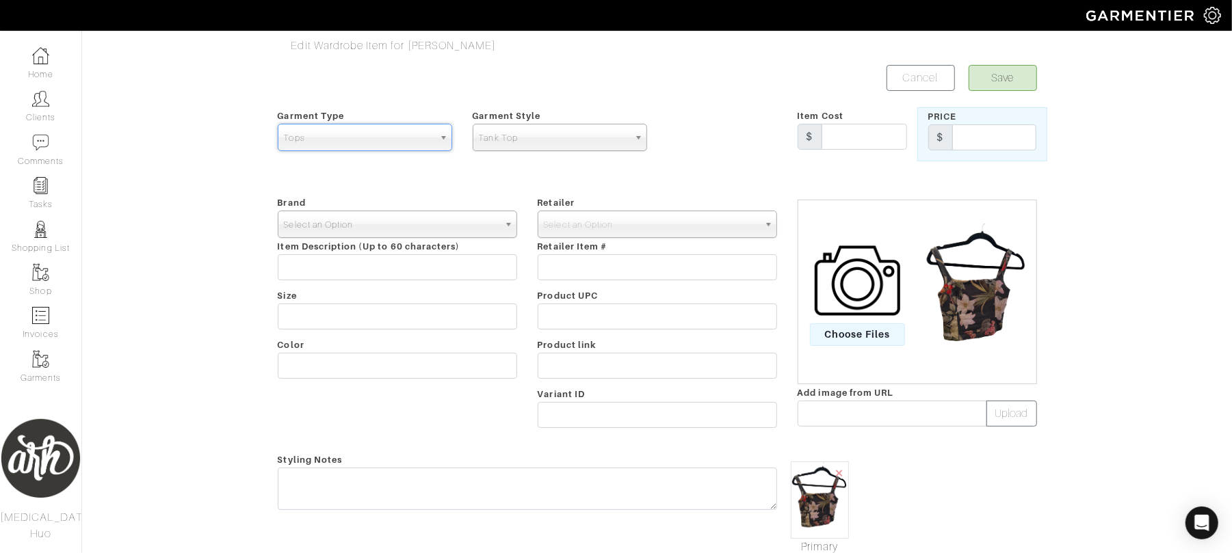
click at [419, 227] on span "Select an Option" at bounding box center [391, 224] width 215 height 27
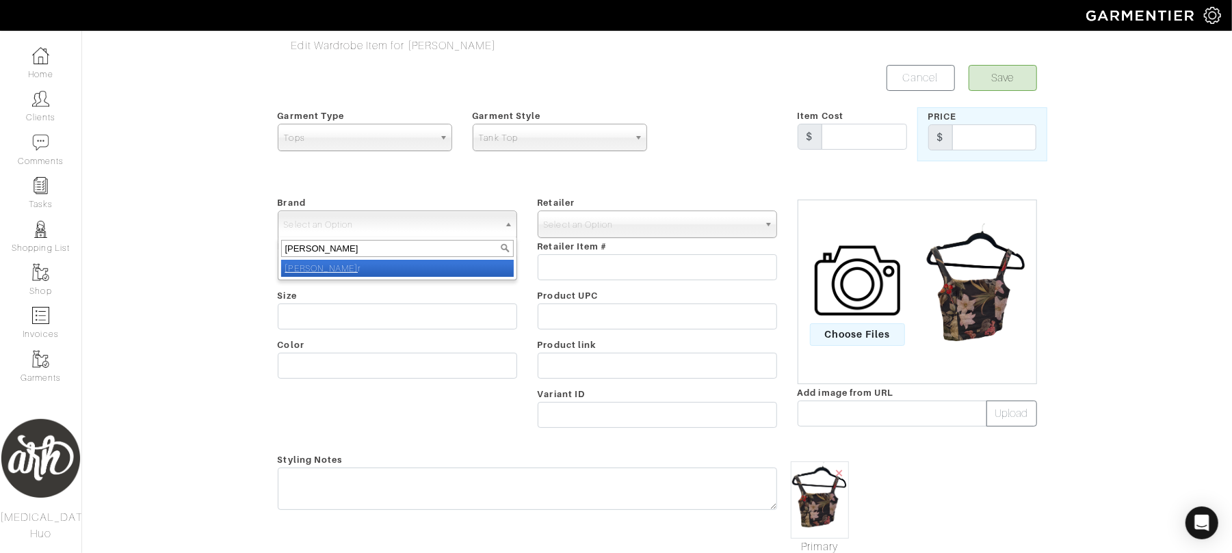
type input "ted bake"
click at [408, 271] on li "Ted Bake r" at bounding box center [397, 268] width 233 height 17
select select "[PERSON_NAME]"
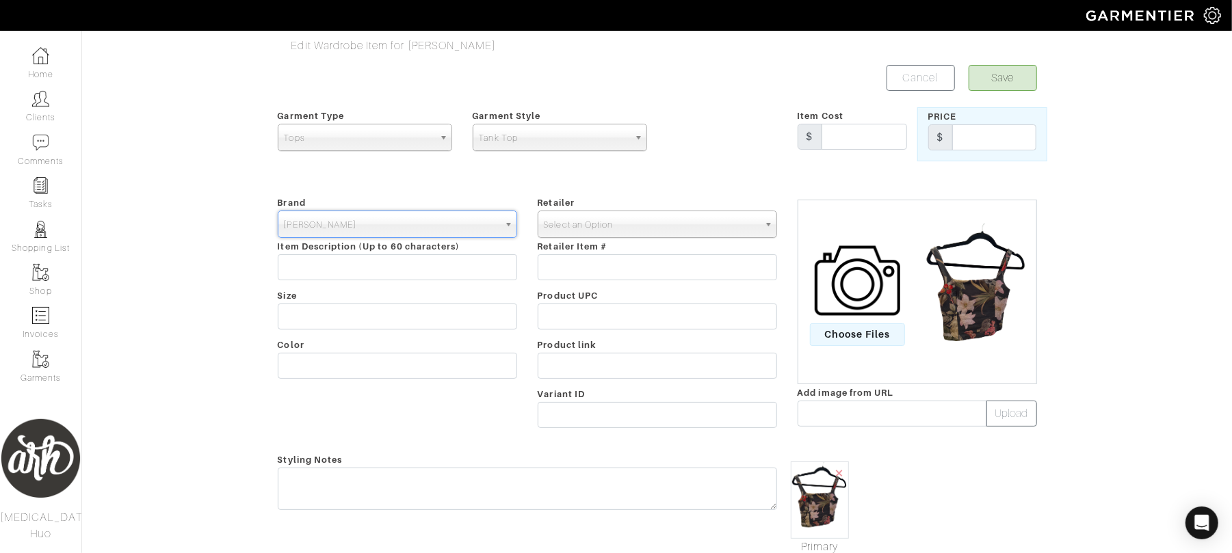
click at [575, 234] on span "Select an Option" at bounding box center [651, 224] width 215 height 27
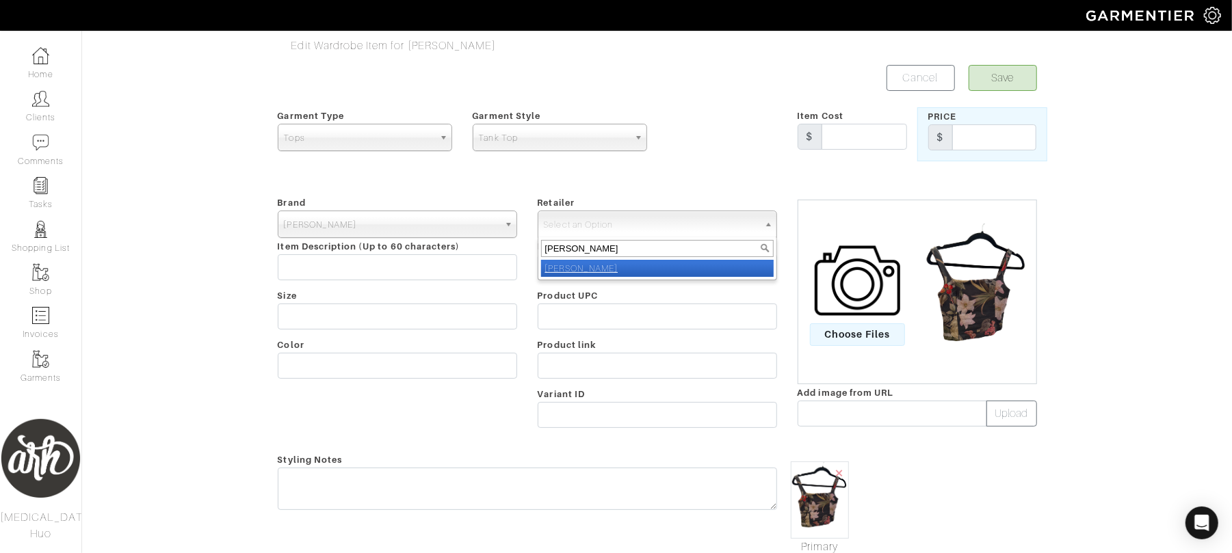
type input "ted baker"
click at [570, 264] on em "[PERSON_NAME]" at bounding box center [581, 268] width 73 height 10
click at [601, 272] on input "text" at bounding box center [657, 267] width 239 height 26
select select "12"
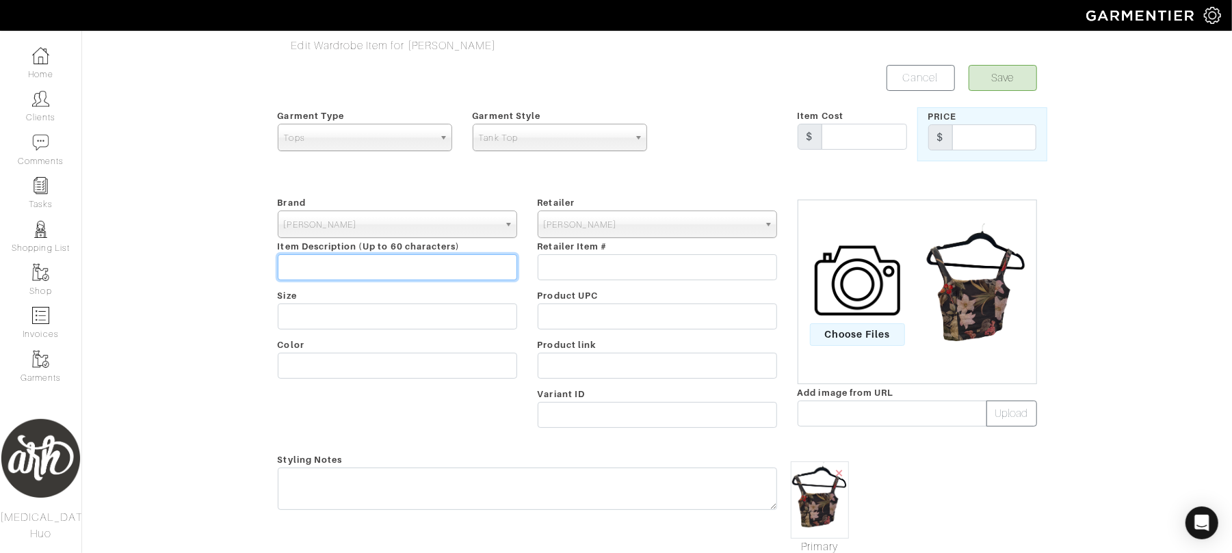
click at [421, 274] on input "text" at bounding box center [397, 267] width 239 height 26
type input "Cropped, Floral Tank Top"
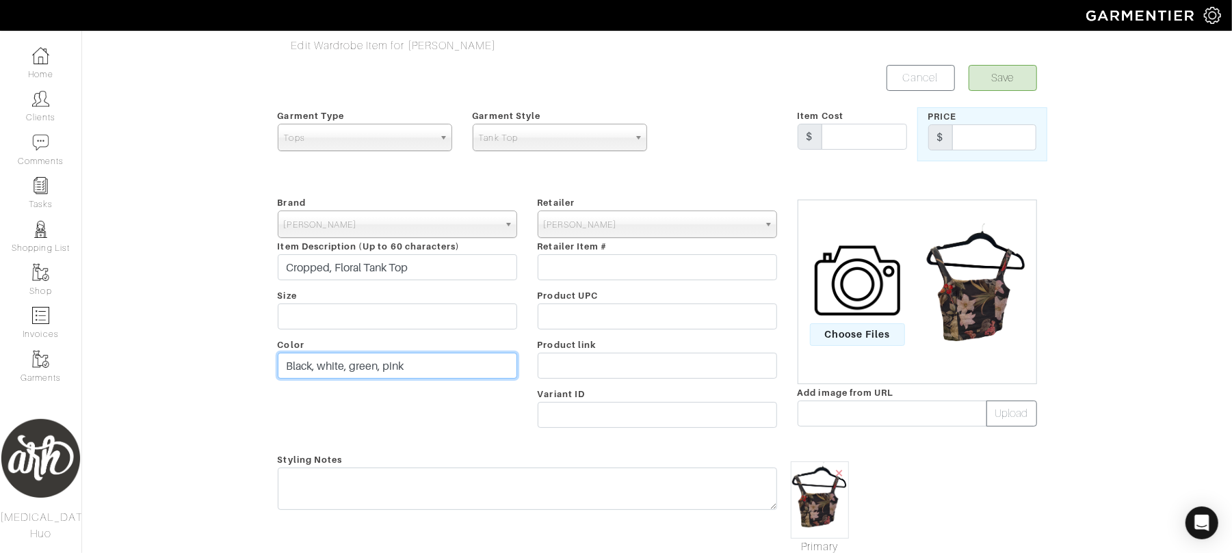
type input "Black, white, green, pink"
click at [986, 77] on button "Save" at bounding box center [1003, 78] width 68 height 26
